Goal: Task Accomplishment & Management: Manage account settings

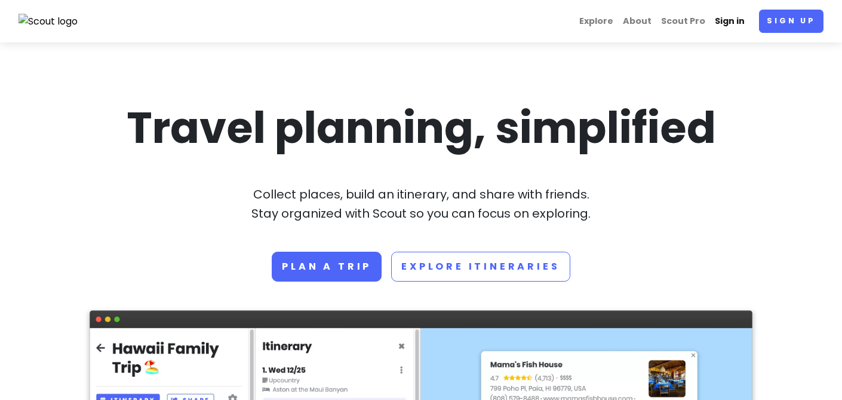
click at [732, 26] on link "Sign in" at bounding box center [729, 21] width 39 height 23
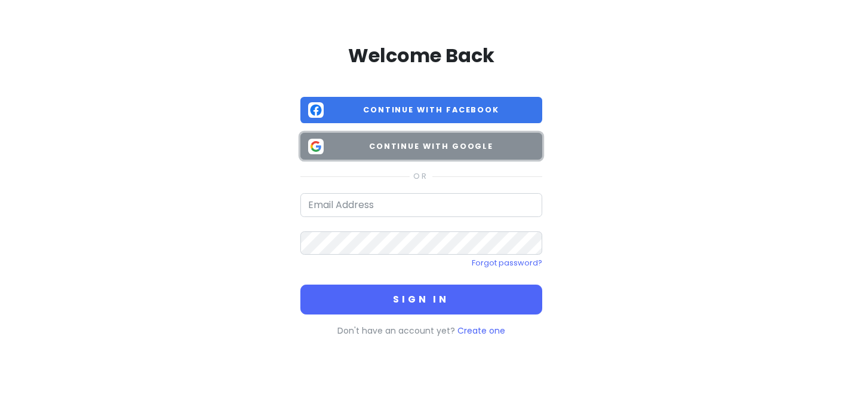
click at [433, 152] on button "Continue with Google" at bounding box center [421, 146] width 242 height 27
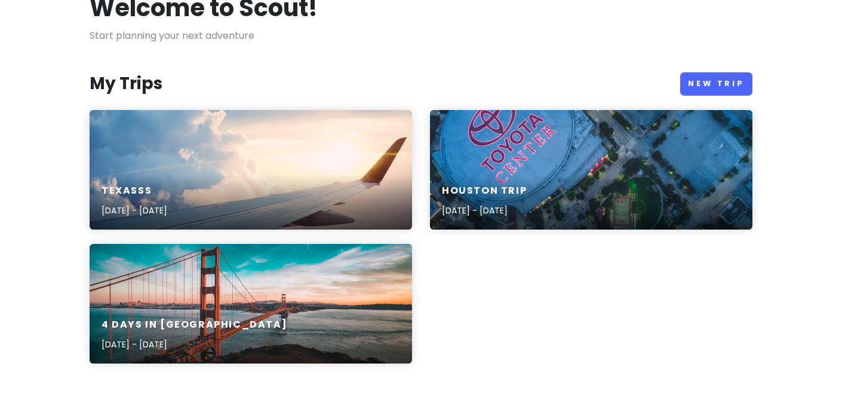
scroll to position [94, 0]
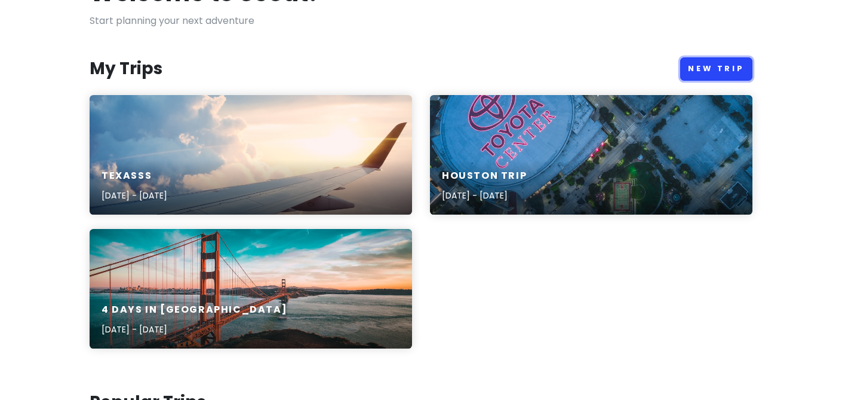
click at [735, 72] on link "New Trip" at bounding box center [716, 68] width 72 height 23
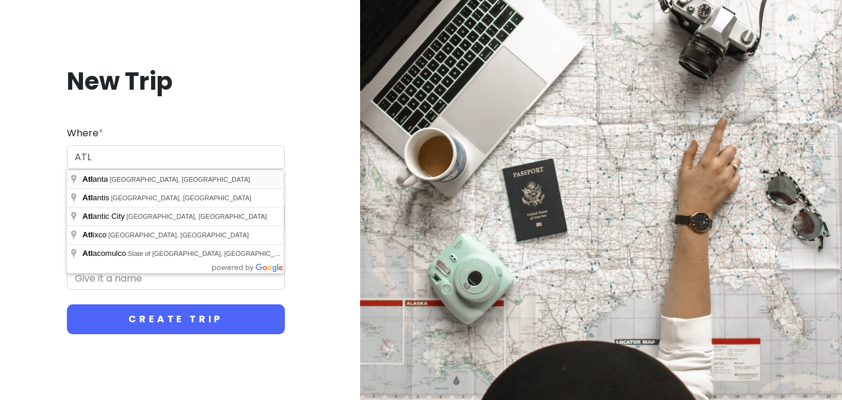
type input "[GEOGRAPHIC_DATA], [GEOGRAPHIC_DATA], [GEOGRAPHIC_DATA]"
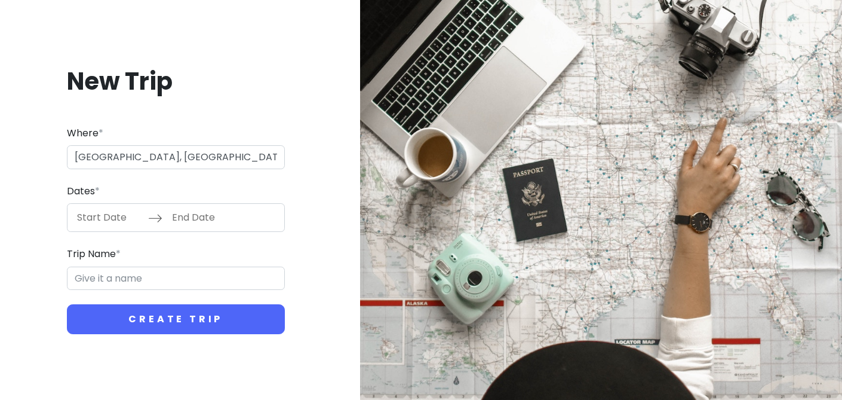
type input "Atlanta Trip"
click at [123, 201] on div "Dates * Navigate forward to interact with the calendar and select a date. Press…" at bounding box center [176, 207] width 218 height 49
click at [119, 211] on input "Start Date" at bounding box center [109, 217] width 78 height 27
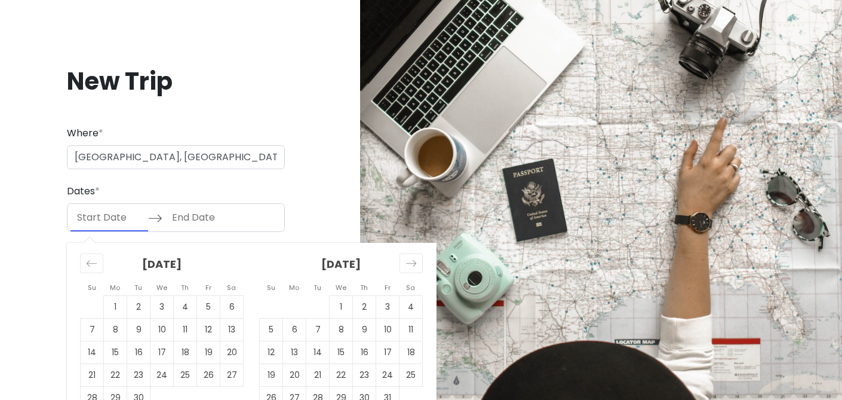
scroll to position [23, 0]
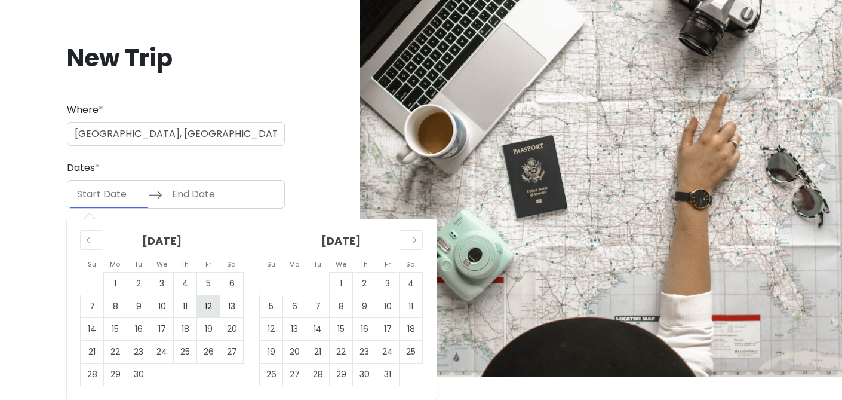
click at [206, 308] on td "12" at bounding box center [208, 306] width 23 height 23
type input "[DATE]"
click at [206, 308] on td "12" at bounding box center [208, 306] width 23 height 23
type input "[DATE]"
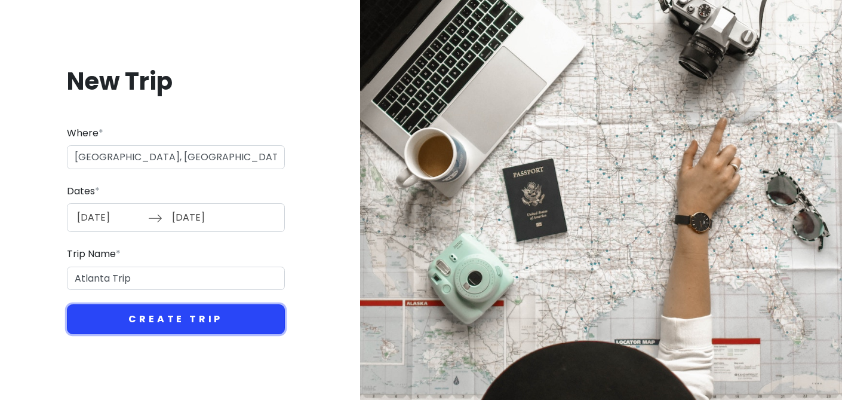
click at [174, 321] on button "Create Trip" at bounding box center [176, 319] width 218 height 30
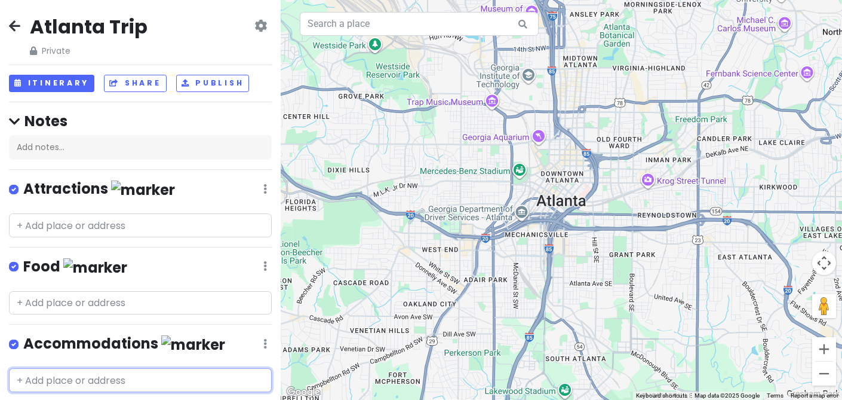
click at [189, 378] on input "text" at bounding box center [140, 380] width 263 height 24
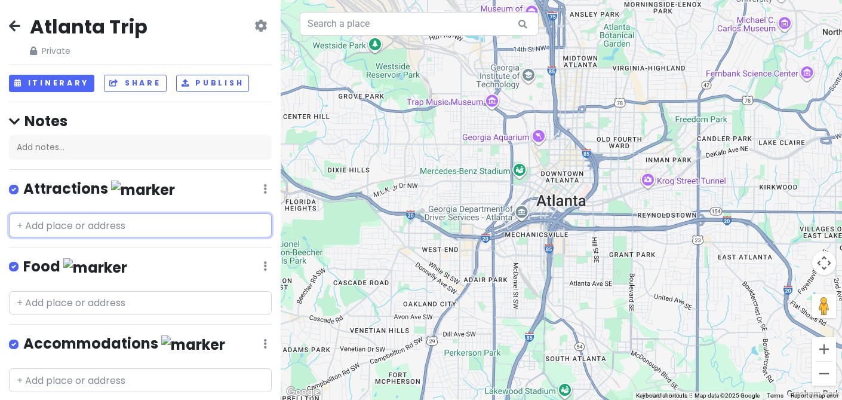
click at [139, 234] on input "text" at bounding box center [140, 225] width 263 height 24
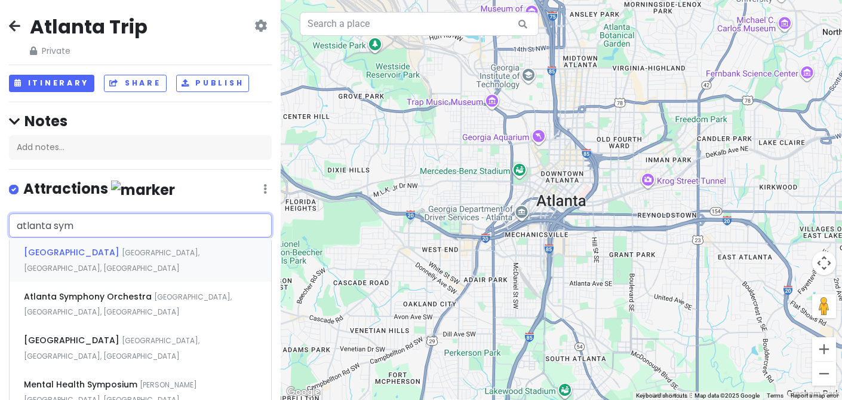
type input "atlanta symp"
click at [189, 262] on div "[GEOGRAPHIC_DATA] [GEOGRAPHIC_DATA], [GEOGRAPHIC_DATA], [GEOGRAPHIC_DATA], [GEO…" at bounding box center [141, 260] width 262 height 44
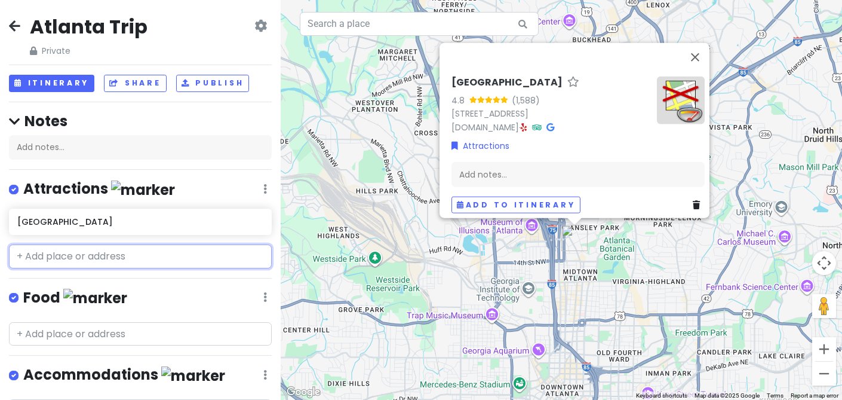
click at [70, 257] on input "text" at bounding box center [140, 256] width 263 height 24
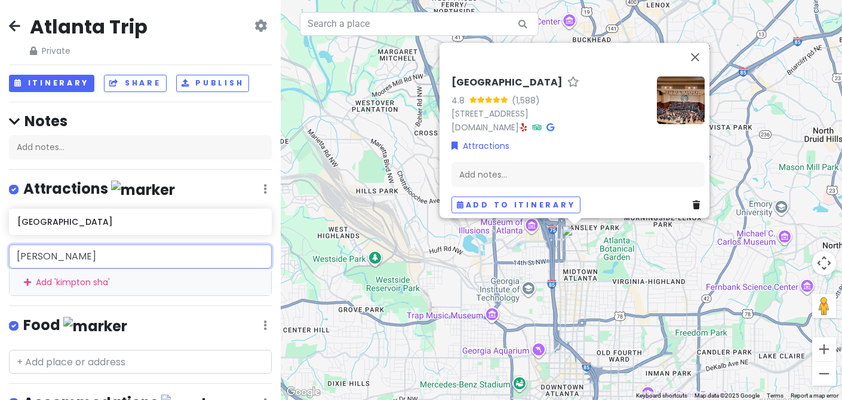
type input "[PERSON_NAME]"
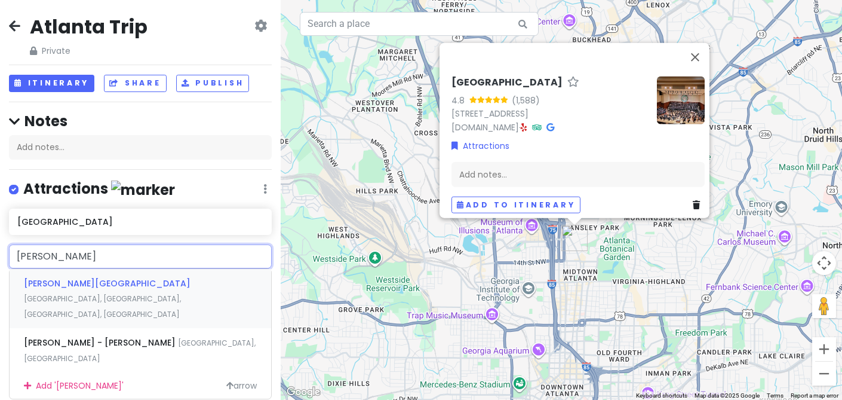
click at [76, 284] on span "[PERSON_NAME][GEOGRAPHIC_DATA]" at bounding box center [107, 283] width 167 height 12
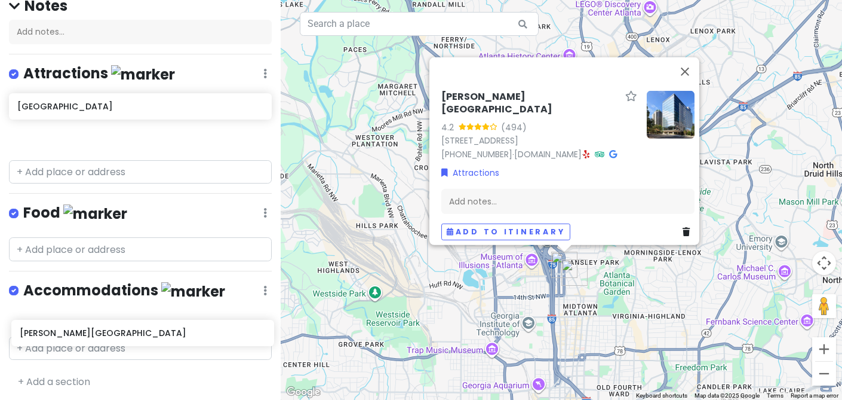
drag, startPoint x: 101, startPoint y: 249, endPoint x: 102, endPoint y: 330, distance: 80.7
click at [102, 330] on div "Atlanta Trip Private Change Dates Make a Copy Delete Trip Give Feedback 💡 Suppo…" at bounding box center [140, 200] width 281 height 400
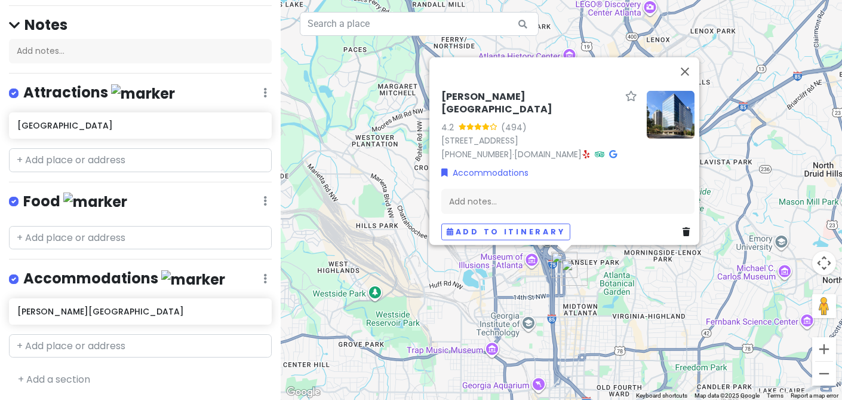
scroll to position [95, 0]
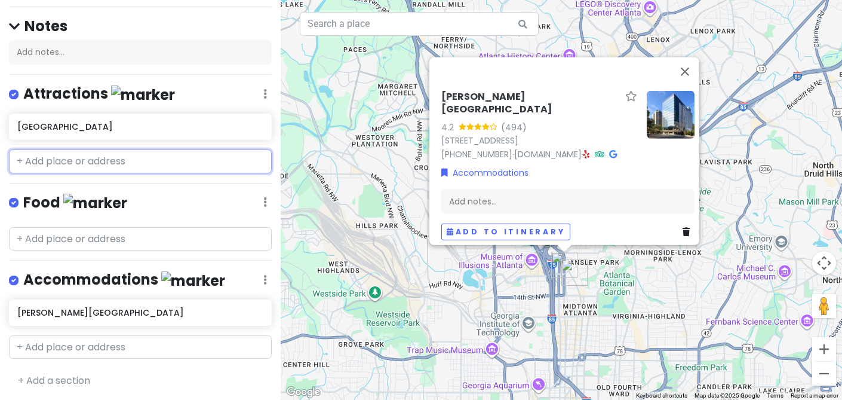
click at [112, 160] on input "text" at bounding box center [140, 161] width 263 height 24
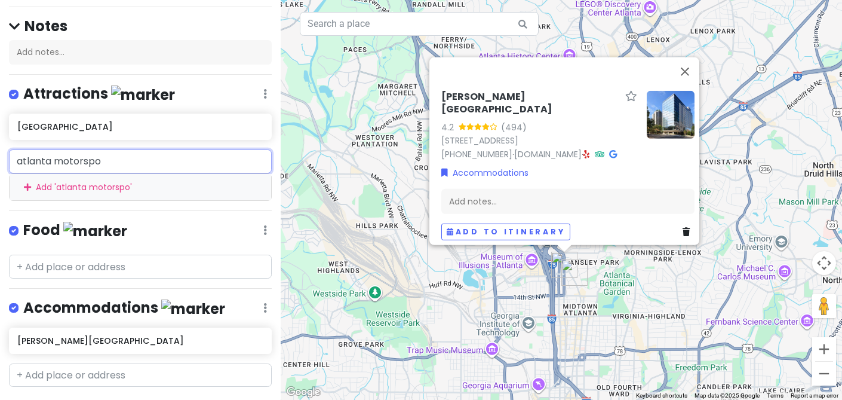
type input "atlanta motorspor"
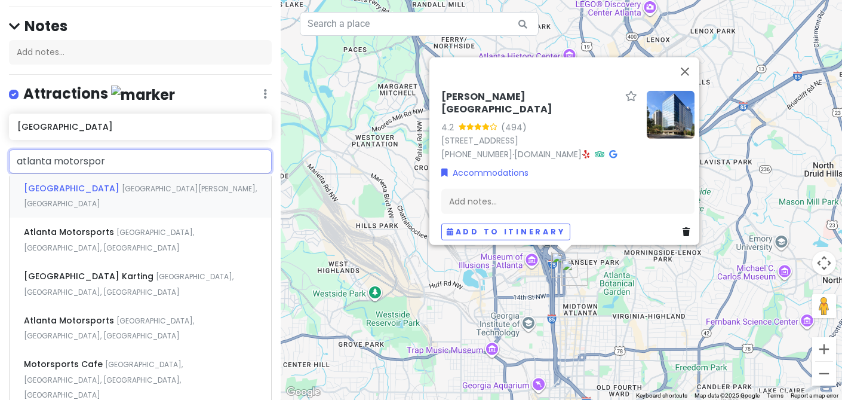
click at [150, 188] on span "[GEOGRAPHIC_DATA][PERSON_NAME], [GEOGRAPHIC_DATA]" at bounding box center [140, 196] width 233 height 26
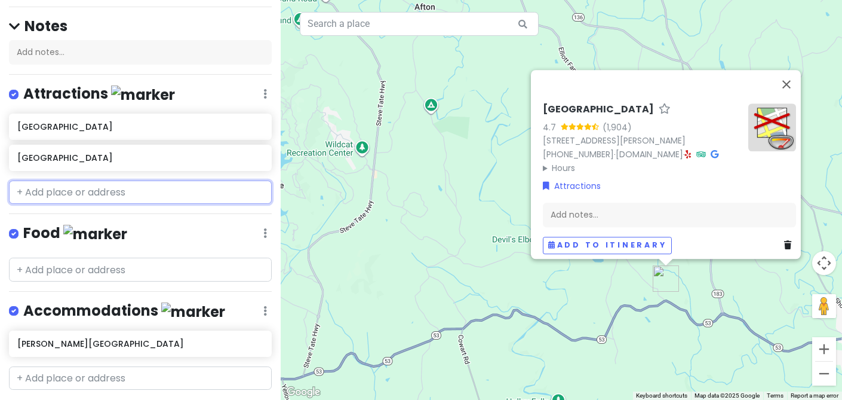
click at [150, 188] on input "text" at bounding box center [140, 192] width 263 height 24
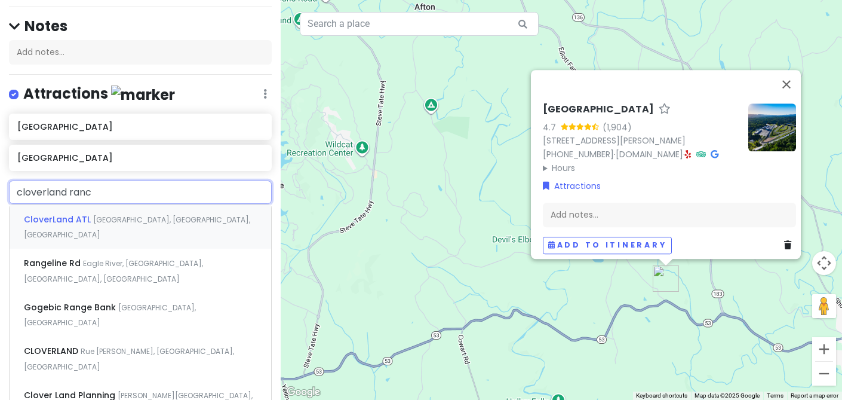
type input "cloverland ranch"
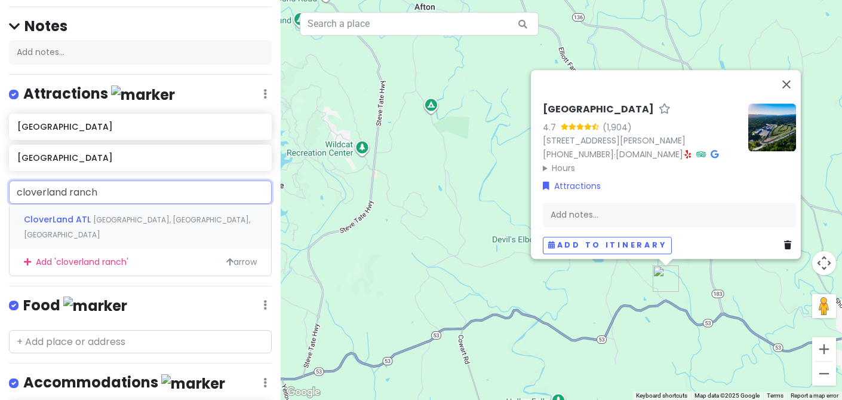
click at [200, 219] on span "[GEOGRAPHIC_DATA], [GEOGRAPHIC_DATA], [GEOGRAPHIC_DATA]" at bounding box center [137, 227] width 226 height 26
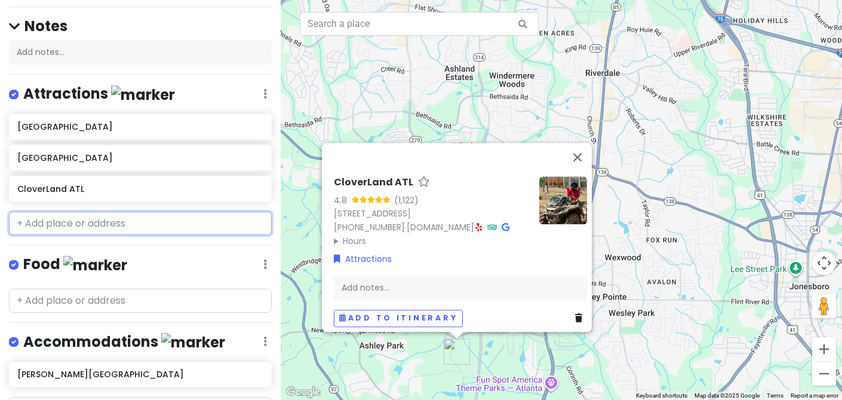
click at [137, 223] on input "text" at bounding box center [140, 223] width 263 height 24
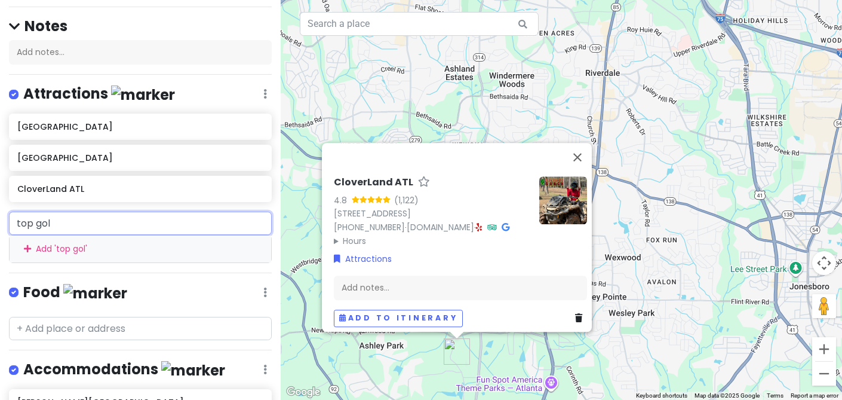
type input "top golf"
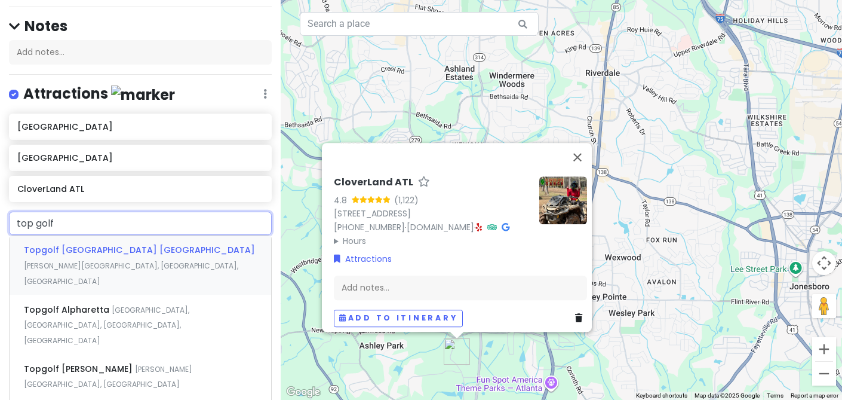
click at [128, 246] on span "Topgolf [GEOGRAPHIC_DATA] [GEOGRAPHIC_DATA]" at bounding box center [139, 250] width 231 height 12
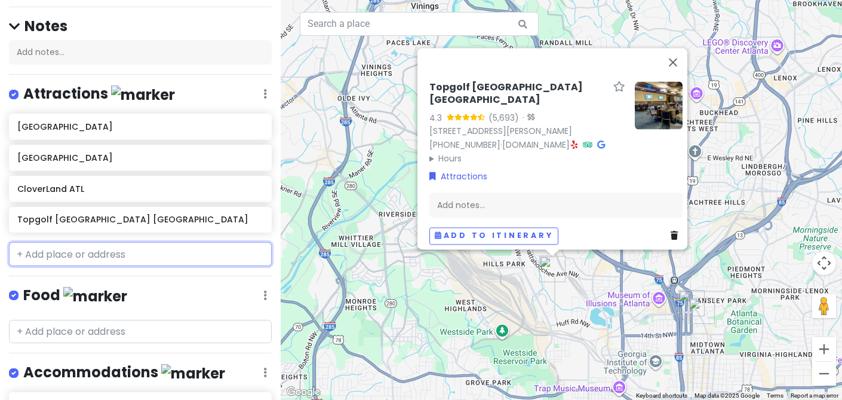
click at [126, 253] on input "text" at bounding box center [140, 254] width 263 height 24
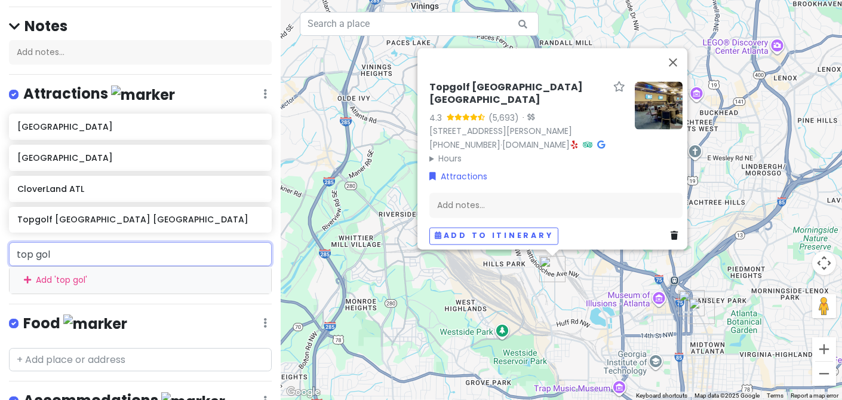
type input "top golf"
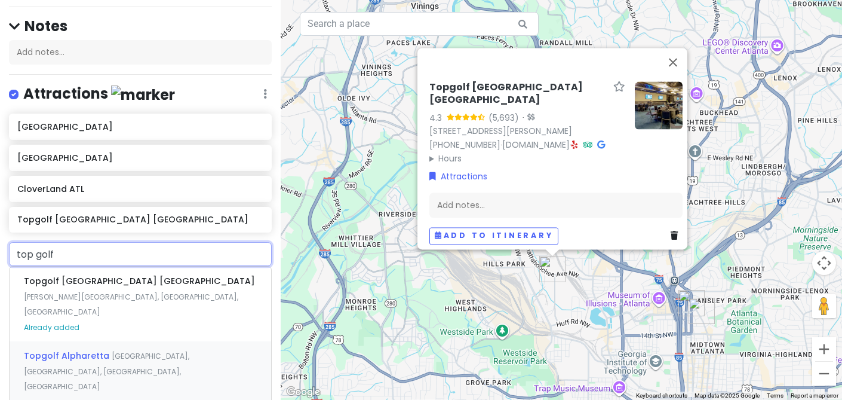
click at [117, 341] on div "Topgolf Alpharetta [GEOGRAPHIC_DATA], [GEOGRAPHIC_DATA], [GEOGRAPHIC_DATA], [GE…" at bounding box center [141, 370] width 262 height 59
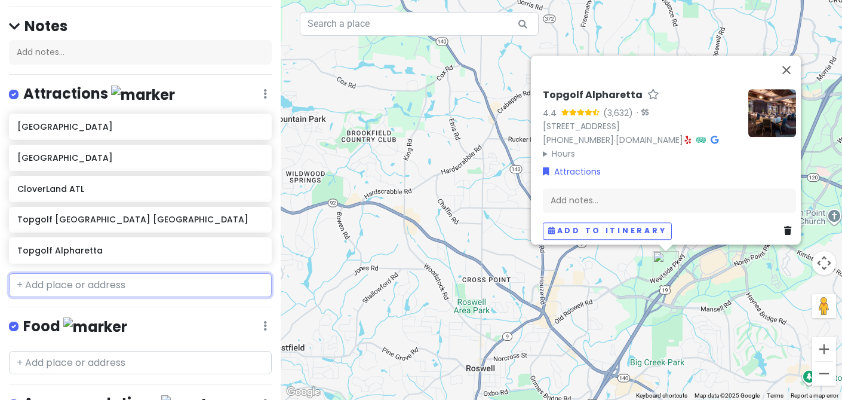
click at [63, 282] on input "text" at bounding box center [140, 285] width 263 height 24
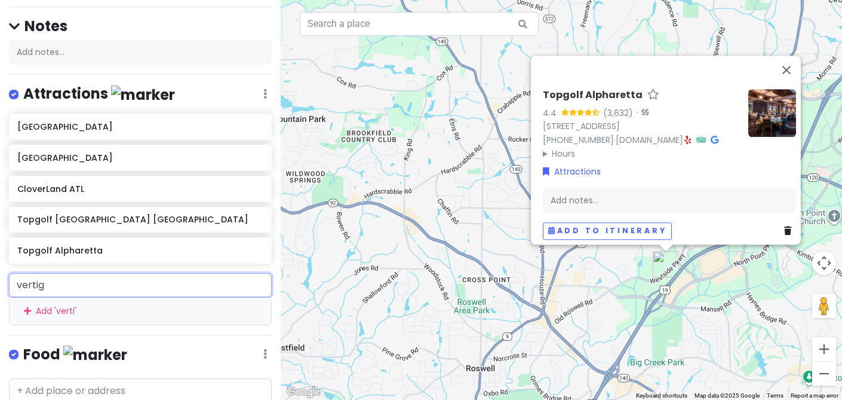
type input "vertigo"
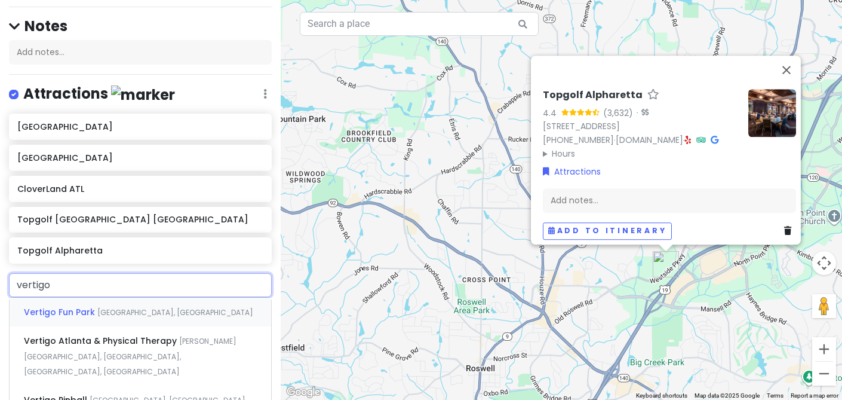
click at [221, 310] on span "[GEOGRAPHIC_DATA], [GEOGRAPHIC_DATA]" at bounding box center [175, 312] width 156 height 10
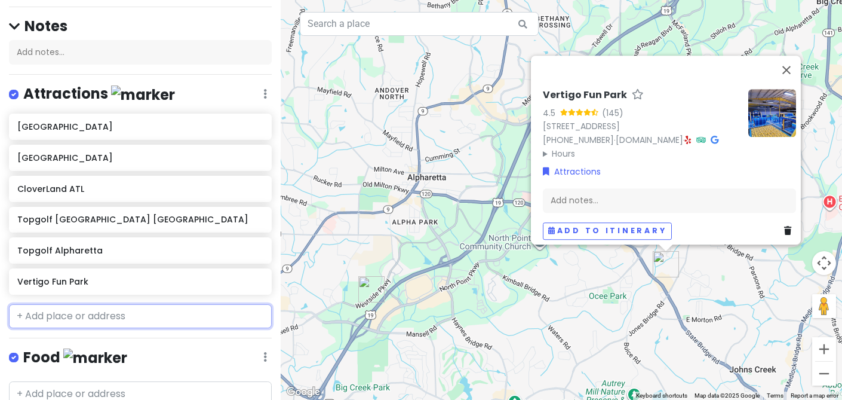
click at [150, 312] on input "text" at bounding box center [140, 316] width 263 height 24
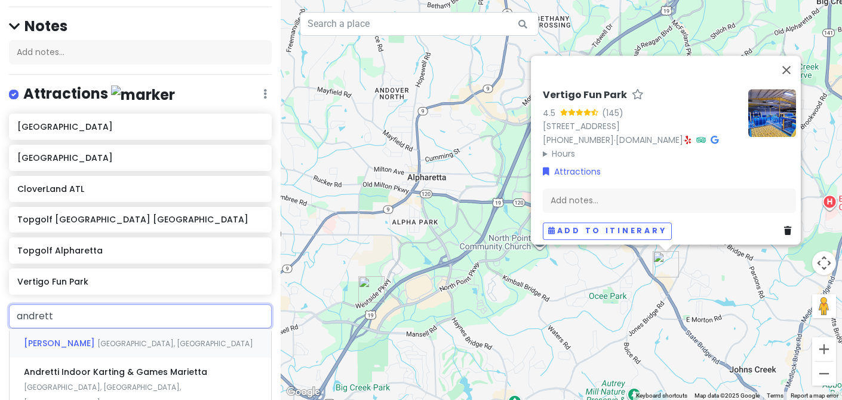
type input "[PERSON_NAME]"
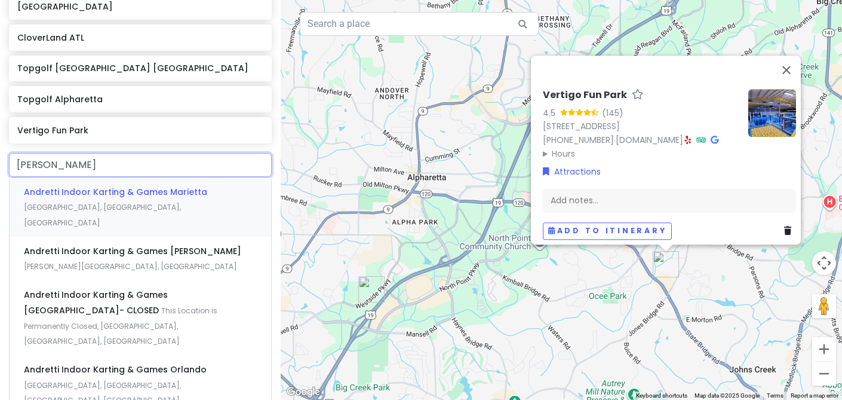
scroll to position [247, 0]
click at [173, 206] on div "Andretti Indoor Karting & Games Marietta [GEOGRAPHIC_DATA], [GEOGRAPHIC_DATA]" at bounding box center [141, 205] width 262 height 59
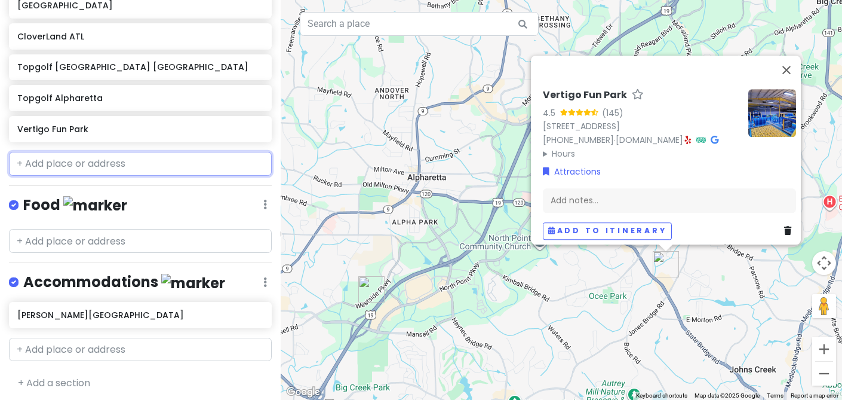
scroll to position [278, 0]
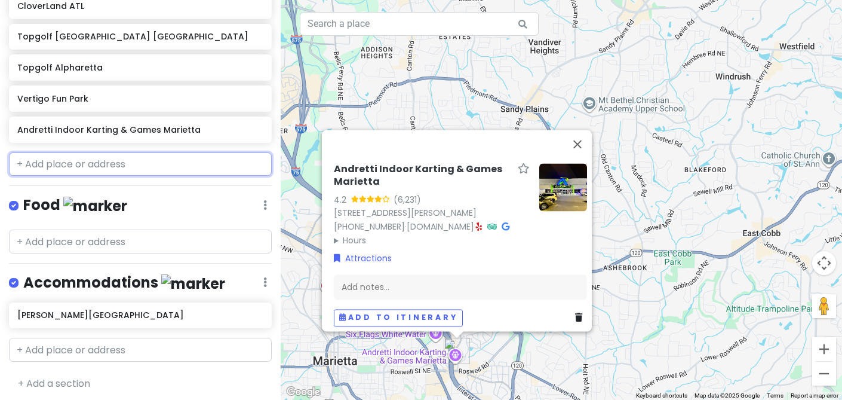
click at [165, 160] on input "text" at bounding box center [140, 164] width 263 height 24
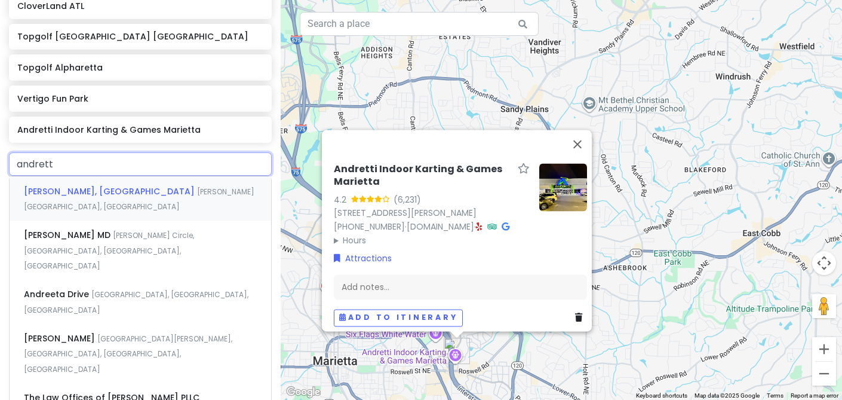
type input "[PERSON_NAME]"
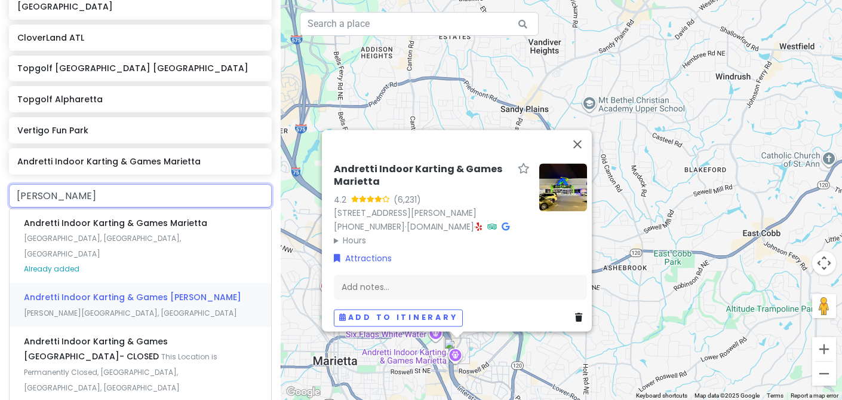
scroll to position [244, 0]
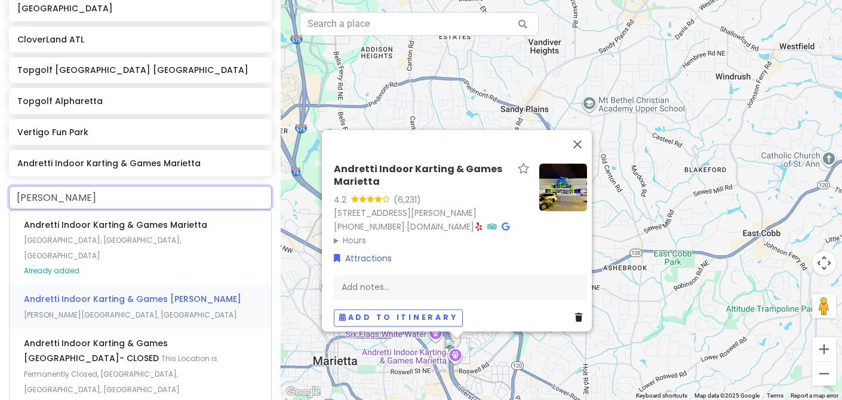
click at [173, 293] on span "Andretti Indoor Karting & Games [PERSON_NAME]" at bounding box center [132, 299] width 217 height 12
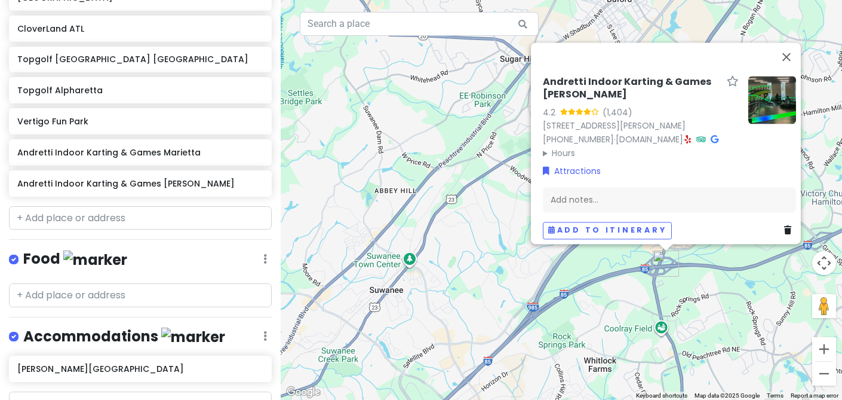
scroll to position [248, 0]
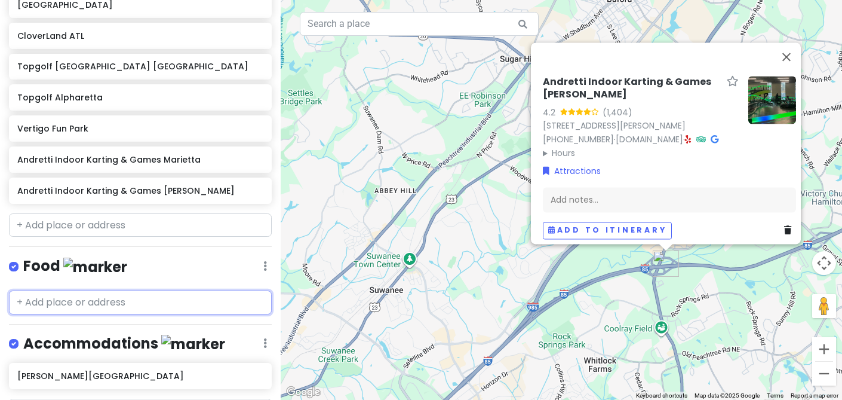
click at [139, 298] on input "text" at bounding box center [140, 302] width 263 height 24
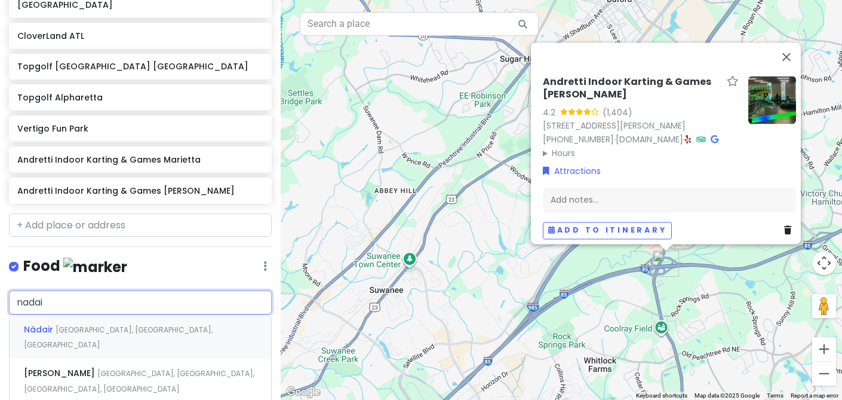
type input "nadair"
click at [135, 330] on span "[GEOGRAPHIC_DATA], [GEOGRAPHIC_DATA], [GEOGRAPHIC_DATA]" at bounding box center [118, 337] width 189 height 26
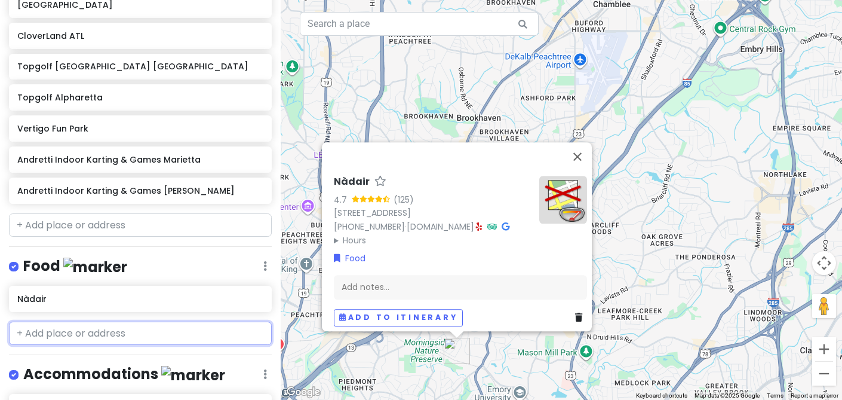
click at [78, 325] on input "text" at bounding box center [140, 333] width 263 height 24
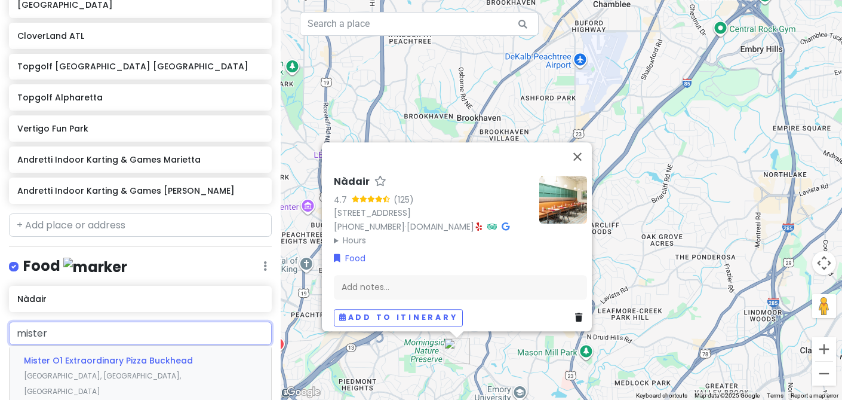
type input "mistero"
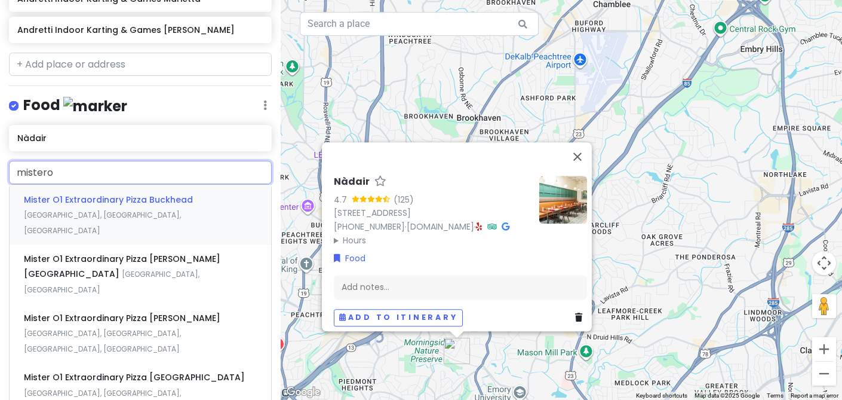
scroll to position [434, 0]
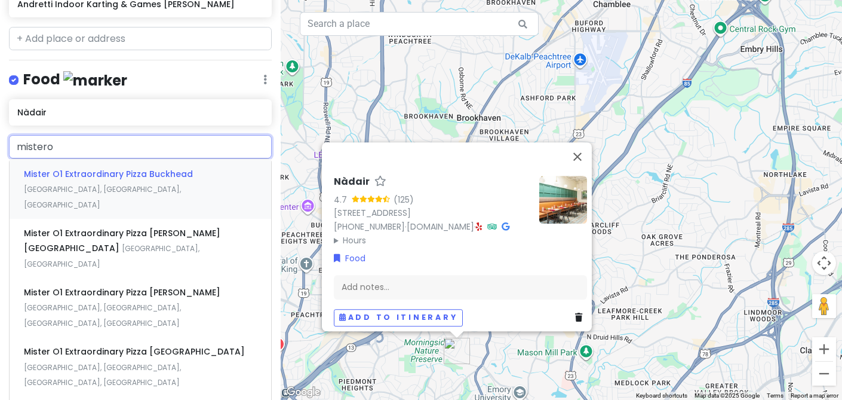
click at [155, 188] on div "Mister O1 Extraordinary Pizza Buckhead [GEOGRAPHIC_DATA], [GEOGRAPHIC_DATA]" at bounding box center [141, 188] width 262 height 59
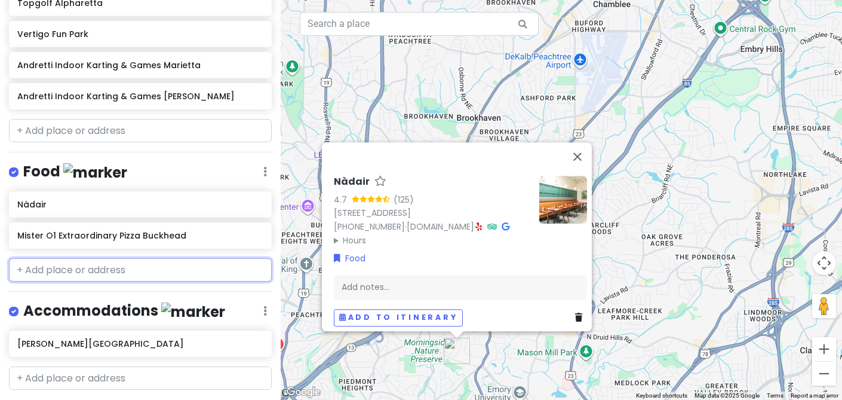
scroll to position [373, 0]
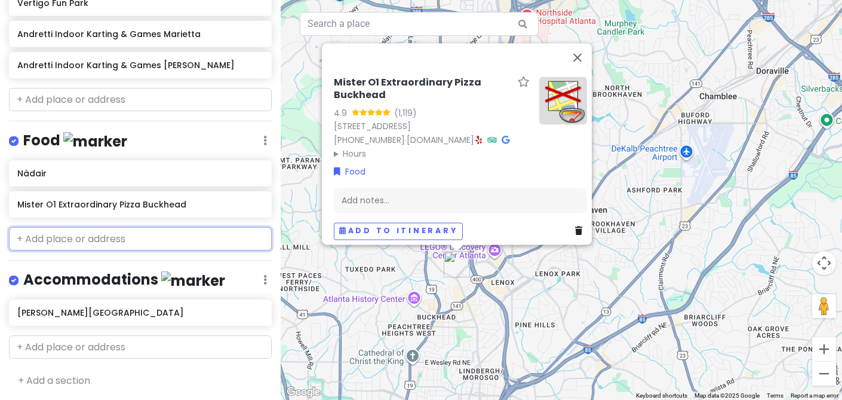
click at [112, 236] on input "text" at bounding box center [140, 239] width 263 height 24
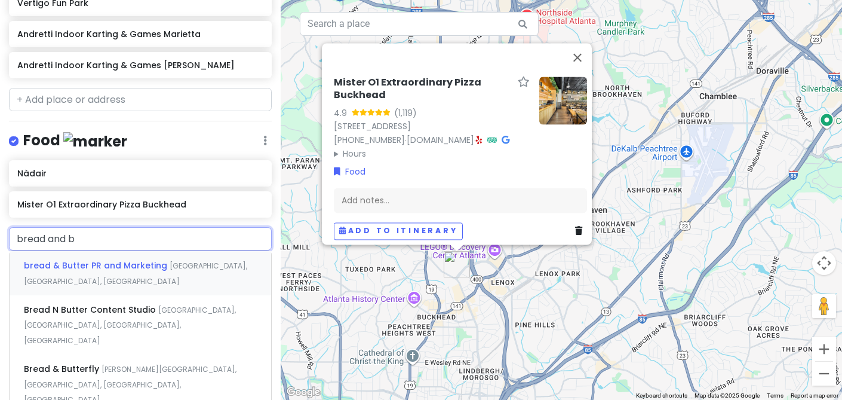
type input "bread and bu"
click at [133, 364] on span "[PERSON_NAME][GEOGRAPHIC_DATA], [GEOGRAPHIC_DATA], [GEOGRAPHIC_DATA], [GEOGRAPH…" at bounding box center [130, 384] width 213 height 41
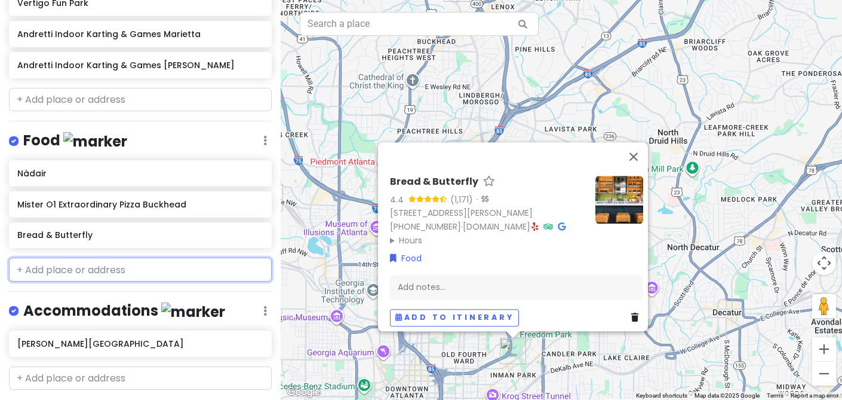
click at [134, 268] on input "text" at bounding box center [140, 269] width 263 height 24
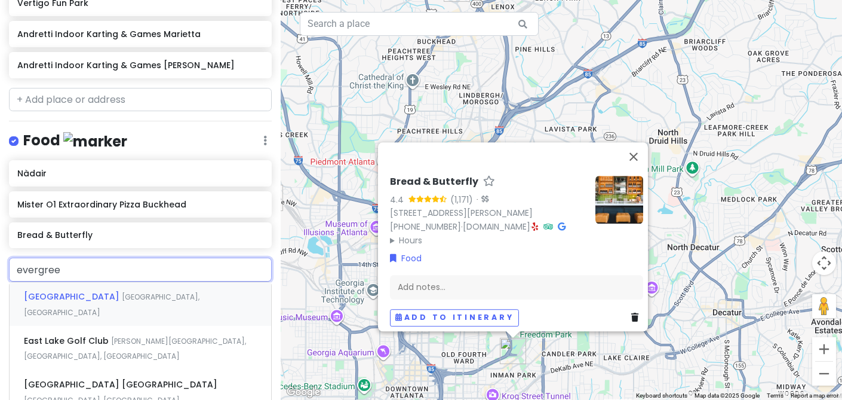
type input "evergreen"
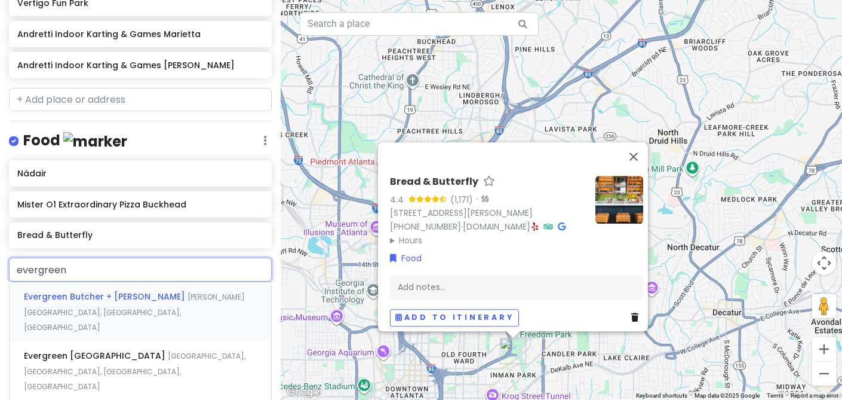
click at [133, 300] on div "Evergreen Butcher + [PERSON_NAME] [PERSON_NAME][GEOGRAPHIC_DATA], [GEOGRAPHIC_D…" at bounding box center [141, 311] width 262 height 59
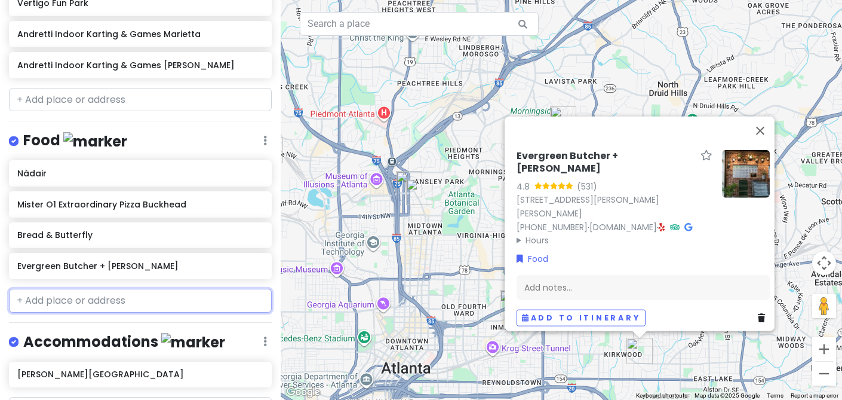
click at [121, 299] on input "text" at bounding box center [140, 301] width 263 height 24
type input "f"
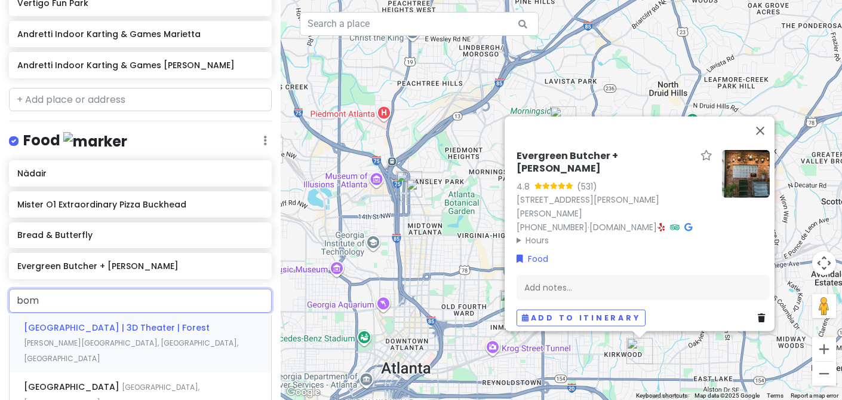
type input "bomb"
click at [131, 339] on div "Bomb Biscuit [GEOGRAPHIC_DATA], [GEOGRAPHIC_DATA], [GEOGRAPHIC_DATA]" at bounding box center [141, 342] width 262 height 59
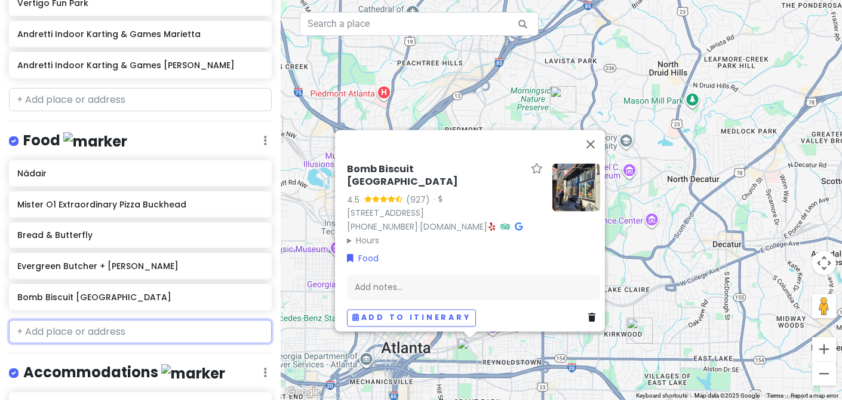
click at [102, 327] on input "text" at bounding box center [140, 332] width 263 height 24
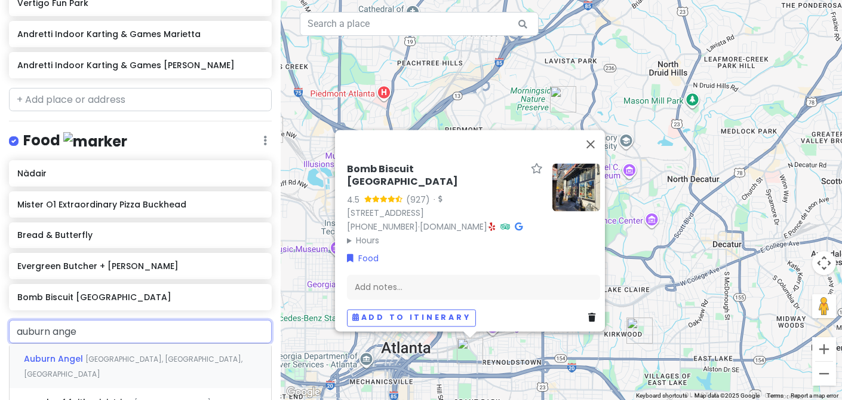
type input "auburn angel"
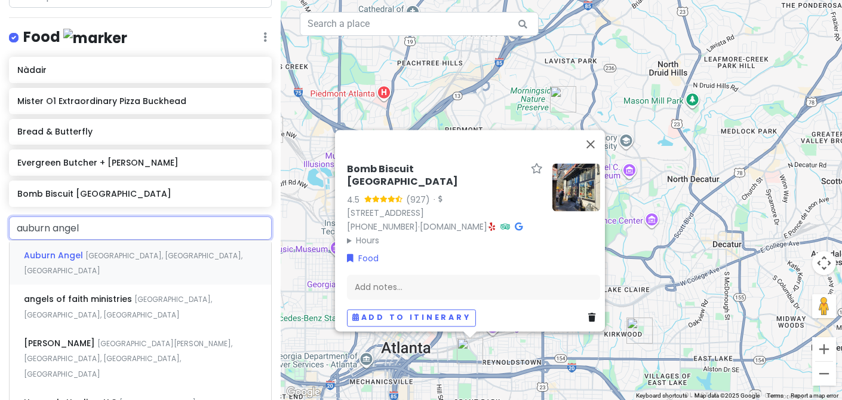
click at [171, 250] on span "[GEOGRAPHIC_DATA], [GEOGRAPHIC_DATA], [GEOGRAPHIC_DATA]" at bounding box center [133, 263] width 219 height 26
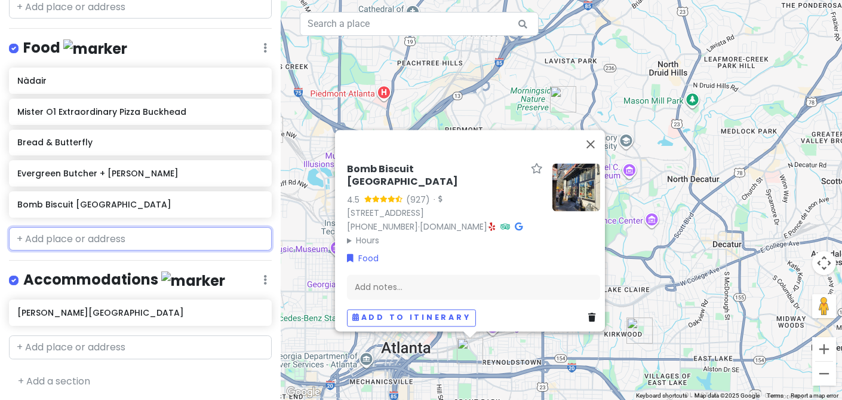
scroll to position [477, 0]
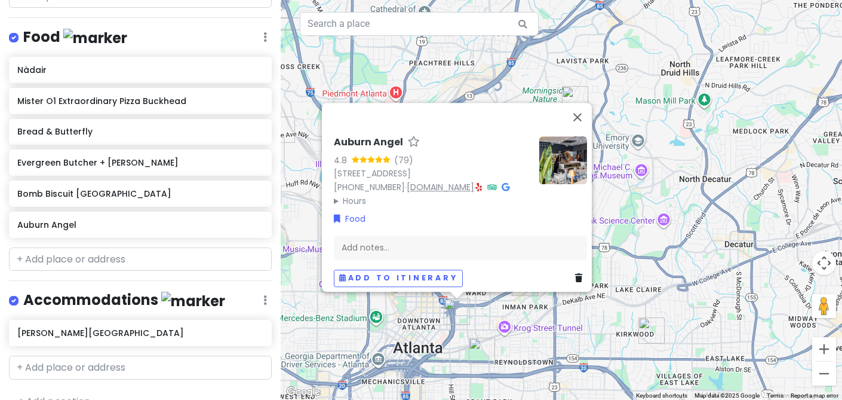
click at [451, 181] on link "[DOMAIN_NAME]" at bounding box center [441, 187] width 68 height 12
click at [68, 262] on input "text" at bounding box center [140, 259] width 263 height 24
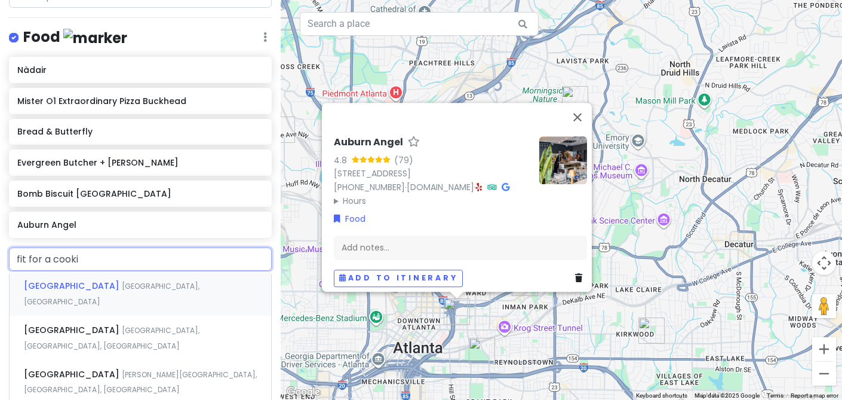
type input "fit for a cookie"
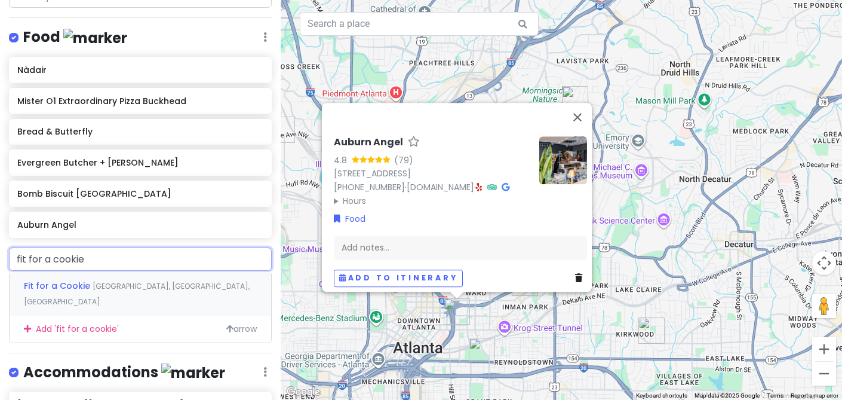
click at [162, 286] on span "[GEOGRAPHIC_DATA], [GEOGRAPHIC_DATA], [GEOGRAPHIC_DATA]" at bounding box center [137, 294] width 226 height 26
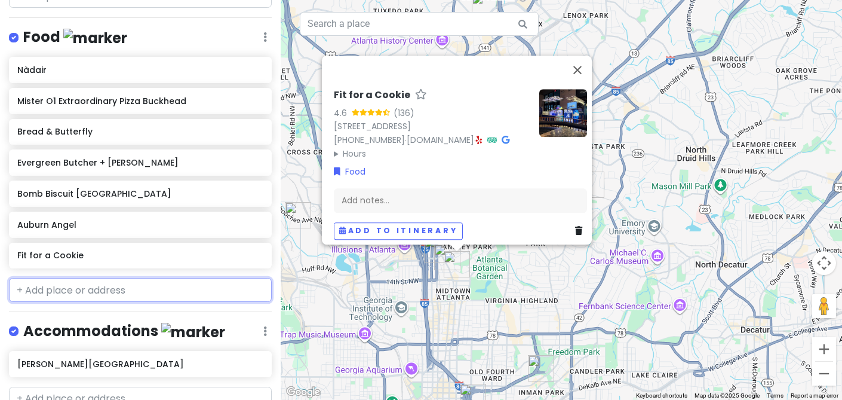
click at [187, 289] on input "text" at bounding box center [140, 290] width 263 height 24
paste input "Baladi"
type input "Baladi"
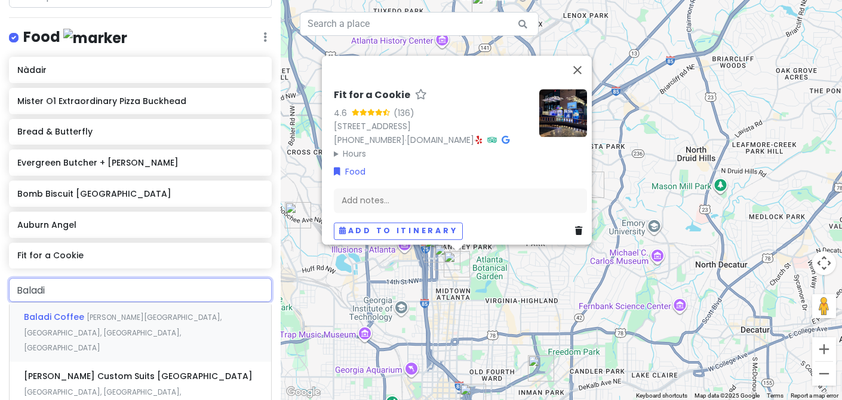
click at [183, 317] on span "[PERSON_NAME][GEOGRAPHIC_DATA], [GEOGRAPHIC_DATA], [GEOGRAPHIC_DATA], [GEOGRAPH…" at bounding box center [123, 332] width 198 height 41
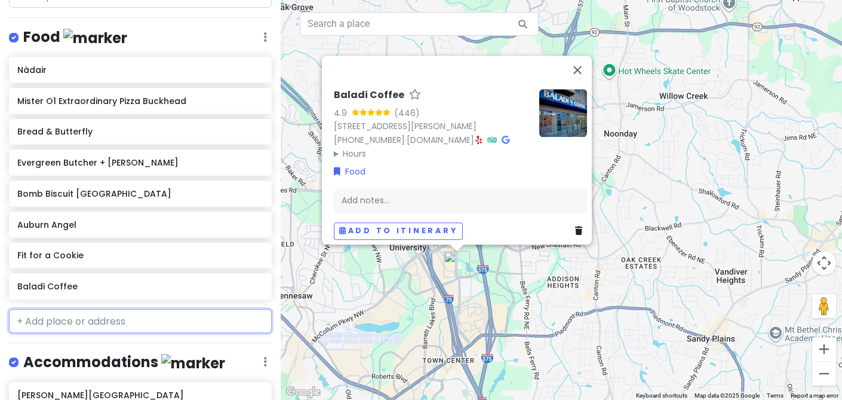
click at [122, 319] on input "text" at bounding box center [140, 321] width 263 height 24
paste input "[PERSON_NAME] bakery"
type input "[PERSON_NAME] bakery"
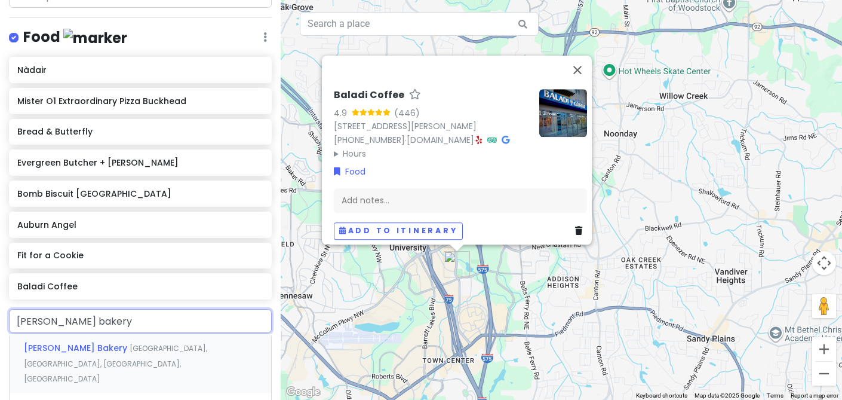
click at [121, 343] on span "[GEOGRAPHIC_DATA], [GEOGRAPHIC_DATA], [GEOGRAPHIC_DATA], [GEOGRAPHIC_DATA]" at bounding box center [115, 363] width 183 height 41
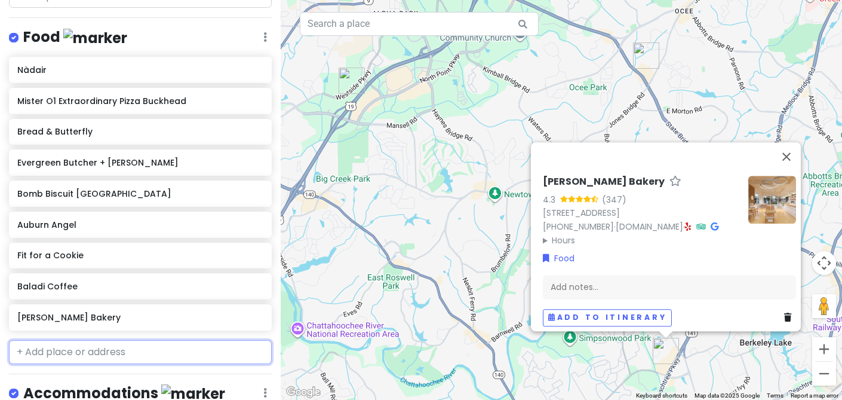
click at [112, 355] on input "text" at bounding box center [140, 352] width 263 height 24
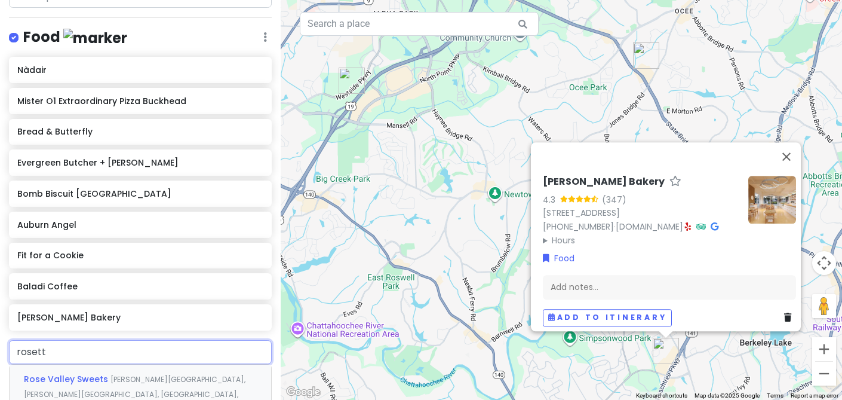
type input "rosetta"
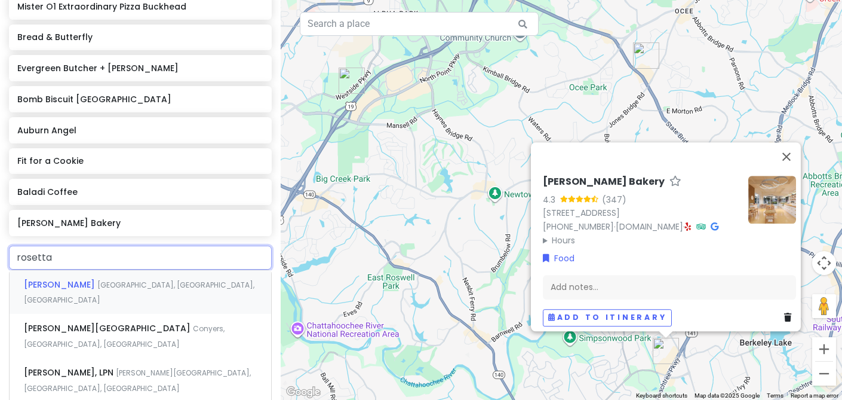
click at [109, 290] on div "[PERSON_NAME] [GEOGRAPHIC_DATA], [GEOGRAPHIC_DATA], [GEOGRAPHIC_DATA]" at bounding box center [141, 292] width 262 height 44
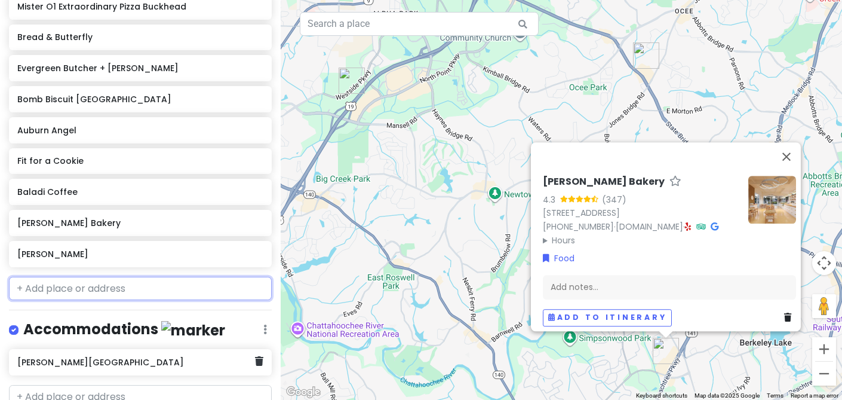
scroll to position [602, 0]
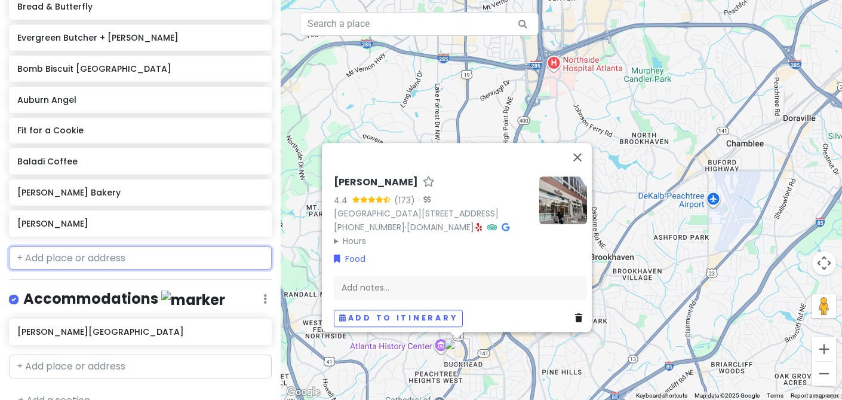
click at [141, 263] on input "text" at bounding box center [140, 258] width 263 height 24
paste input "Chattahoochee coffee"
type input "Chattahoochee coffee"
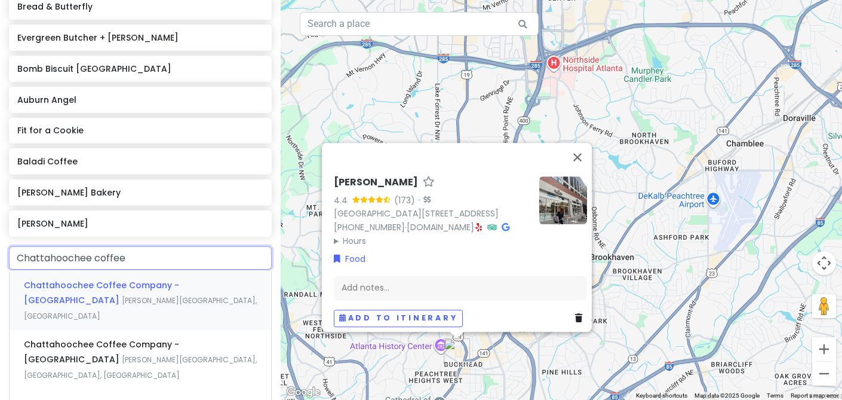
click at [140, 285] on span "Chattahoochee Coffee Company - [GEOGRAPHIC_DATA]" at bounding box center [101, 292] width 155 height 27
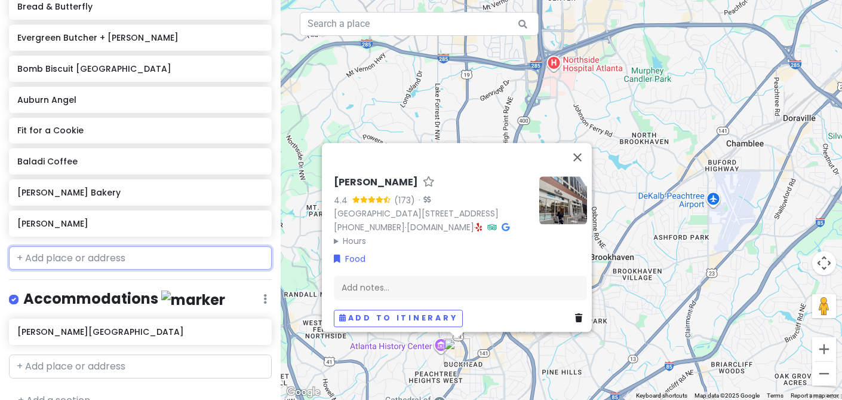
scroll to position [633, 0]
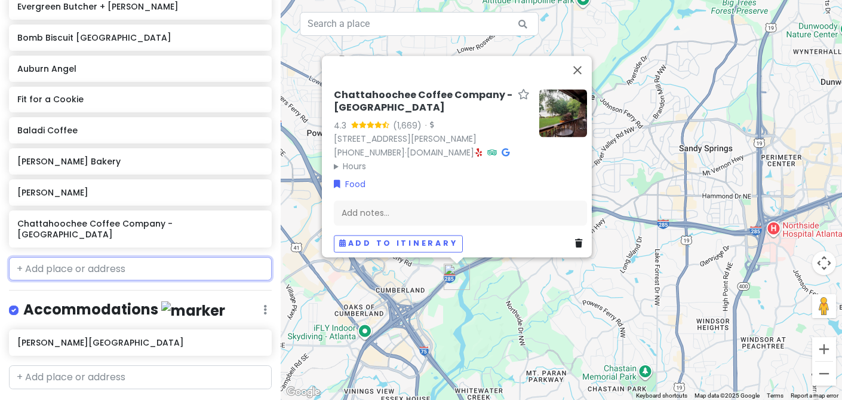
click at [113, 259] on input "text" at bounding box center [140, 269] width 263 height 24
paste input "Tulum"
type input "Tulum"
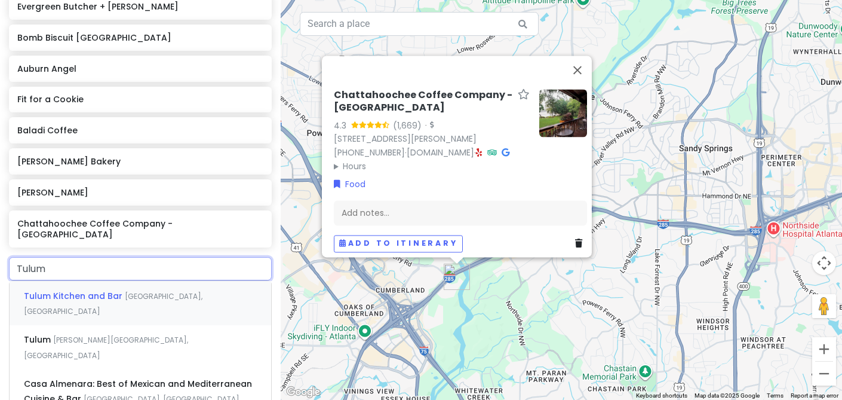
click at [117, 290] on span "Tulum Kitchen and Bar" at bounding box center [74, 296] width 101 height 12
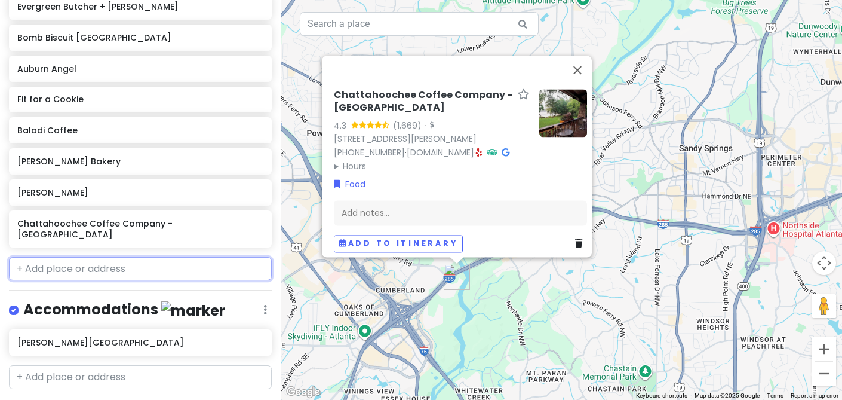
scroll to position [664, 0]
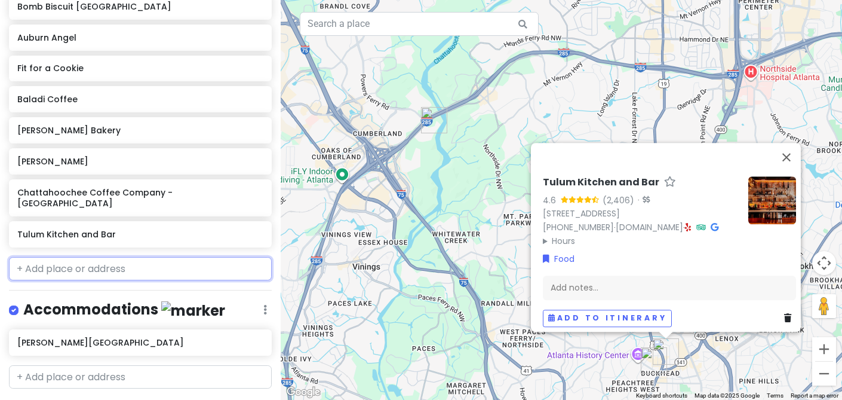
click at [140, 264] on input "text" at bounding box center [140, 269] width 263 height 24
paste input "Wagyu house"
type input "Wagyu house"
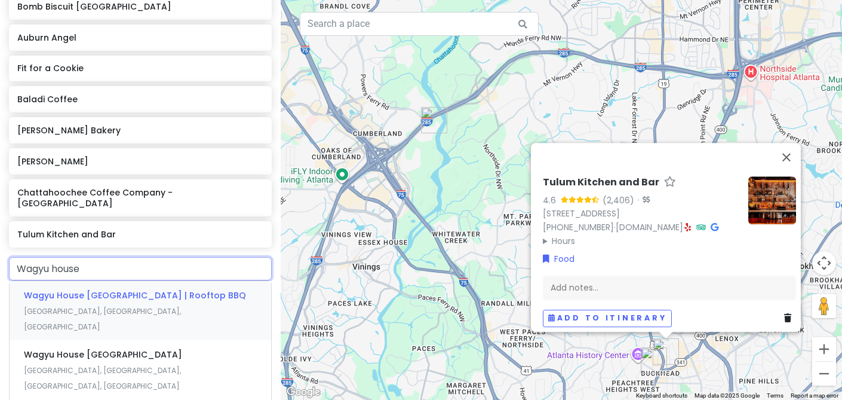
click at [108, 289] on span "Wagyu House [GEOGRAPHIC_DATA] | Rooftop BBQ" at bounding box center [135, 295] width 222 height 12
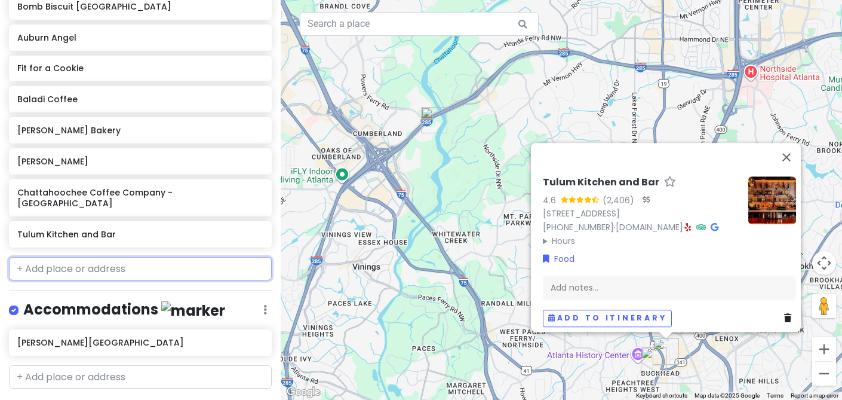
scroll to position [695, 0]
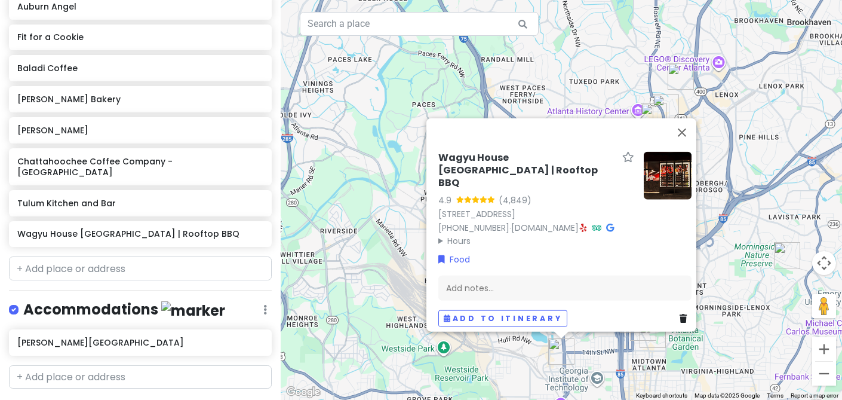
click at [552, 102] on div "Wagyu House [GEOGRAPHIC_DATA] | Rooftop BBQ 4.9 (4,849) [STREET_ADDRESS] [PHONE…" at bounding box center [562, 200] width 562 height 400
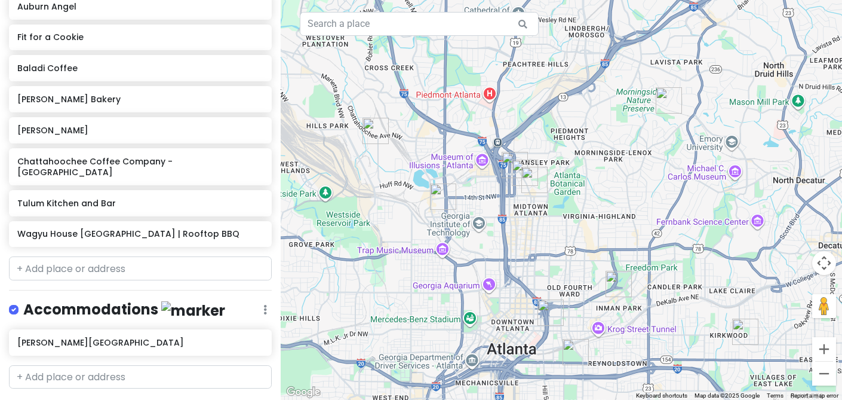
drag, startPoint x: 640, startPoint y: 248, endPoint x: 598, endPoint y: 170, distance: 89.0
click at [598, 170] on div at bounding box center [562, 200] width 562 height 400
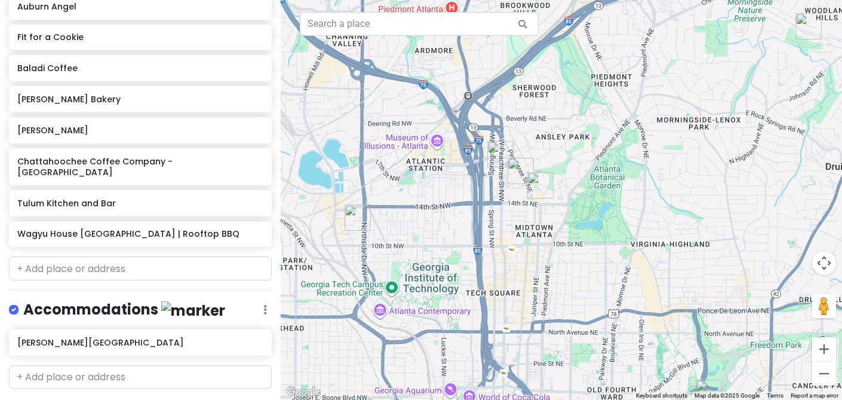
click at [536, 192] on img "Fit for a Cookie" at bounding box center [541, 185] width 26 height 26
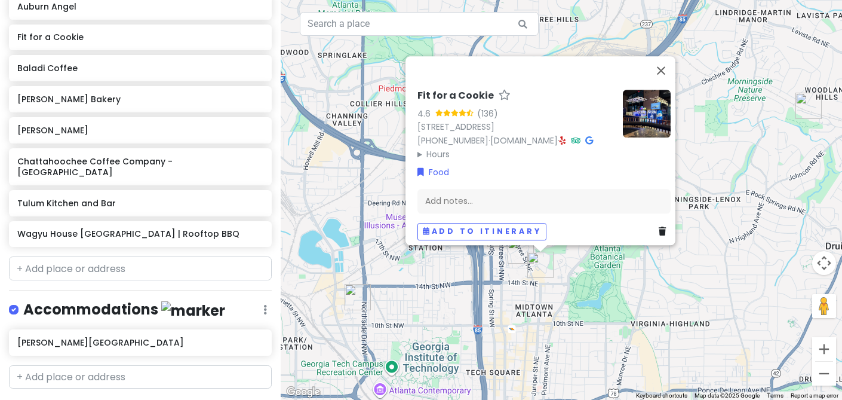
click at [570, 302] on div "Fit for a Cookie 4.6 (136) [STREET_ADDRESS] [PHONE_NUMBER] · [DOMAIN_NAME] · Ho…" at bounding box center [562, 200] width 562 height 400
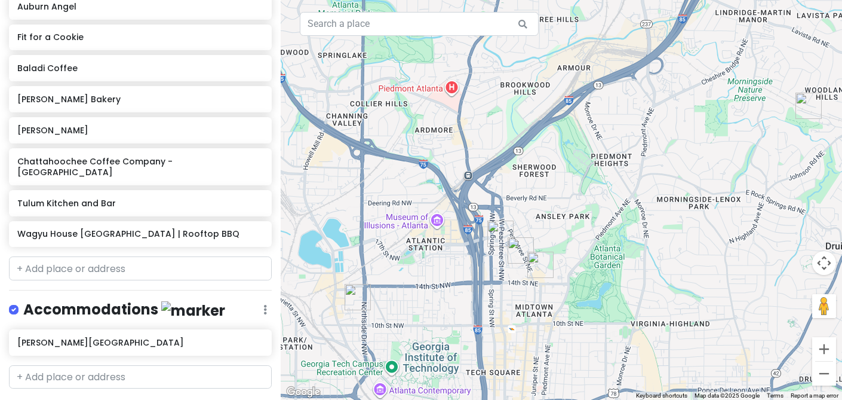
click at [357, 290] on img "Wagyu House Atlanta | Rooftop BBQ" at bounding box center [358, 297] width 26 height 26
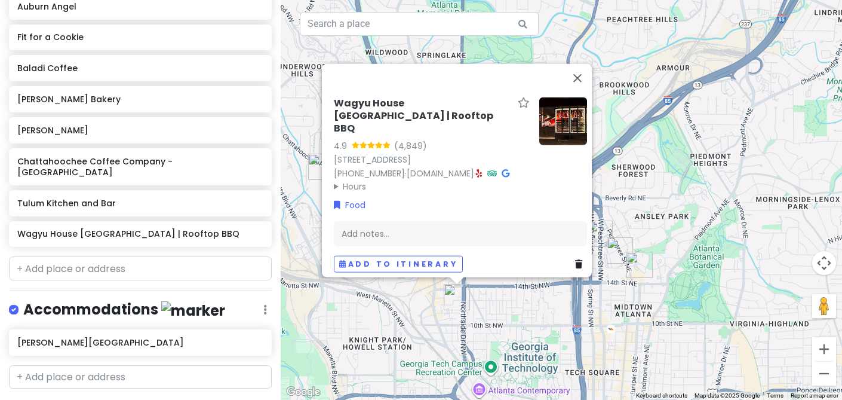
click at [508, 333] on div "Wagyu House [GEOGRAPHIC_DATA] | Rooftop BBQ 4.9 (4,849) [STREET_ADDRESS] [PHONE…" at bounding box center [562, 200] width 562 height 400
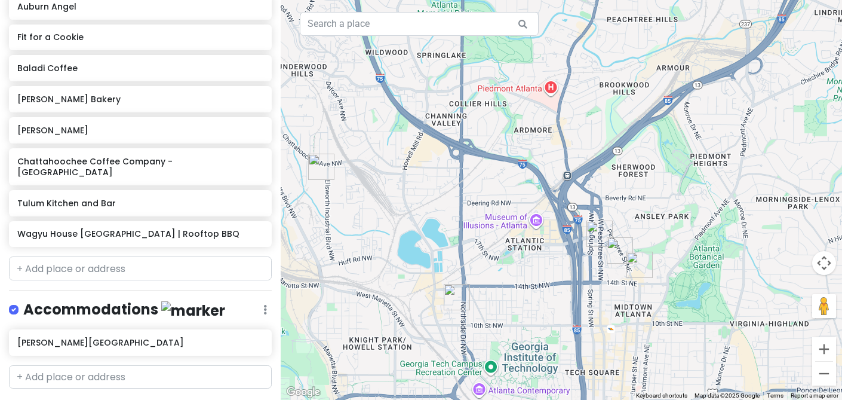
click at [318, 166] on img "Topgolf Atlanta Midtown" at bounding box center [321, 167] width 26 height 26
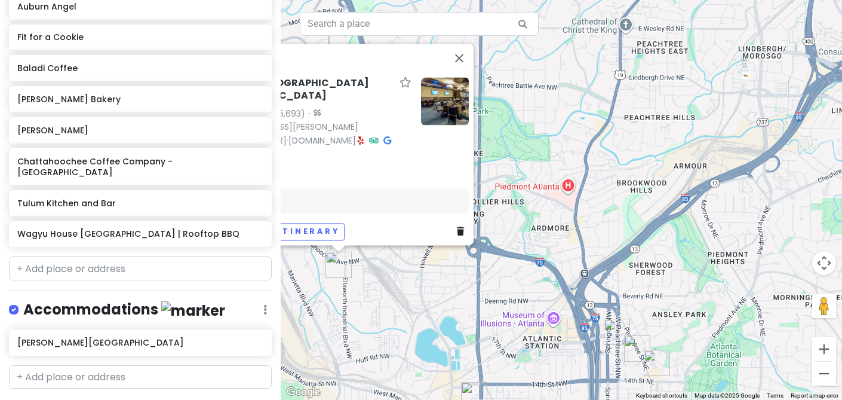
drag, startPoint x: 495, startPoint y: 312, endPoint x: 372, endPoint y: 311, distance: 123.1
click at [372, 311] on div "Topgolf [GEOGRAPHIC_DATA] Midtown 4.3 (5,693) · [STREET_ADDRESS][PERSON_NAME] […" at bounding box center [562, 200] width 562 height 400
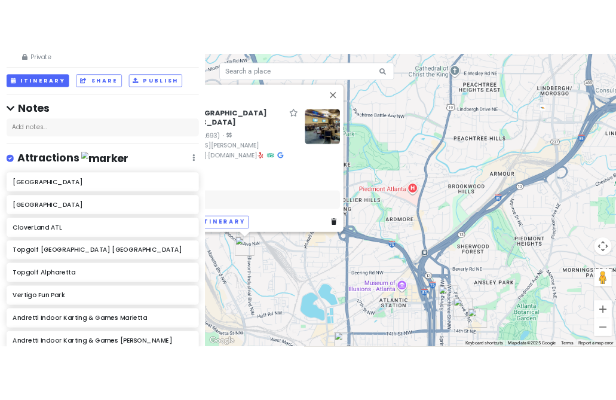
scroll to position [0, 0]
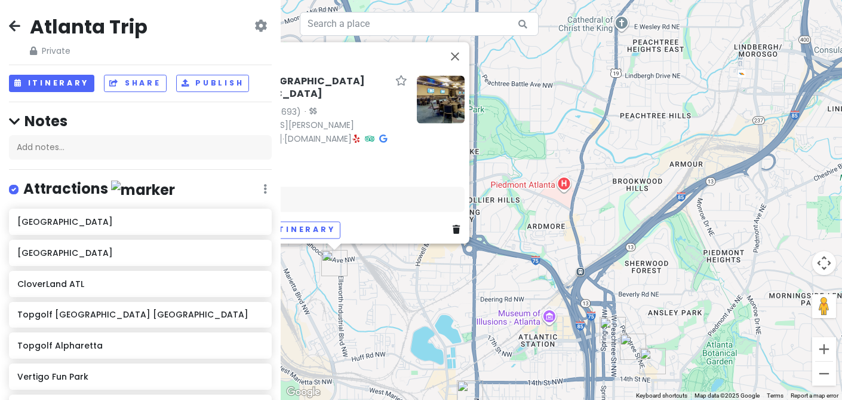
click at [604, 252] on div "Topgolf [GEOGRAPHIC_DATA] Midtown 4.3 (5,693) · [STREET_ADDRESS][PERSON_NAME] […" at bounding box center [562, 200] width 562 height 400
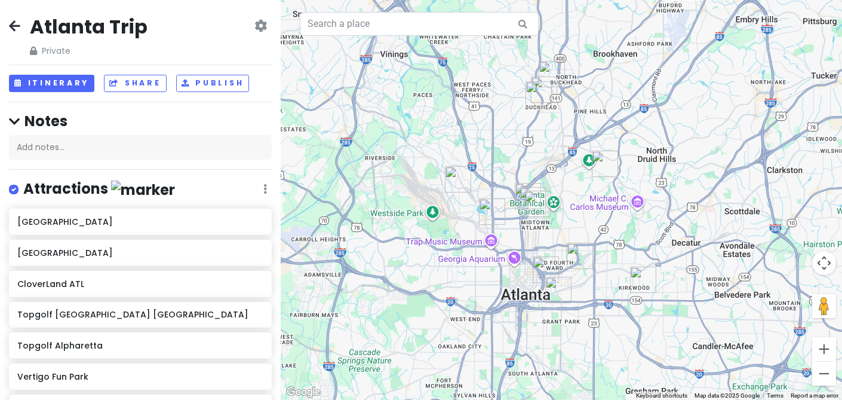
drag, startPoint x: 680, startPoint y: 268, endPoint x: 585, endPoint y: 183, distance: 126.9
click at [585, 183] on div at bounding box center [562, 200] width 562 height 400
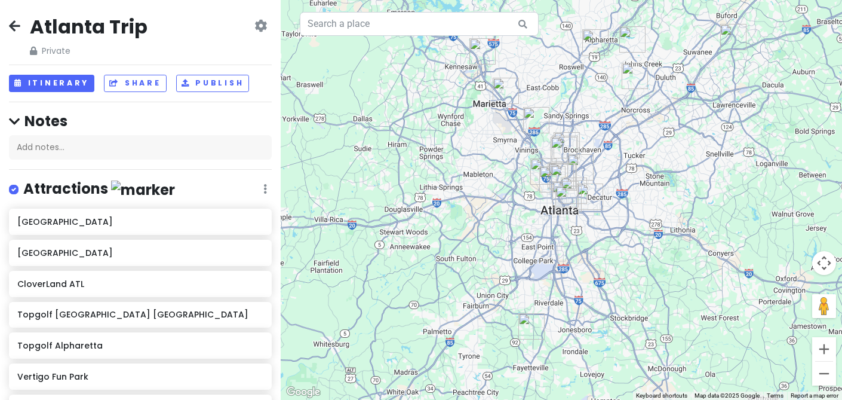
click at [506, 97] on img "Andretti Indoor Karting & Games Marietta" at bounding box center [506, 91] width 26 height 26
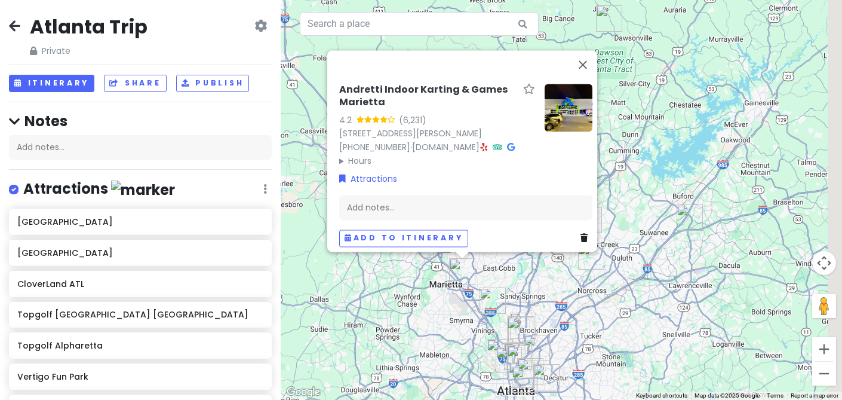
drag, startPoint x: 600, startPoint y: 290, endPoint x: 536, endPoint y: 283, distance: 63.7
click at [536, 283] on div "Andretti Indoor Karting & Games Marietta 4.2 (6,231) [STREET_ADDRESS] [PHONE_NU…" at bounding box center [562, 200] width 562 height 400
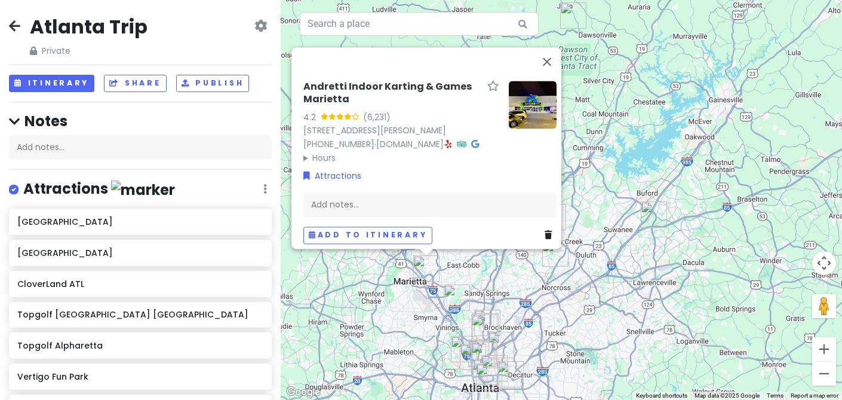
click at [654, 221] on img "Andretti Indoor Karting & Games Buford" at bounding box center [654, 214] width 26 height 26
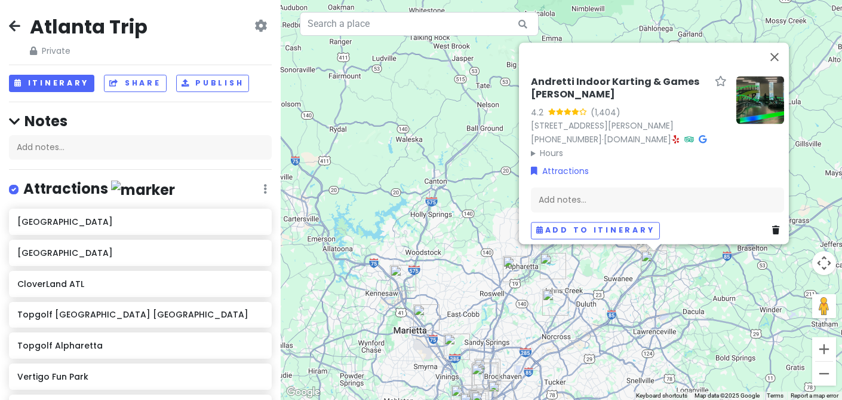
click at [631, 339] on div "Andretti Indoor Karting & Games [PERSON_NAME] 4.2 (1,404) [STREET_ADDRESS][PERS…" at bounding box center [562, 200] width 562 height 400
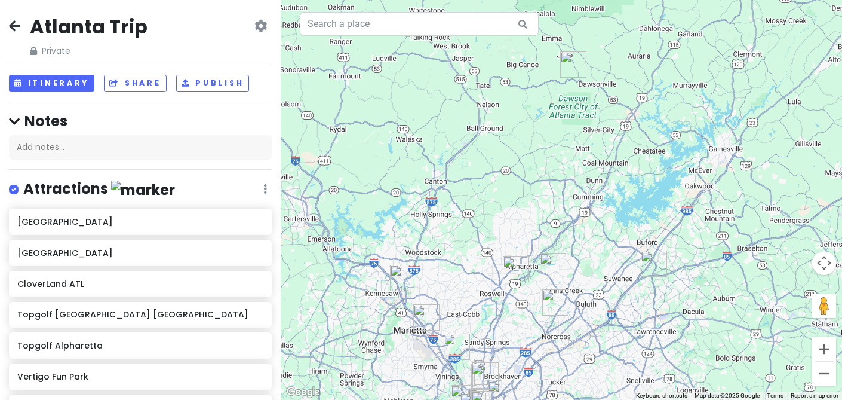
click at [553, 265] on img "Vertigo Fun Park" at bounding box center [553, 266] width 26 height 26
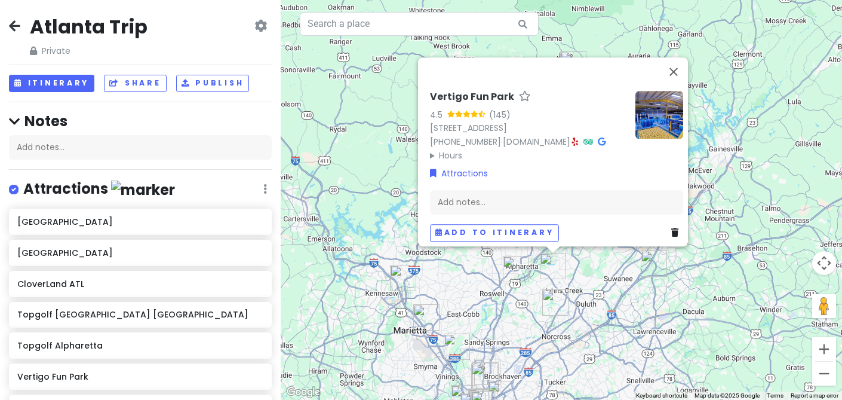
click at [504, 337] on div "Vertigo Fun Park 4.5 (145) [STREET_ADDRESS] [PHONE_NUMBER] · [DOMAIN_NAME] · Ho…" at bounding box center [562, 200] width 562 height 400
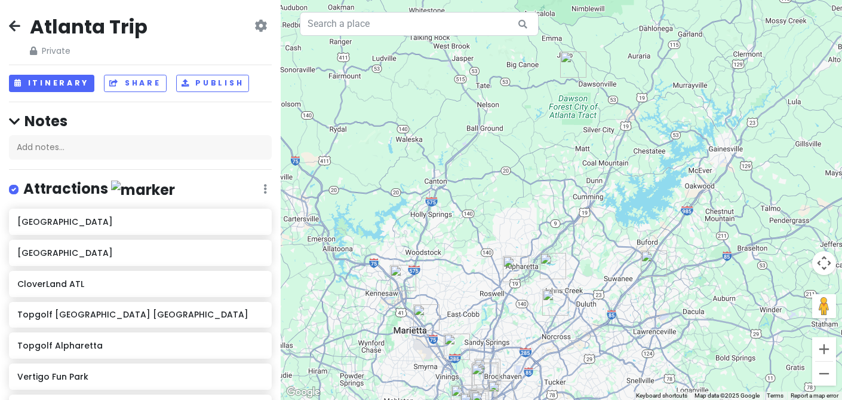
click at [518, 269] on img "Topgolf Alpharetta" at bounding box center [516, 269] width 26 height 26
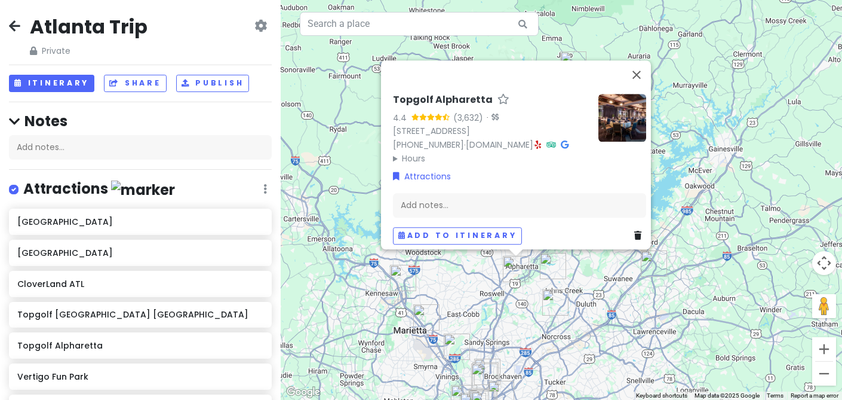
click at [513, 313] on div "Topgolf Alpharetta 4.4 (3,632) · [STREET_ADDRESS] [PHONE_NUMBER] · [DOMAIN_NAME…" at bounding box center [562, 200] width 562 height 400
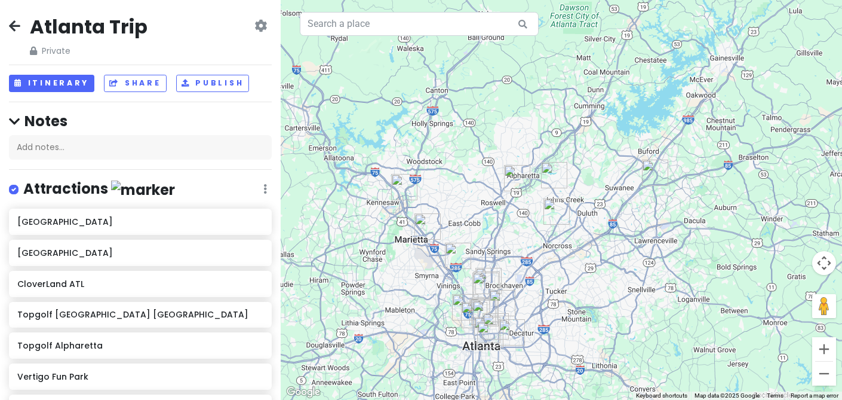
drag, startPoint x: 520, startPoint y: 260, endPoint x: 522, endPoint y: 167, distance: 93.8
click at [522, 167] on img "Topgolf Alpharetta" at bounding box center [517, 178] width 26 height 26
click at [462, 295] on img "Topgolf Atlanta Midtown" at bounding box center [466, 305] width 26 height 26
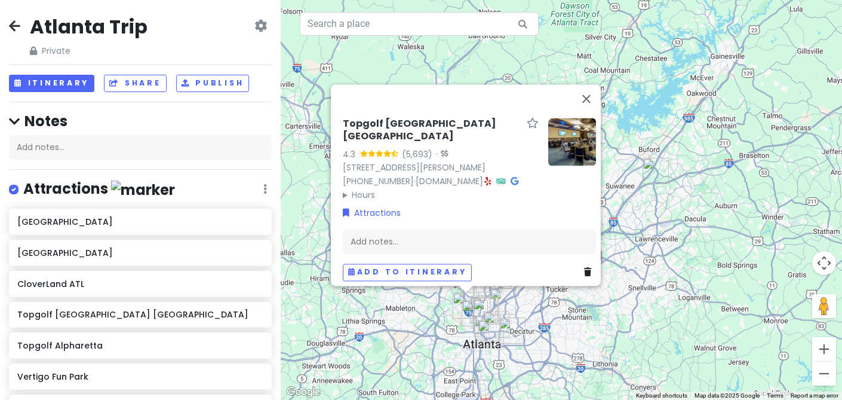
click at [428, 346] on div "Topgolf [GEOGRAPHIC_DATA] Midtown 4.3 (5,693) · [STREET_ADDRESS][PERSON_NAME] […" at bounding box center [562, 200] width 562 height 400
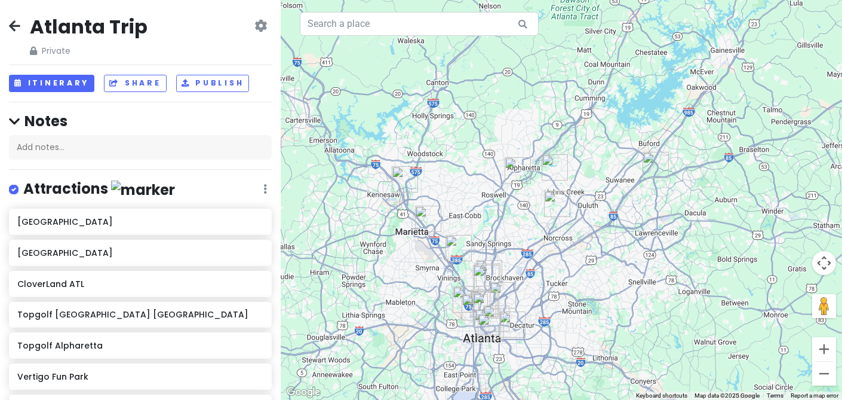
drag, startPoint x: 428, startPoint y: 346, endPoint x: 428, endPoint y: 200, distance: 147.0
click at [428, 200] on div at bounding box center [562, 200] width 562 height 400
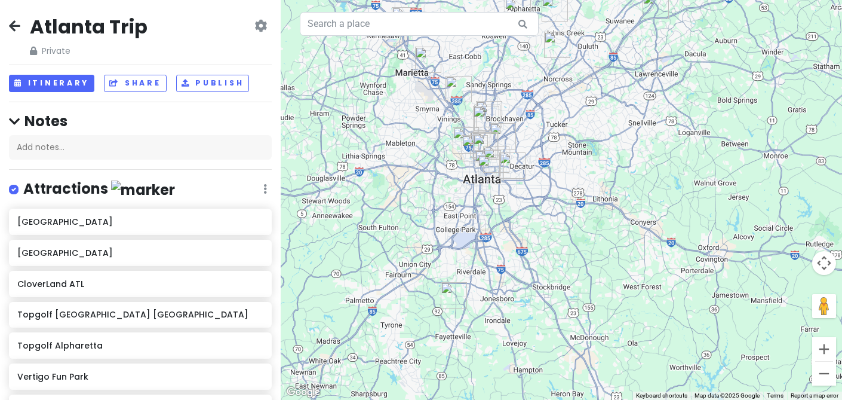
click at [447, 290] on img "CloverLand ATL" at bounding box center [454, 295] width 26 height 26
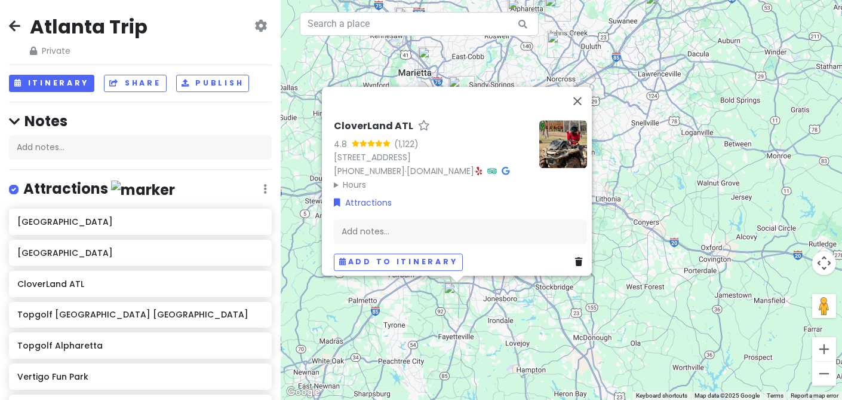
click at [495, 329] on div "CloverLand ATL 4.8 (1,122) [STREET_ADDRESS] [PHONE_NUMBER] · [DOMAIN_NAME] · Ho…" at bounding box center [562, 200] width 562 height 400
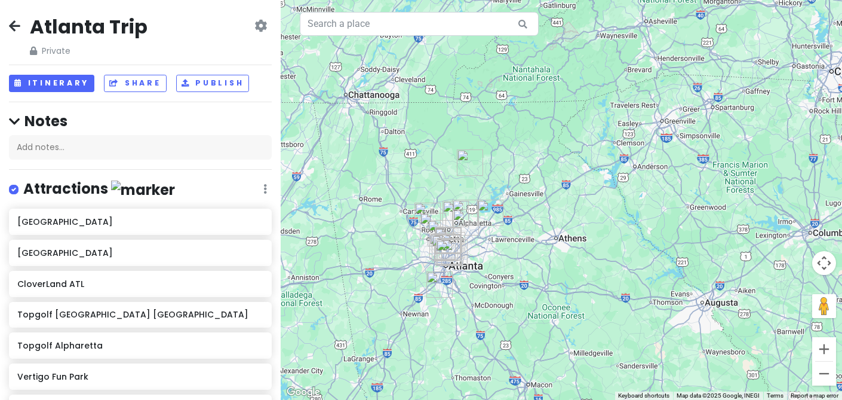
drag, startPoint x: 631, startPoint y: 189, endPoint x: 532, endPoint y: 270, distance: 128.7
click at [532, 270] on div at bounding box center [562, 200] width 562 height 400
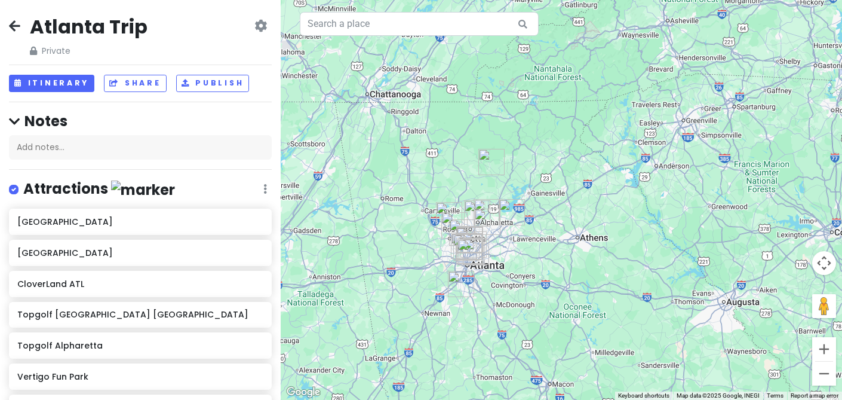
click at [502, 167] on img "Atlanta Motorsports Park" at bounding box center [492, 162] width 26 height 26
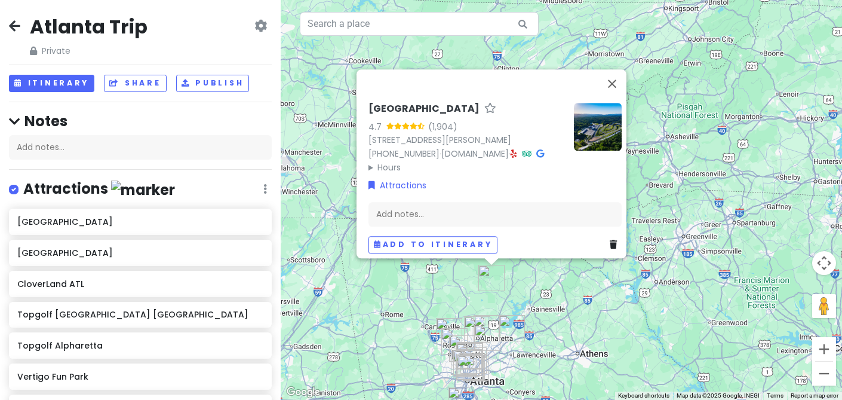
click at [570, 300] on div "[GEOGRAPHIC_DATA] 4.7 (1,904) [STREET_ADDRESS][PERSON_NAME] [PHONE_NUMBER] · [D…" at bounding box center [562, 200] width 562 height 400
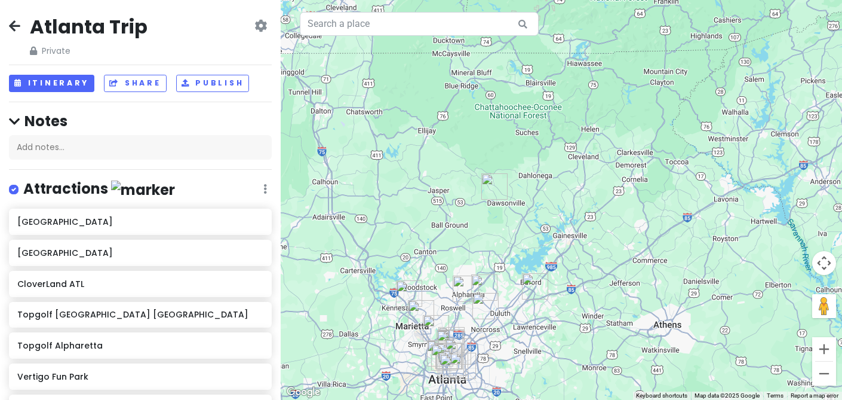
drag, startPoint x: 513, startPoint y: 309, endPoint x: 520, endPoint y: 219, distance: 91.0
click at [520, 219] on div at bounding box center [562, 200] width 562 height 400
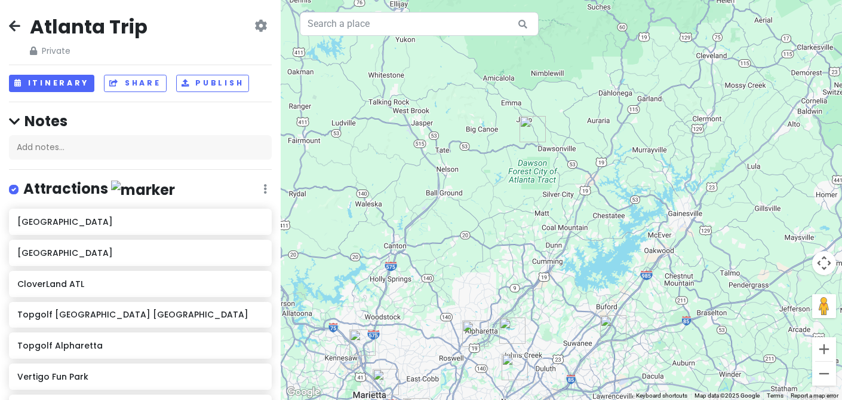
drag, startPoint x: 520, startPoint y: 219, endPoint x: 587, endPoint y: 182, distance: 76.2
click at [587, 182] on div at bounding box center [562, 200] width 562 height 400
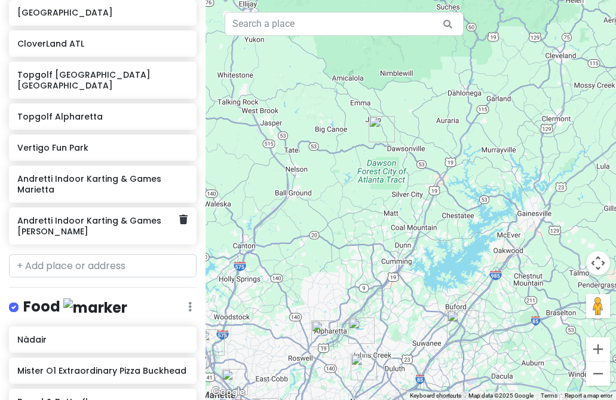
scroll to position [240, 0]
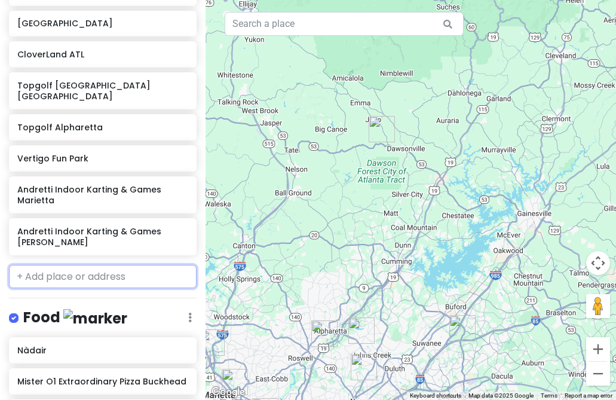
click at [66, 265] on input "text" at bounding box center [103, 277] width 188 height 24
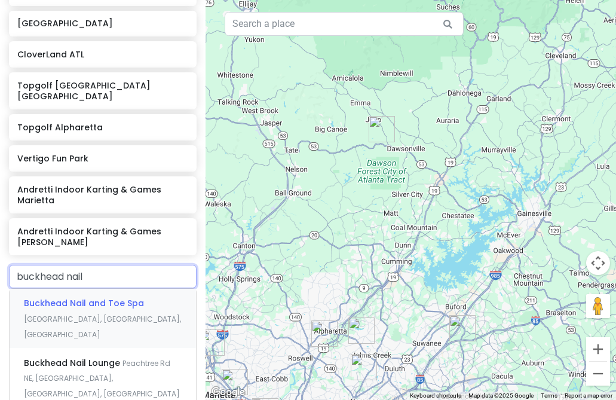
type input "buckhead nail l"
click at [82, 293] on div "Buckhead Nail Lounge [GEOGRAPHIC_DATA], [GEOGRAPHIC_DATA], [GEOGRAPHIC_DATA], […" at bounding box center [103, 318] width 186 height 59
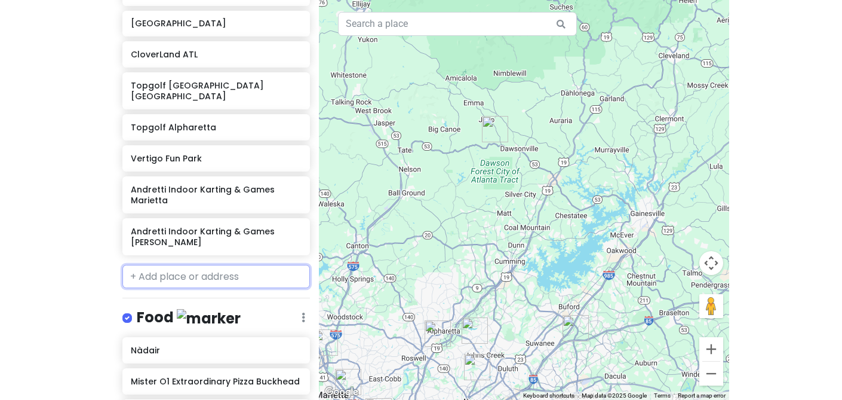
scroll to position [271, 0]
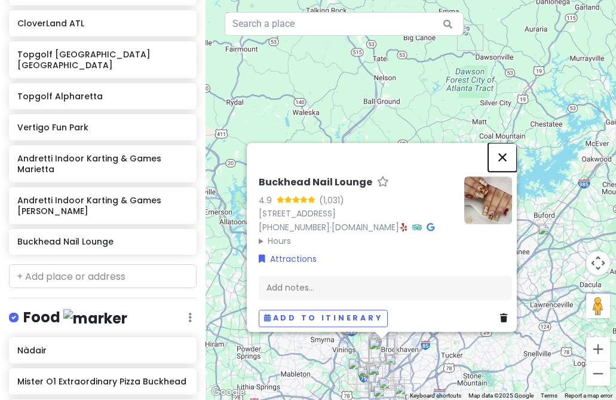
click at [511, 143] on button "Close" at bounding box center [502, 157] width 29 height 29
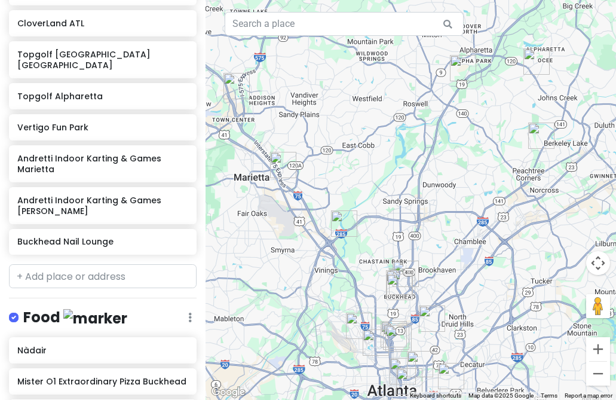
drag, startPoint x: 398, startPoint y: 288, endPoint x: 447, endPoint y: 102, distance: 192.0
click at [447, 102] on div at bounding box center [411, 200] width 410 height 400
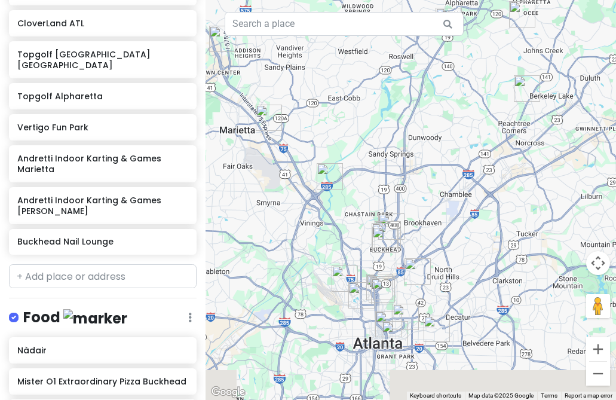
drag, startPoint x: 387, startPoint y: 237, endPoint x: 364, endPoint y: 142, distance: 97.7
click at [364, 142] on div at bounding box center [411, 200] width 410 height 400
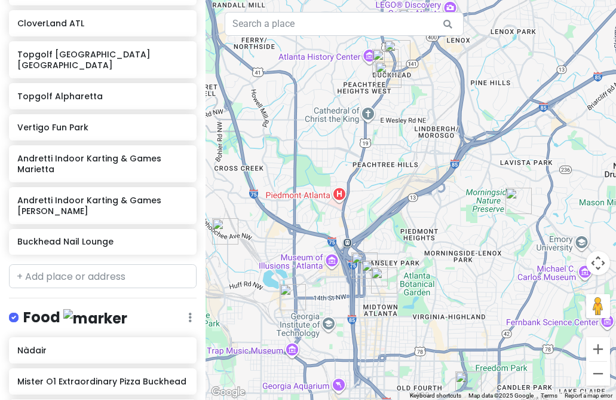
drag, startPoint x: 398, startPoint y: 256, endPoint x: 397, endPoint y: 153, distance: 103.4
click at [397, 153] on div at bounding box center [411, 200] width 410 height 400
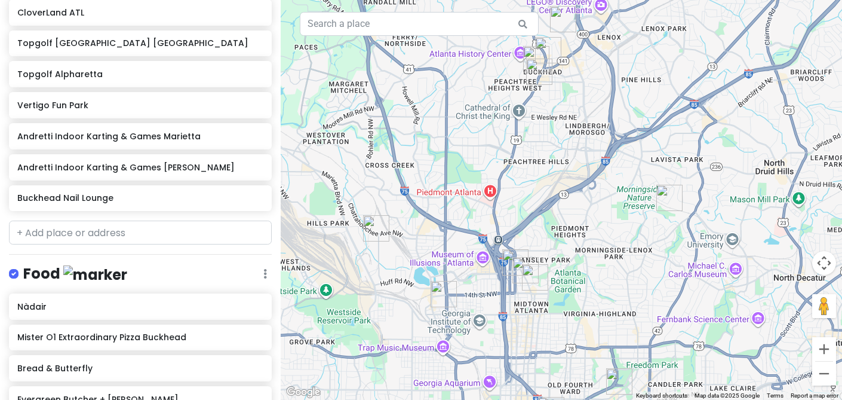
scroll to position [249, 0]
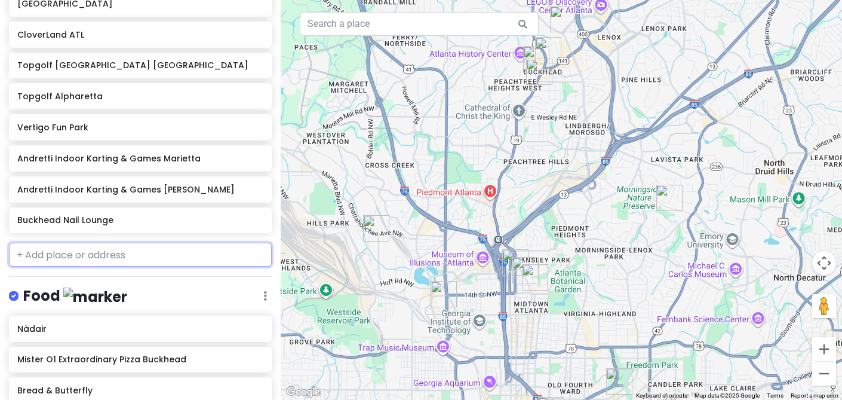
click at [146, 257] on input "text" at bounding box center [140, 255] width 263 height 24
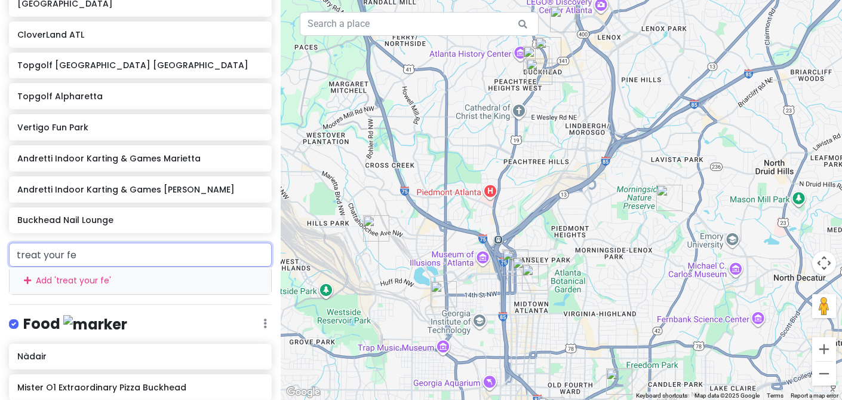
type input "treat your fee"
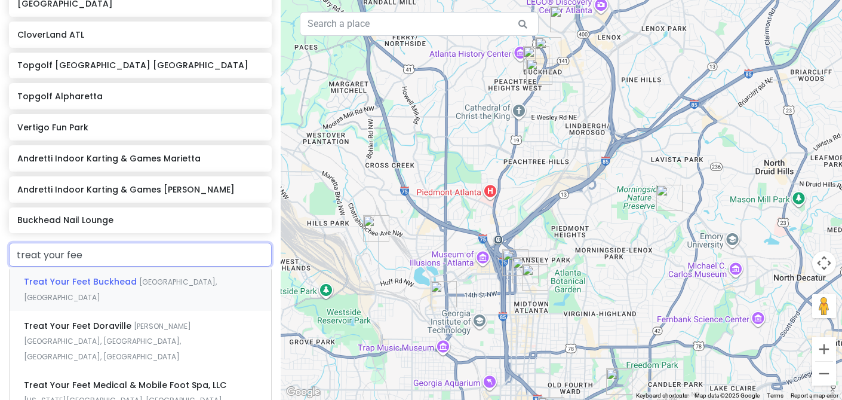
click at [136, 283] on span "[GEOGRAPHIC_DATA], [GEOGRAPHIC_DATA]" at bounding box center [120, 290] width 193 height 26
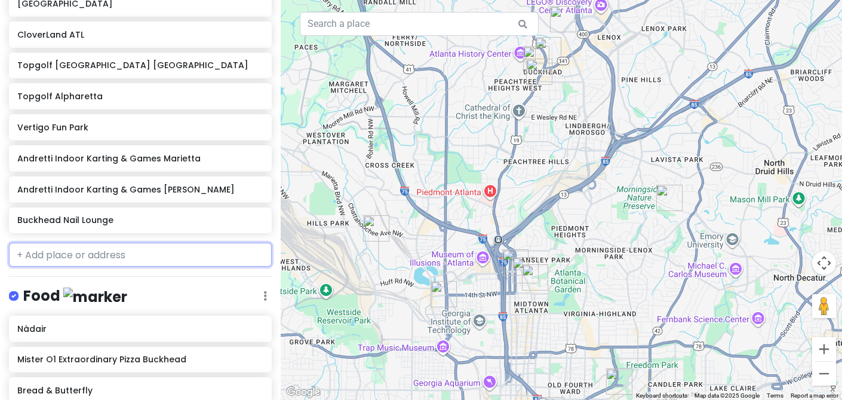
scroll to position [280, 0]
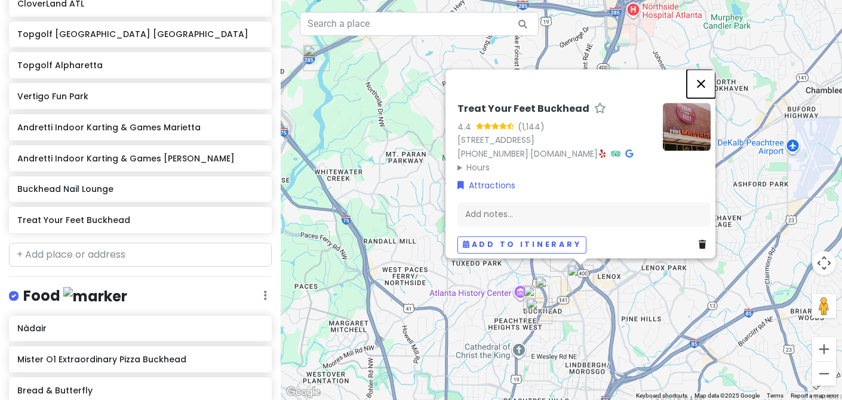
click at [716, 69] on button "Close" at bounding box center [701, 83] width 29 height 29
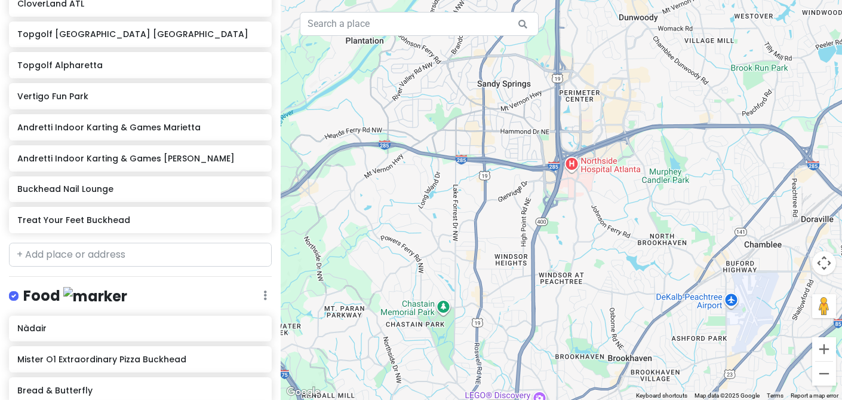
drag, startPoint x: 623, startPoint y: 116, endPoint x: 527, endPoint y: 323, distance: 227.2
click at [530, 321] on div at bounding box center [562, 200] width 562 height 400
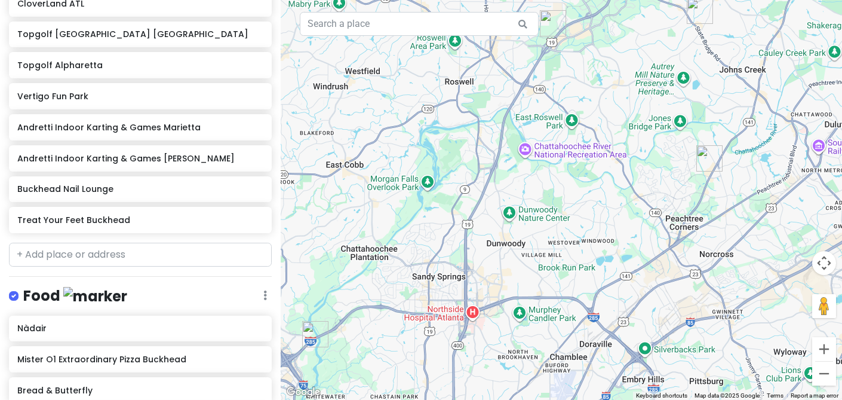
drag, startPoint x: 723, startPoint y: 147, endPoint x: 659, endPoint y: 197, distance: 80.9
click at [659, 197] on div at bounding box center [562, 200] width 562 height 400
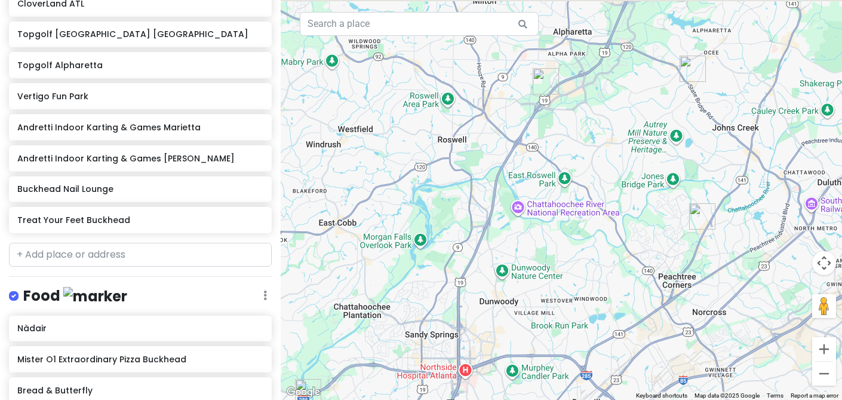
drag, startPoint x: 565, startPoint y: 50, endPoint x: 565, endPoint y: 140, distance: 90.2
click at [565, 142] on div at bounding box center [562, 200] width 562 height 400
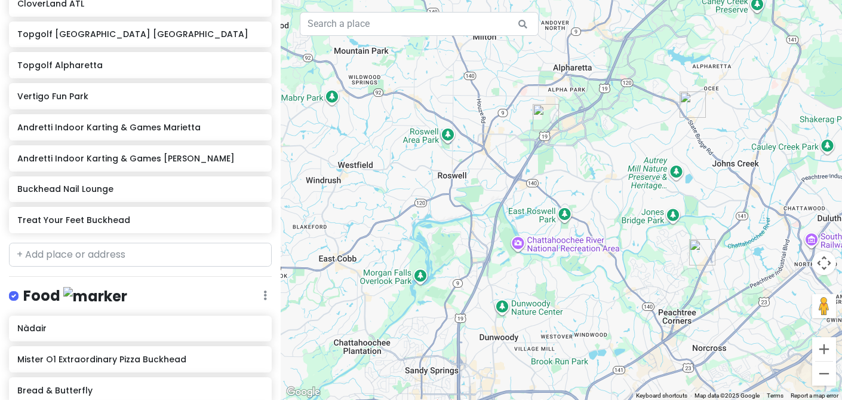
click at [545, 128] on img "Topgolf Alpharetta" at bounding box center [546, 117] width 26 height 26
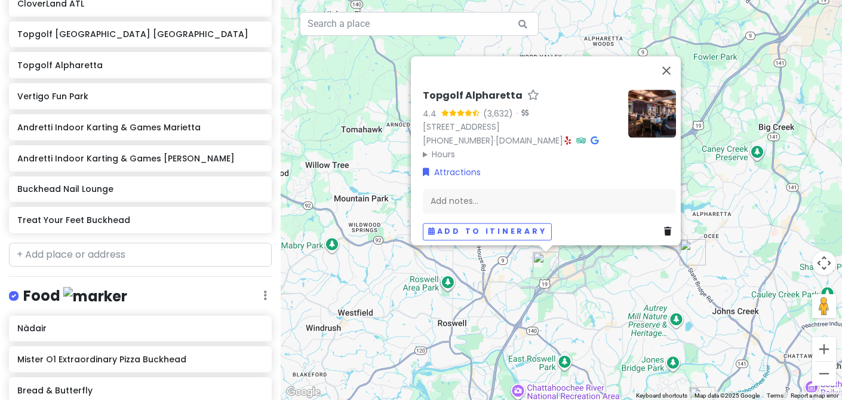
click at [578, 283] on div "Topgolf Alpharetta 4.4 (3,632) · [STREET_ADDRESS] [PHONE_NUMBER] · [DOMAIN_NAME…" at bounding box center [562, 200] width 562 height 400
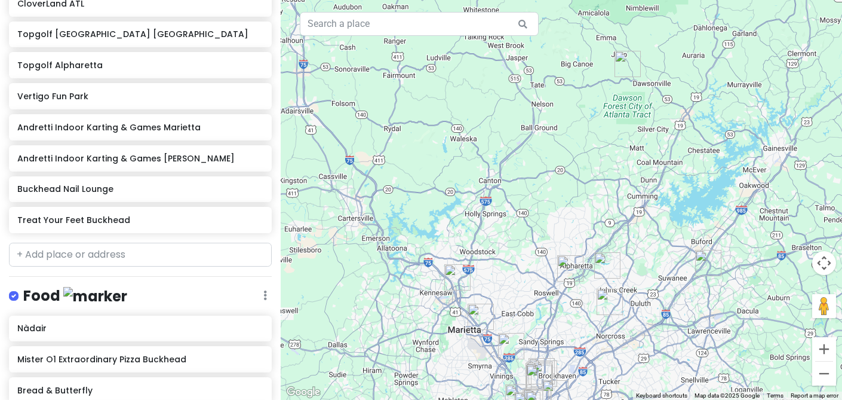
click at [627, 73] on img "Atlanta Motorsports Park" at bounding box center [628, 64] width 26 height 26
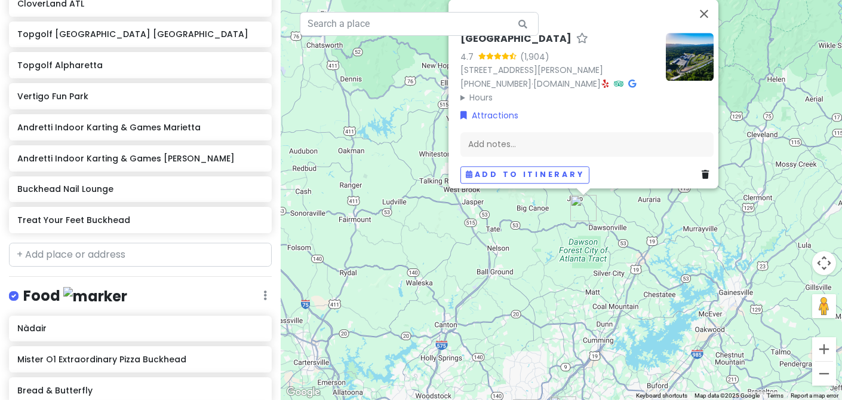
drag, startPoint x: 593, startPoint y: 329, endPoint x: 536, endPoint y: 232, distance: 112.5
click at [536, 232] on div "[GEOGRAPHIC_DATA] 4.7 (1,904) [STREET_ADDRESS][PERSON_NAME] [PHONE_NUMBER] · [D…" at bounding box center [562, 200] width 562 height 400
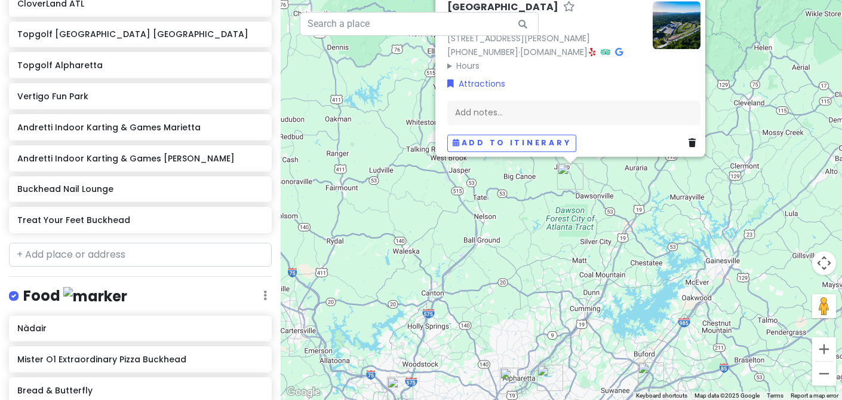
click at [549, 385] on img "Vertigo Fun Park" at bounding box center [550, 377] width 26 height 26
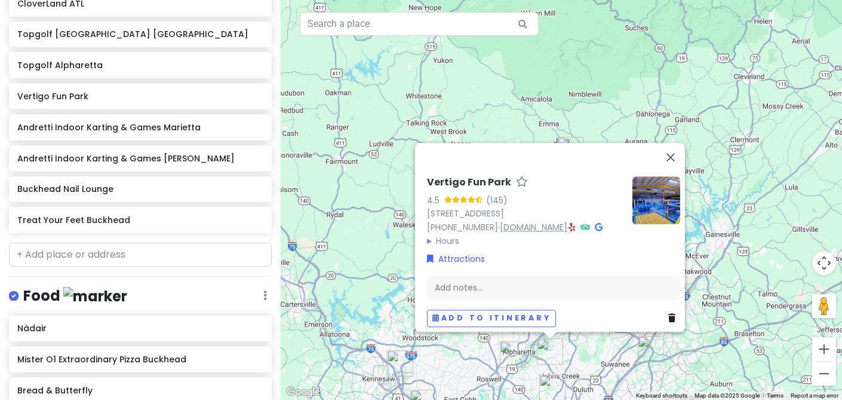
click at [529, 224] on link "[DOMAIN_NAME]" at bounding box center [534, 227] width 68 height 12
click at [653, 348] on img "Andretti Indoor Karting & Games Buford" at bounding box center [651, 349] width 26 height 26
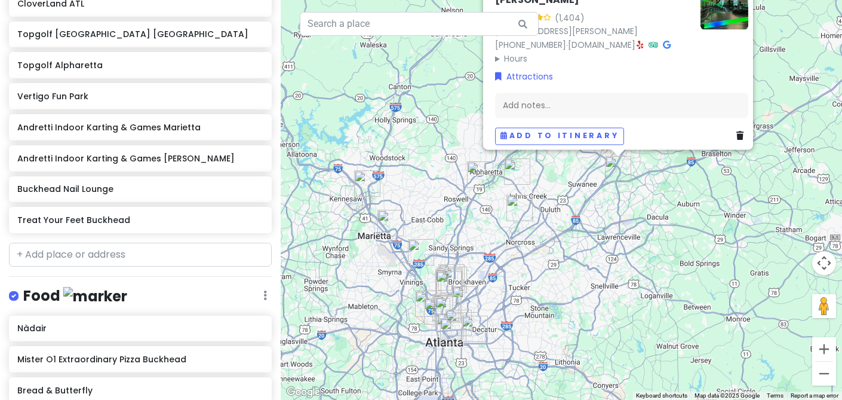
drag, startPoint x: 645, startPoint y: 379, endPoint x: 612, endPoint y: 196, distance: 186.4
click at [612, 195] on div "Andretti Indoor Karting & Games [PERSON_NAME] 4.2 (1,404) [STREET_ADDRESS][PERS…" at bounding box center [562, 200] width 562 height 400
drag, startPoint x: 539, startPoint y: 289, endPoint x: 620, endPoint y: 175, distance: 139.4
click at [619, 175] on div "Andretti Indoor Karting & Games [PERSON_NAME] 4.2 (1,404) [STREET_ADDRESS][PERS…" at bounding box center [562, 200] width 562 height 400
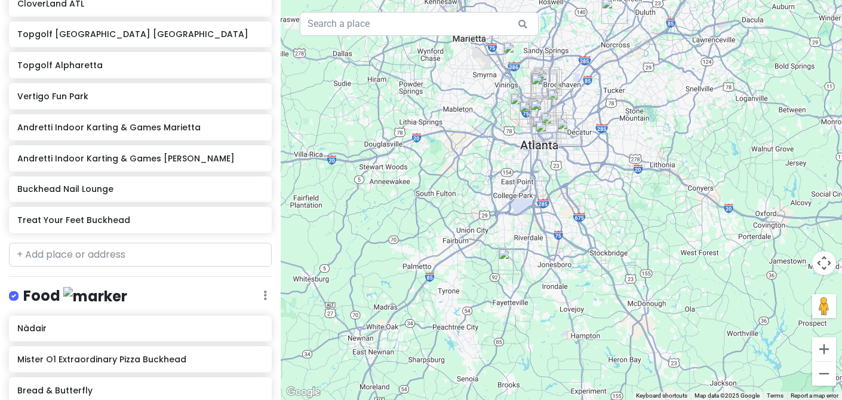
drag, startPoint x: 541, startPoint y: 307, endPoint x: 540, endPoint y: 237, distance: 69.9
click at [540, 237] on div "Andretti Indoor Karting & Games [PERSON_NAME] 4.2 (1,404) [STREET_ADDRESS][PERS…" at bounding box center [562, 200] width 562 height 400
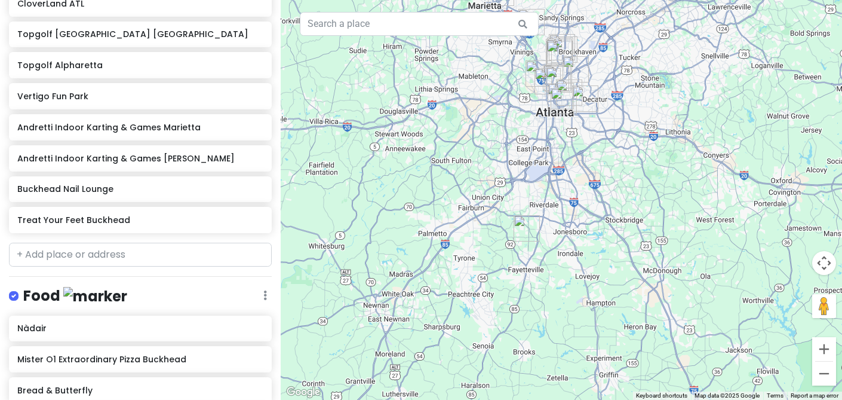
drag, startPoint x: 455, startPoint y: 231, endPoint x: 472, endPoint y: 189, distance: 45.8
click at [472, 189] on div "Andretti Indoor Karting & Games [PERSON_NAME] 4.2 (1,404) [STREET_ADDRESS][PERS…" at bounding box center [562, 200] width 562 height 400
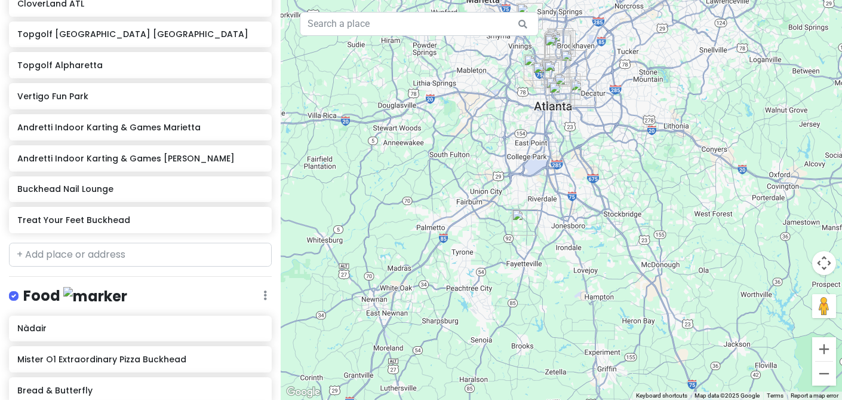
drag, startPoint x: 380, startPoint y: 186, endPoint x: 366, endPoint y: 289, distance: 103.7
click at [366, 289] on div "Andretti Indoor Karting & Games [PERSON_NAME] 4.2 (1,404) [STREET_ADDRESS][PERS…" at bounding box center [562, 200] width 562 height 400
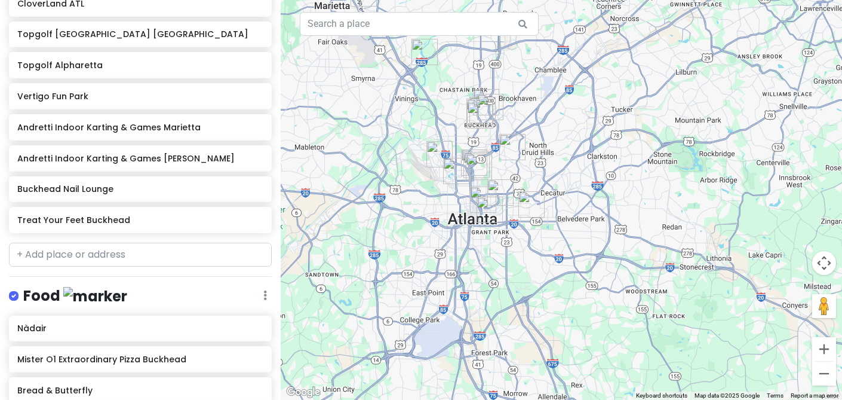
drag, startPoint x: 578, startPoint y: 168, endPoint x: 579, endPoint y: 206, distance: 38.3
click at [579, 206] on div "Andretti Indoor Karting & Games [PERSON_NAME] 4.2 (1,404) [STREET_ADDRESS][PERS…" at bounding box center [562, 200] width 562 height 400
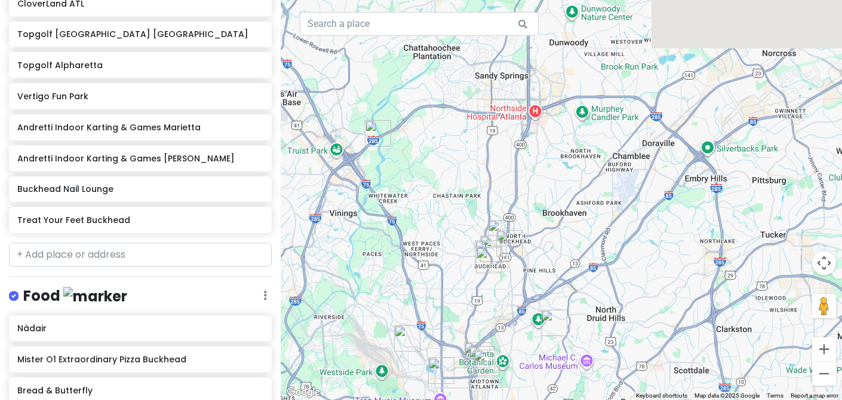
drag, startPoint x: 528, startPoint y: 185, endPoint x: 580, endPoint y: 298, distance: 124.5
click at [580, 298] on div "Andretti Indoor Karting & Games [PERSON_NAME] 4.2 (1,404) [STREET_ADDRESS][PERS…" at bounding box center [562, 200] width 562 height 400
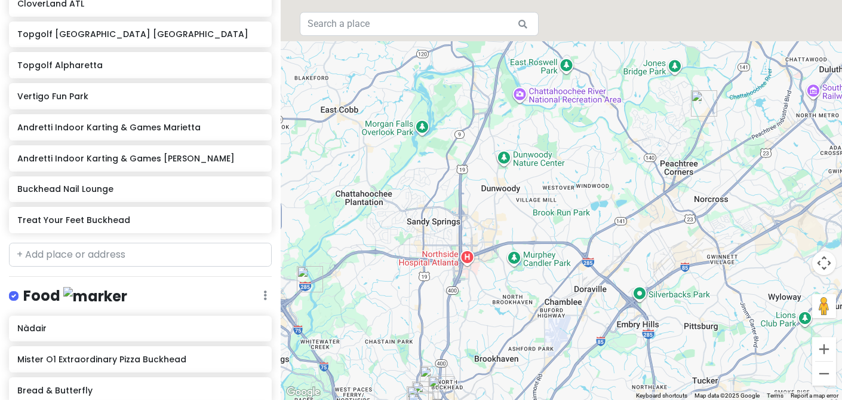
drag, startPoint x: 598, startPoint y: 222, endPoint x: 530, endPoint y: 370, distance: 163.1
click at [530, 370] on div "Andretti Indoor Karting & Games [PERSON_NAME] 4.2 (1,404) [STREET_ADDRESS][PERS…" at bounding box center [562, 200] width 562 height 400
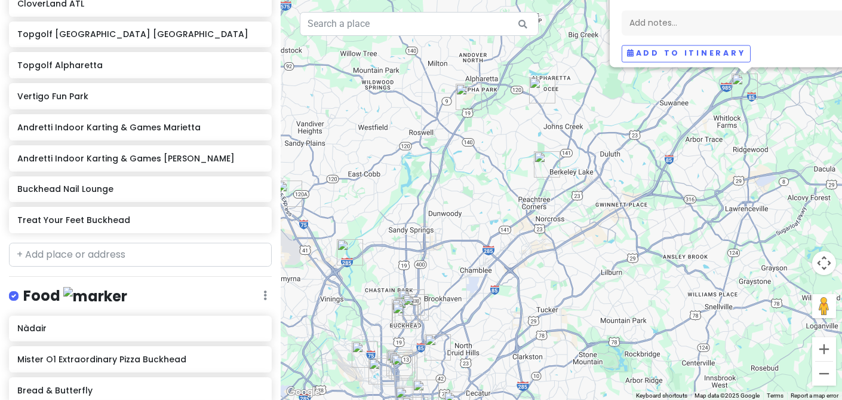
click at [548, 167] on img "Giulia Italian Bakery" at bounding box center [547, 164] width 26 height 26
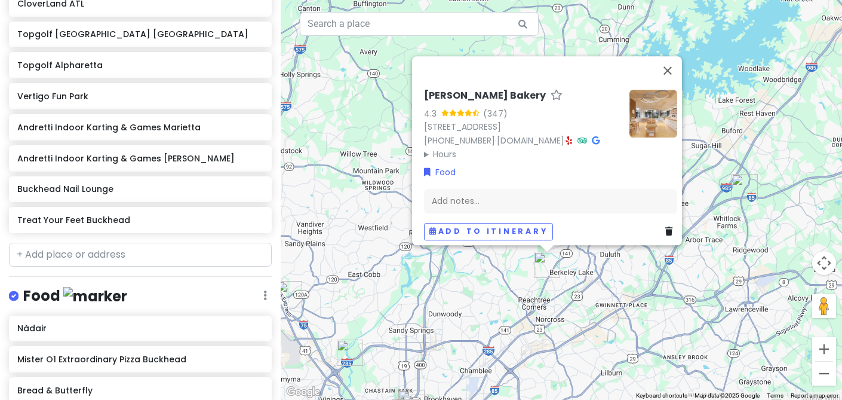
click at [502, 283] on div "[PERSON_NAME] Bakery 4.3 (347) [STREET_ADDRESS] [PHONE_NUMBER] · [DOMAIN_NAME] …" at bounding box center [562, 200] width 562 height 400
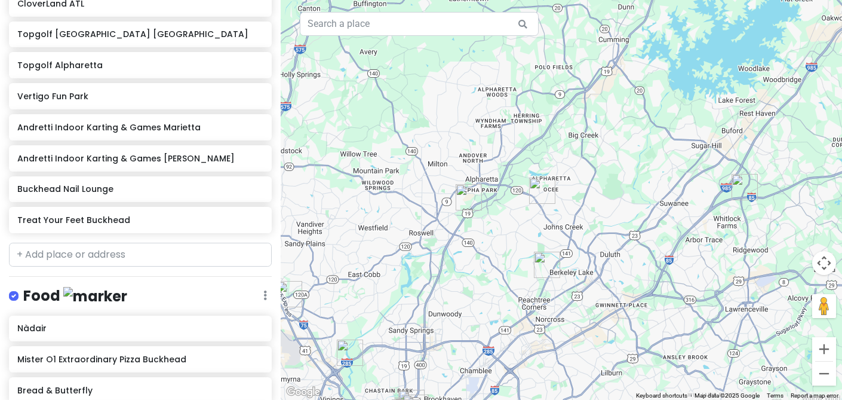
click at [534, 183] on img "Vertigo Fun Park" at bounding box center [542, 190] width 26 height 26
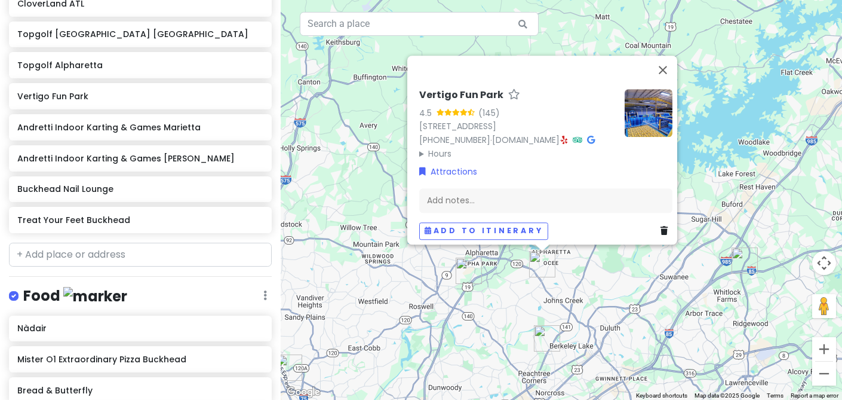
click at [465, 271] on img "Topgolf Alpharetta" at bounding box center [469, 270] width 26 height 26
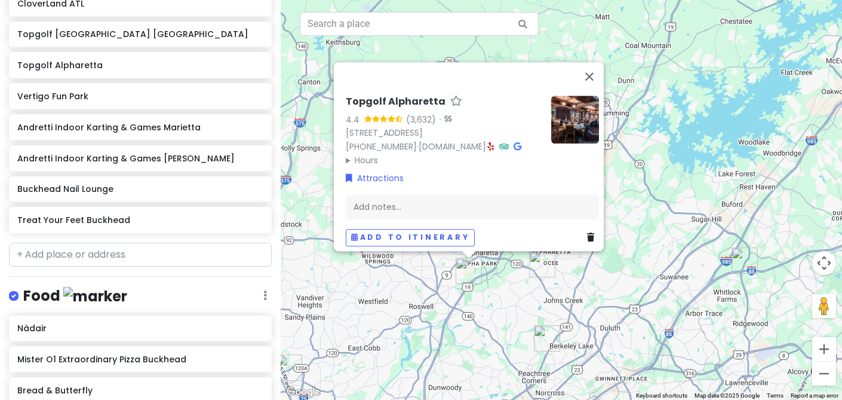
click at [541, 271] on img "Vertigo Fun Park" at bounding box center [542, 264] width 26 height 26
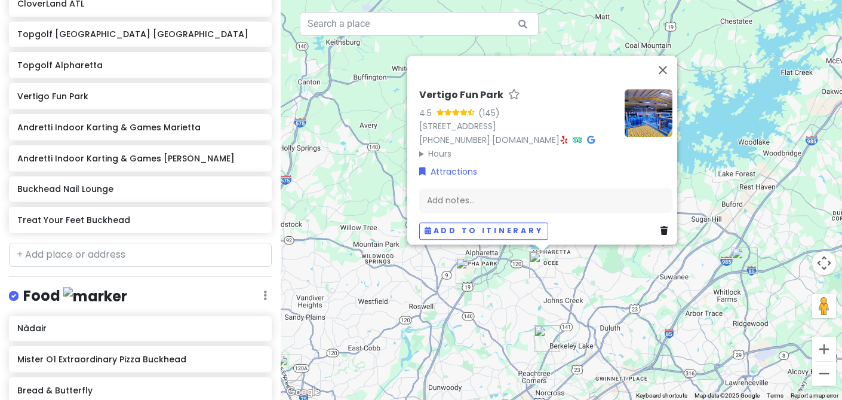
click at [740, 265] on img "Andretti Indoor Karting & Games Buford" at bounding box center [745, 260] width 26 height 26
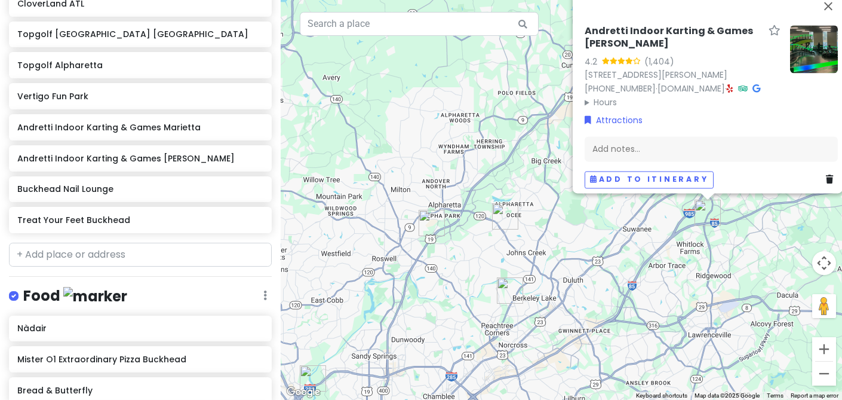
drag, startPoint x: 593, startPoint y: 322, endPoint x: 717, endPoint y: 178, distance: 190.2
click at [717, 178] on div "Andretti Indoor Karting & Games [PERSON_NAME] 4.2 (1,404) [STREET_ADDRESS][PERS…" at bounding box center [562, 200] width 562 height 400
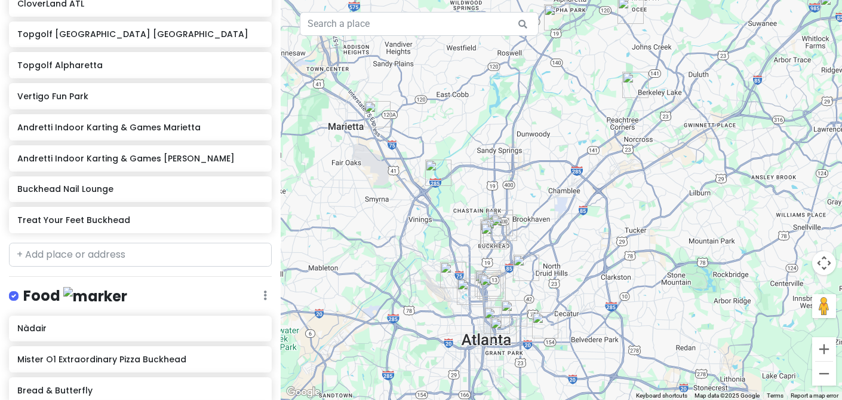
drag, startPoint x: 584, startPoint y: 229, endPoint x: 610, endPoint y: 130, distance: 102.4
click at [610, 130] on div "Andretti Indoor Karting & Games [PERSON_NAME] 4.2 (1,404) [STREET_ADDRESS][PERS…" at bounding box center [562, 200] width 562 height 400
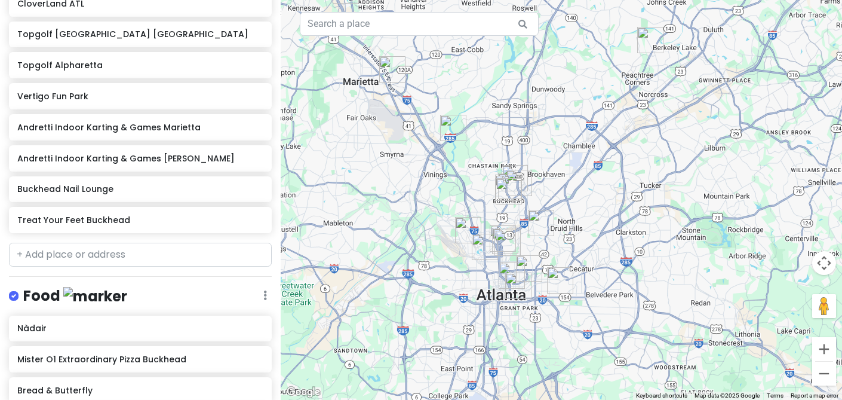
click at [395, 65] on img "Andretti Indoor Karting & Games Marietta" at bounding box center [392, 69] width 26 height 26
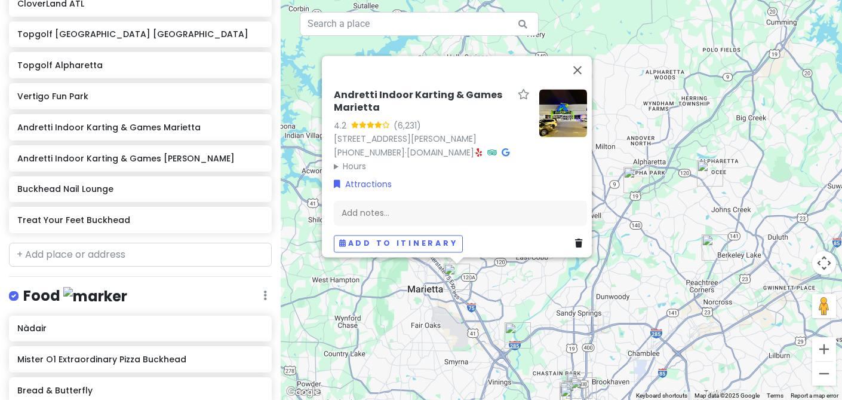
click at [387, 336] on div "Andretti Indoor Karting & Games Marietta 4.2 (6,231) [STREET_ADDRESS] [PHONE_NU…" at bounding box center [562, 200] width 562 height 400
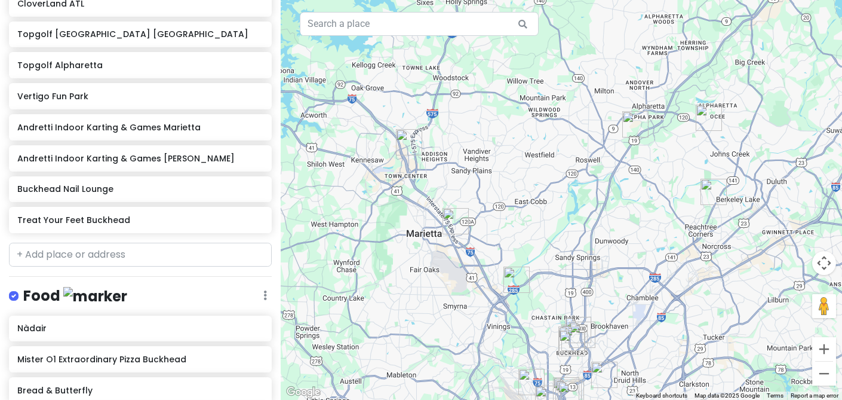
drag, startPoint x: 581, startPoint y: 361, endPoint x: 579, endPoint y: 204, distance: 157.1
click at [579, 204] on div at bounding box center [562, 200] width 562 height 400
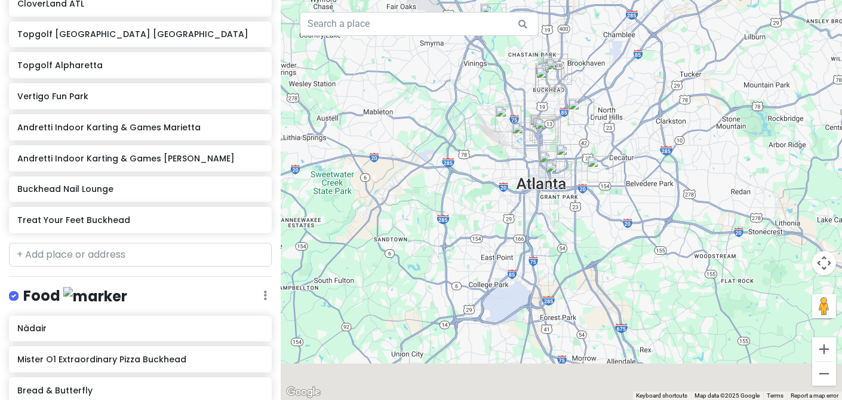
drag, startPoint x: 582, startPoint y: 266, endPoint x: 559, endPoint y: 62, distance: 205.1
click at [559, 62] on div at bounding box center [562, 200] width 562 height 400
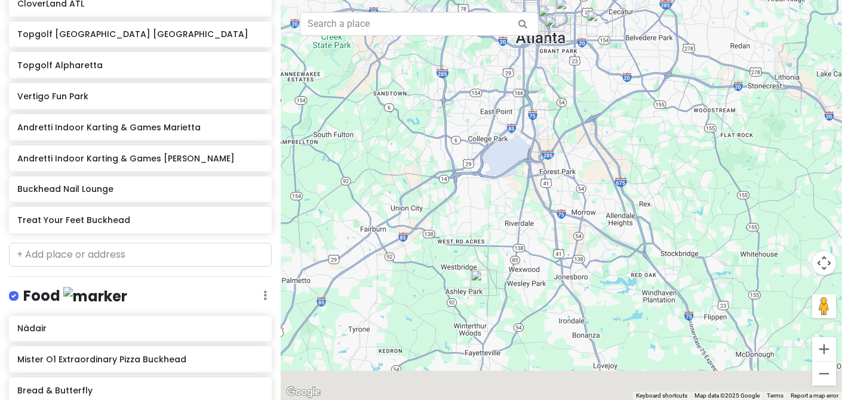
drag, startPoint x: 562, startPoint y: 236, endPoint x: 562, endPoint y: 94, distance: 141.6
click at [562, 95] on div at bounding box center [562, 200] width 562 height 400
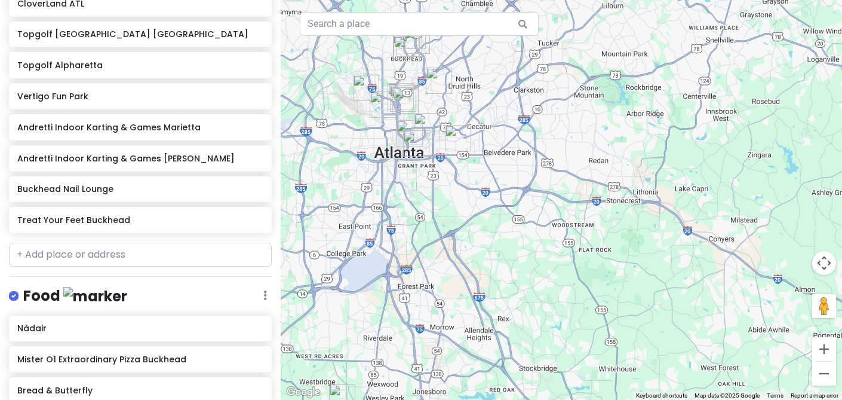
drag, startPoint x: 561, startPoint y: 105, endPoint x: 416, endPoint y: 290, distance: 235.8
click at [416, 290] on div at bounding box center [562, 200] width 562 height 400
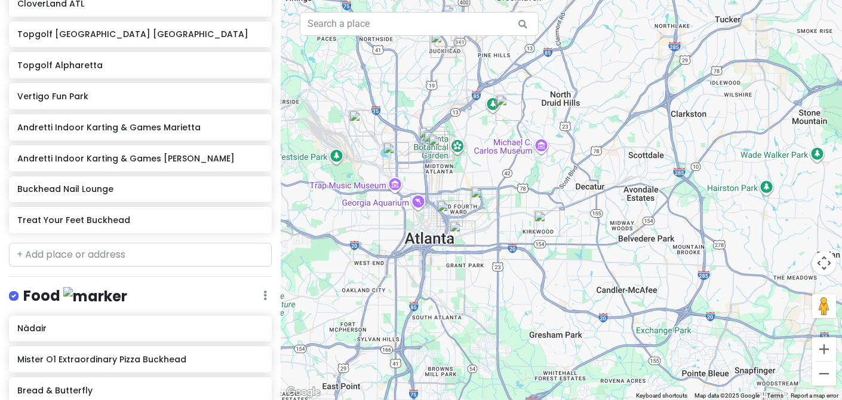
drag, startPoint x: 439, startPoint y: 155, endPoint x: 511, endPoint y: 247, distance: 117.0
click at [511, 247] on div at bounding box center [562, 200] width 562 height 400
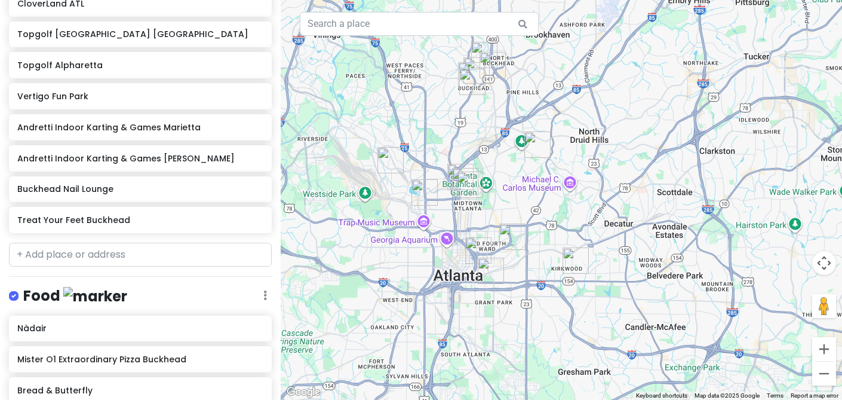
click at [398, 158] on img "Topgolf Atlanta Midtown" at bounding box center [391, 160] width 26 height 26
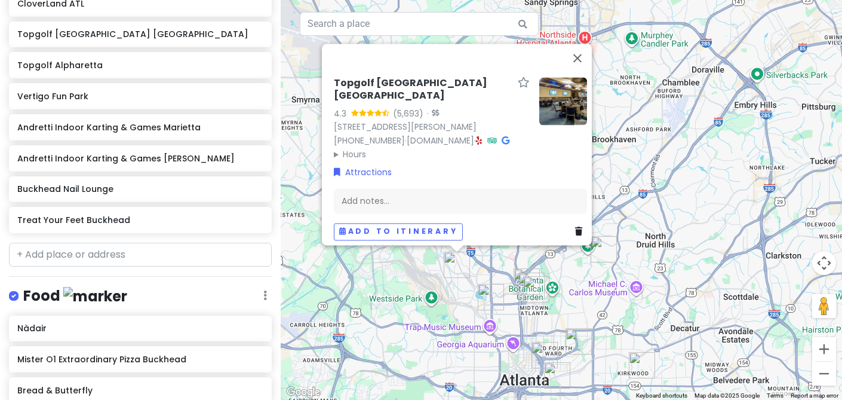
click at [523, 284] on img "Fit for a Cookie" at bounding box center [536, 289] width 26 height 26
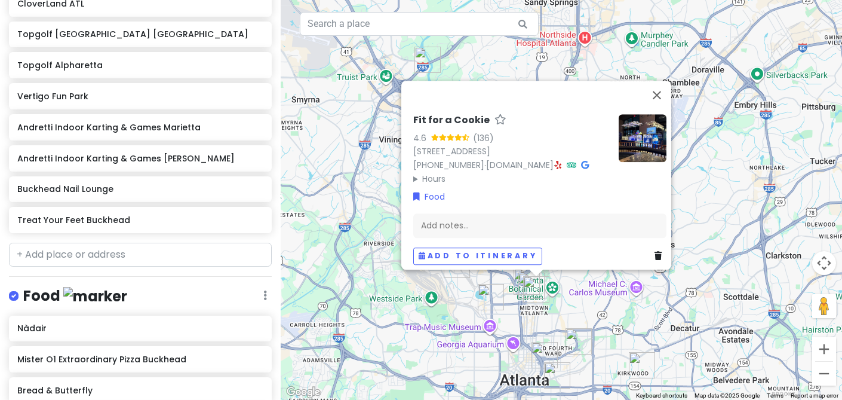
click at [487, 292] on img "Wagyu House Atlanta | Rooftop BBQ" at bounding box center [491, 297] width 26 height 26
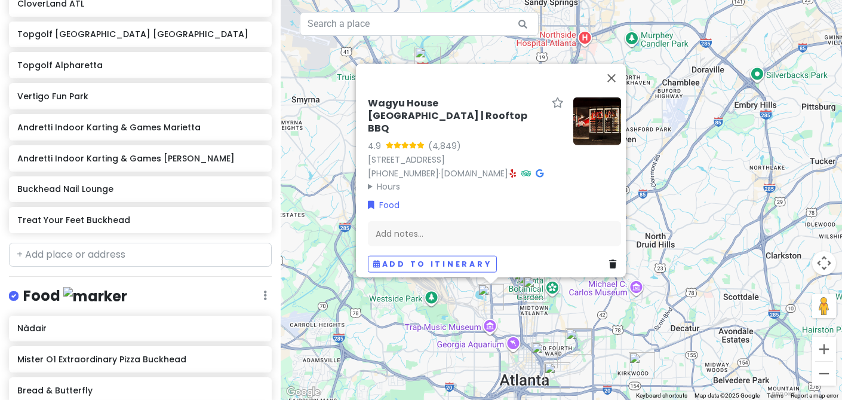
click at [686, 273] on div "Wagyu House [GEOGRAPHIC_DATA] | Rooftop BBQ 4.9 (4,849) [STREET_ADDRESS] [PHONE…" at bounding box center [562, 200] width 562 height 400
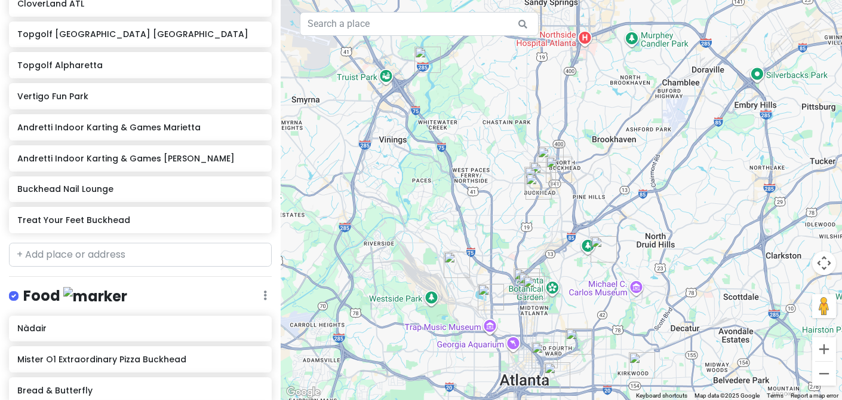
click at [563, 166] on img "Treat Your Feet Buckhead" at bounding box center [559, 170] width 26 height 26
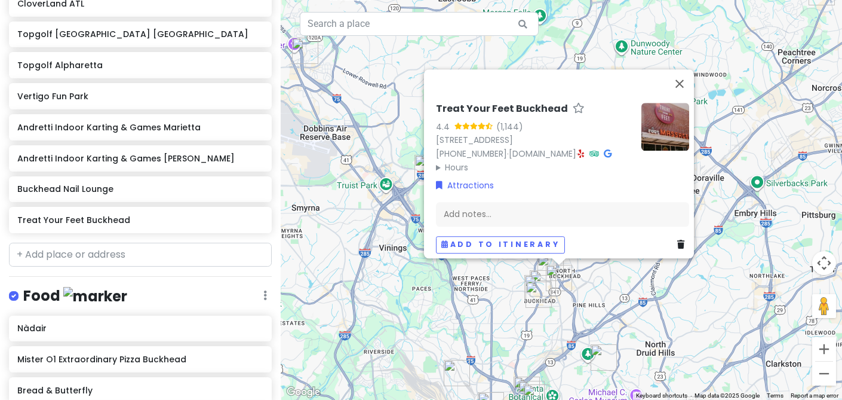
click at [530, 298] on img "Buckhead Nail Lounge" at bounding box center [539, 294] width 26 height 26
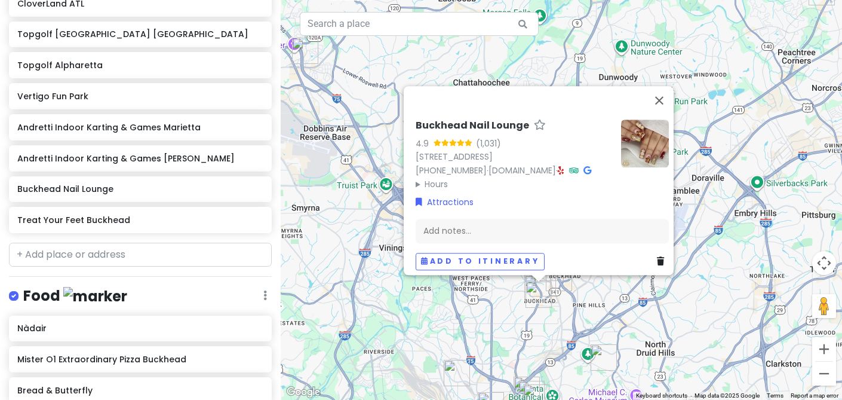
click at [503, 327] on div "Buckhead Nail Lounge 4.9 (1,031) [STREET_ADDRESS] [PHONE_NUMBER] · [DOMAIN_NAME…" at bounding box center [562, 200] width 562 height 400
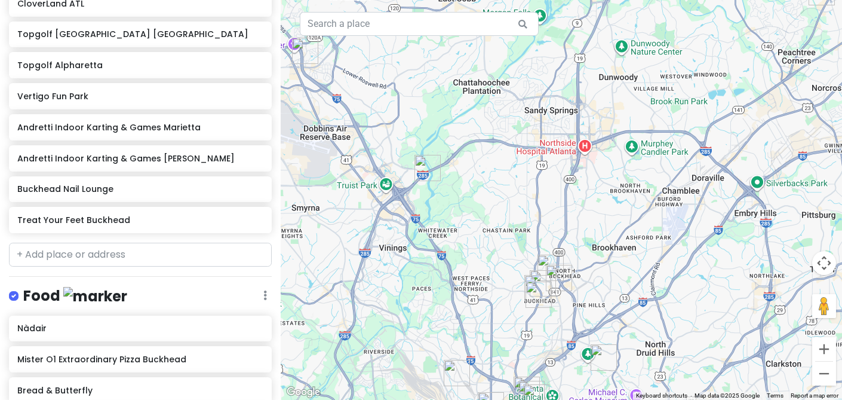
click at [406, 171] on div at bounding box center [562, 200] width 562 height 400
drag, startPoint x: 436, startPoint y: 168, endPoint x: 530, endPoint y: 222, distance: 108.9
click at [441, 181] on img "Chattahoochee Coffee Company - Riverside" at bounding box center [428, 168] width 26 height 26
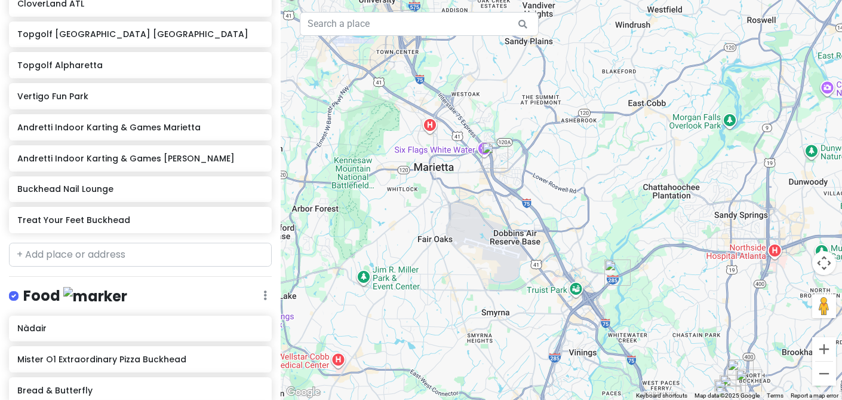
click at [498, 152] on img "Andretti Indoor Karting & Games Marietta" at bounding box center [495, 155] width 26 height 26
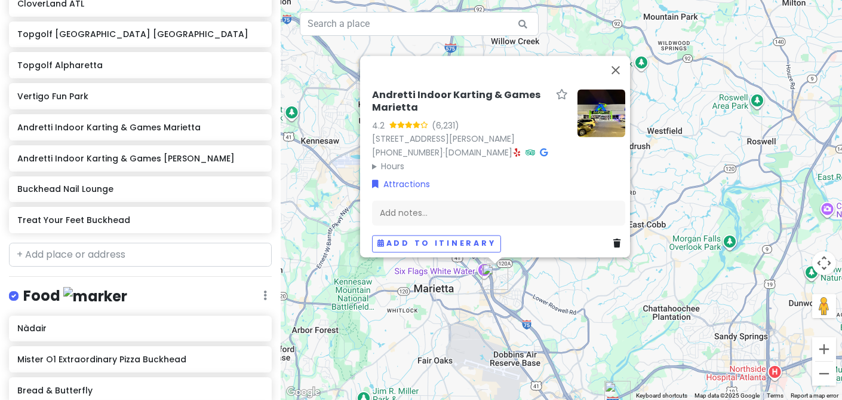
click at [436, 324] on div "Andretti Indoor Karting & Games Marietta 4.2 (6,231) [STREET_ADDRESS] [PHONE_NU…" at bounding box center [562, 200] width 562 height 400
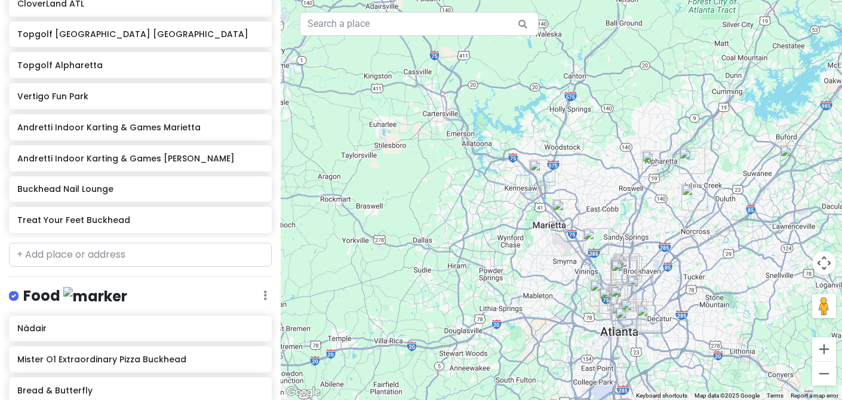
click at [649, 161] on img "Topgolf Alpharetta" at bounding box center [655, 164] width 26 height 26
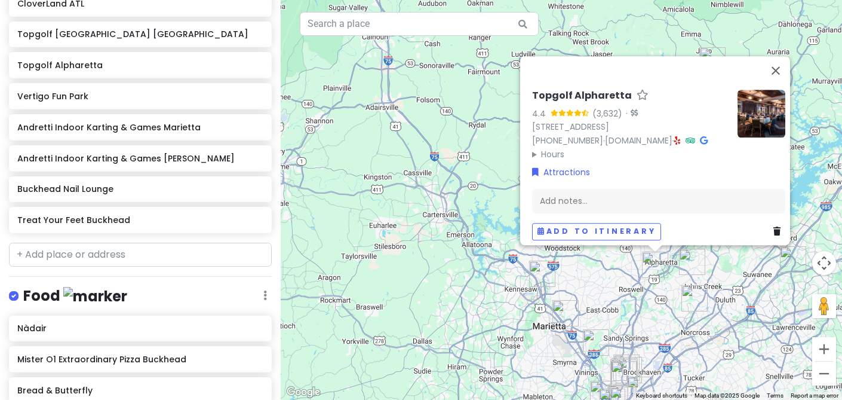
click at [688, 271] on img "Vertigo Fun Park" at bounding box center [692, 262] width 26 height 26
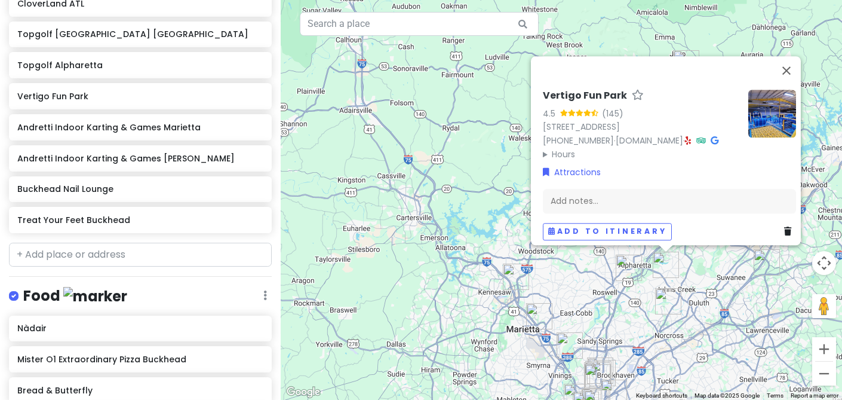
click at [764, 263] on img "Andretti Indoor Karting & Games Buford" at bounding box center [767, 262] width 26 height 26
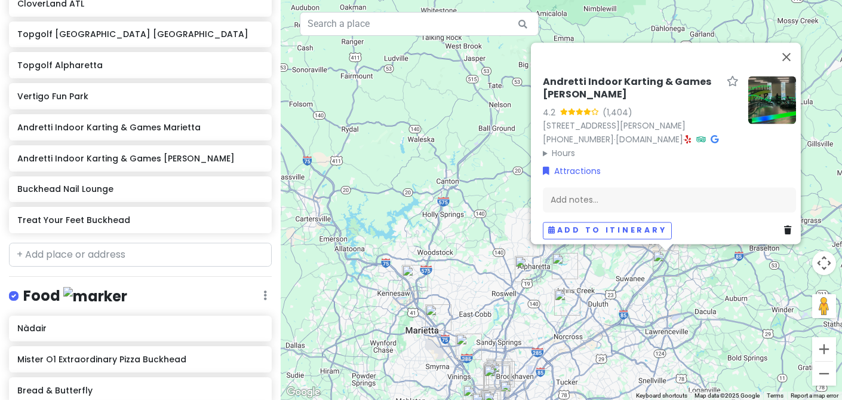
click at [566, 308] on img "Giulia Italian Bakery" at bounding box center [567, 302] width 26 height 26
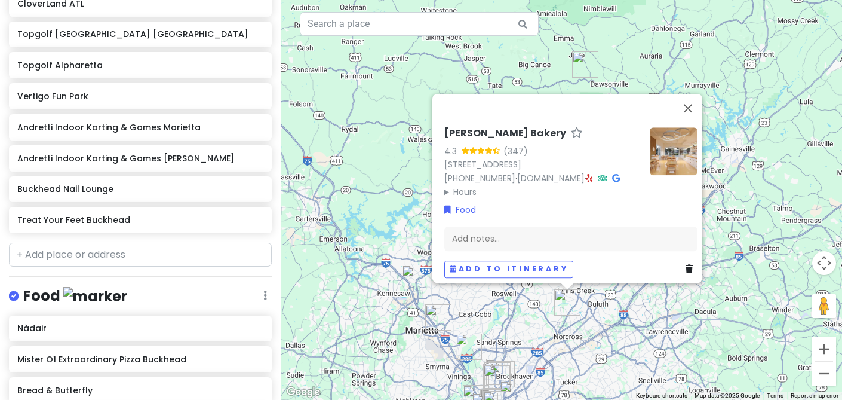
click at [523, 345] on div "[PERSON_NAME] Bakery 4.3 (347) [STREET_ADDRESS] [PHONE_NUMBER] · [DOMAIN_NAME] …" at bounding box center [562, 200] width 562 height 400
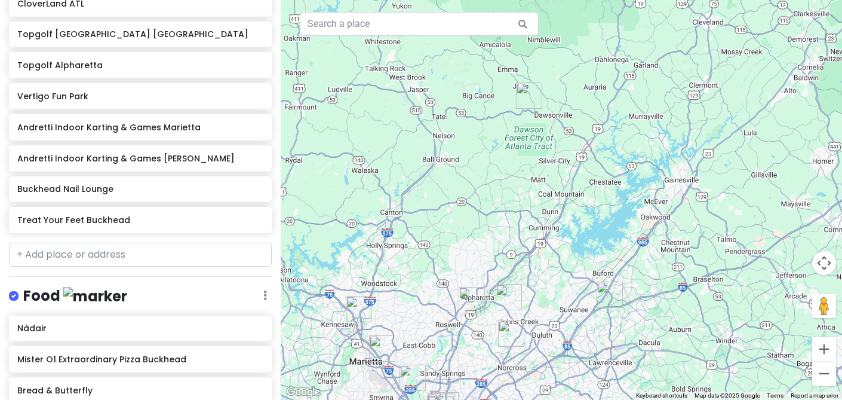
drag, startPoint x: 653, startPoint y: 339, endPoint x: 596, endPoint y: 370, distance: 65.2
click at [596, 370] on div at bounding box center [562, 200] width 562 height 400
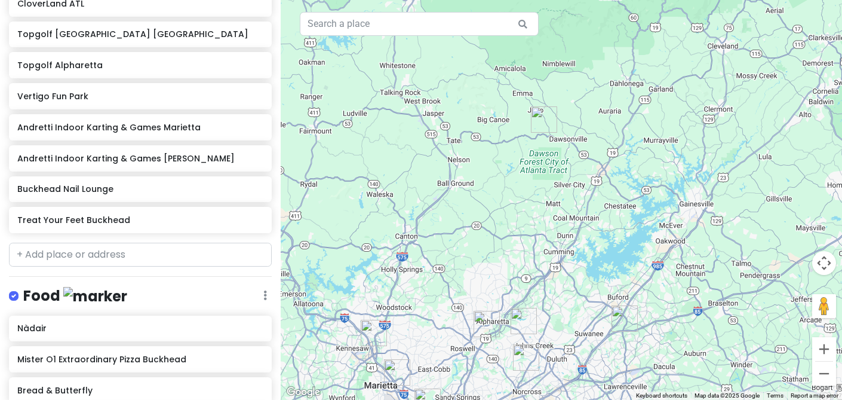
click at [536, 115] on img "Atlanta Motorsports Park" at bounding box center [544, 119] width 26 height 26
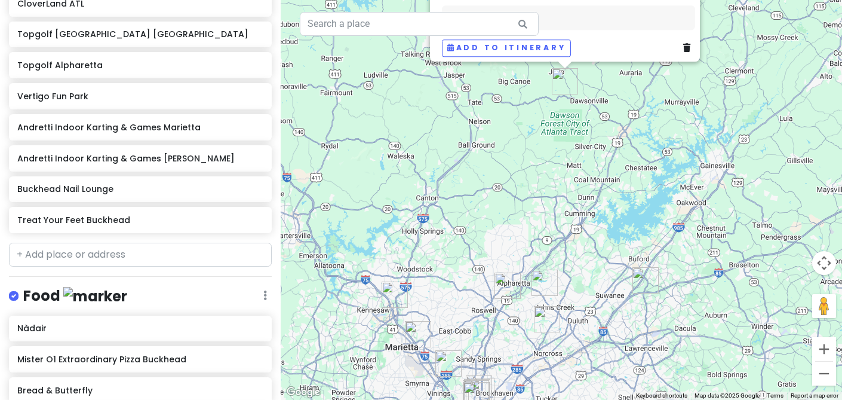
drag, startPoint x: 436, startPoint y: 338, endPoint x: 456, endPoint y: 100, distance: 238.6
click at [456, 100] on div "[GEOGRAPHIC_DATA] 4.7 (1,904) [STREET_ADDRESS][PERSON_NAME] [PHONE_NUMBER] · [D…" at bounding box center [562, 200] width 562 height 400
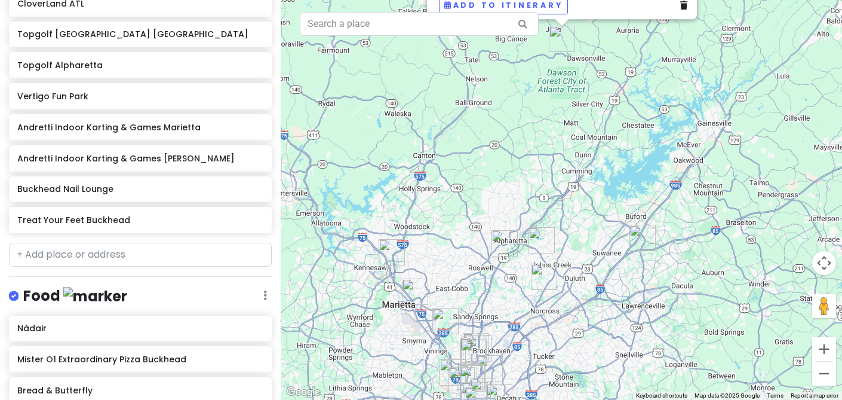
click at [397, 252] on img "Baladi Coffee" at bounding box center [392, 252] width 26 height 26
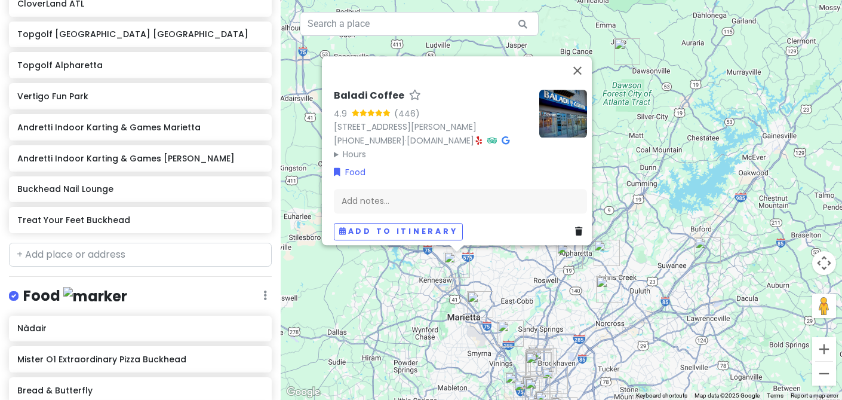
click at [474, 306] on img "Andretti Indoor Karting & Games Marietta" at bounding box center [480, 304] width 26 height 26
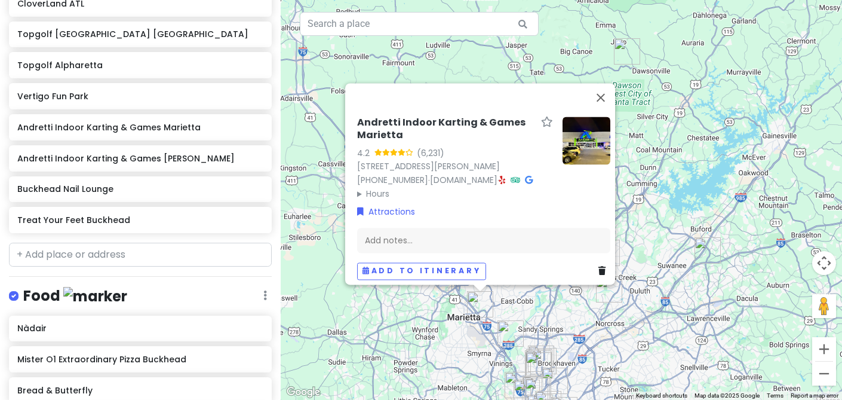
click at [513, 334] on img "Chattahoochee Coffee Company - Riverside" at bounding box center [511, 333] width 26 height 26
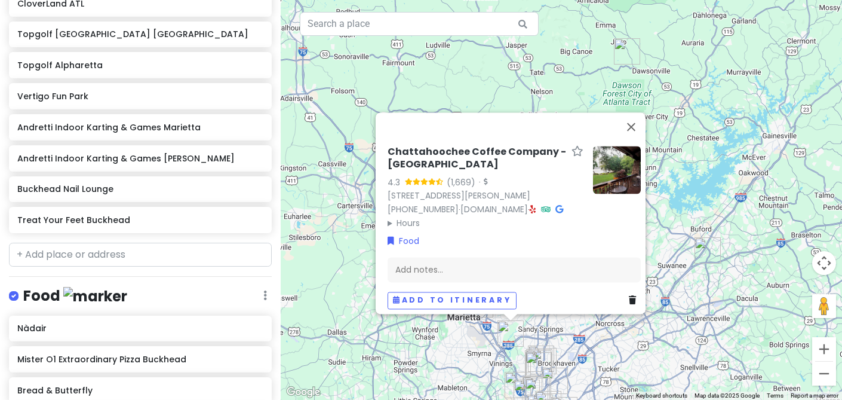
click at [533, 359] on img "Buckhead Nail Lounge" at bounding box center [539, 365] width 26 height 26
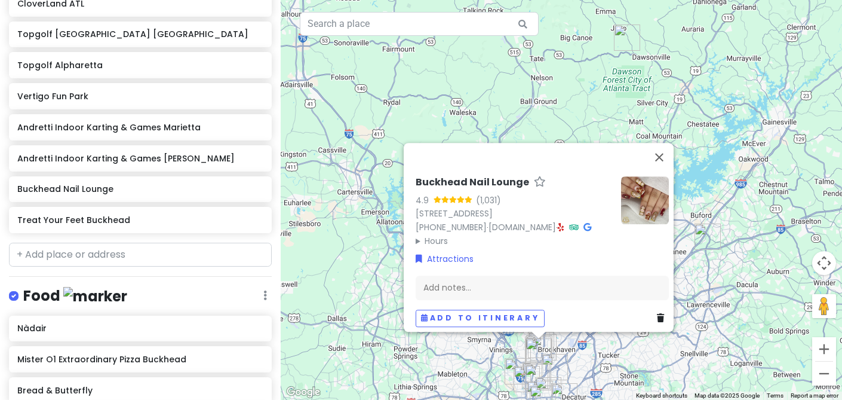
click at [585, 358] on div "Buckhead Nail Lounge 4.9 (1,031) [STREET_ADDRESS] [PHONE_NUMBER] · [DOMAIN_NAME…" at bounding box center [562, 200] width 562 height 400
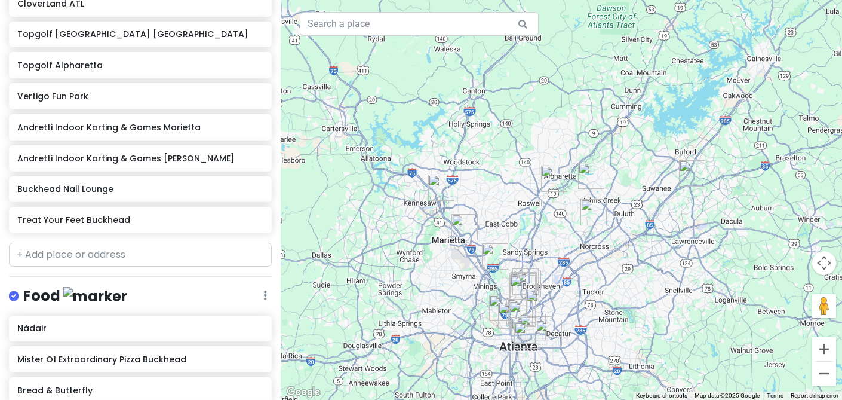
drag, startPoint x: 622, startPoint y: 357, endPoint x: 599, endPoint y: 216, distance: 143.4
click at [599, 216] on div at bounding box center [562, 200] width 562 height 400
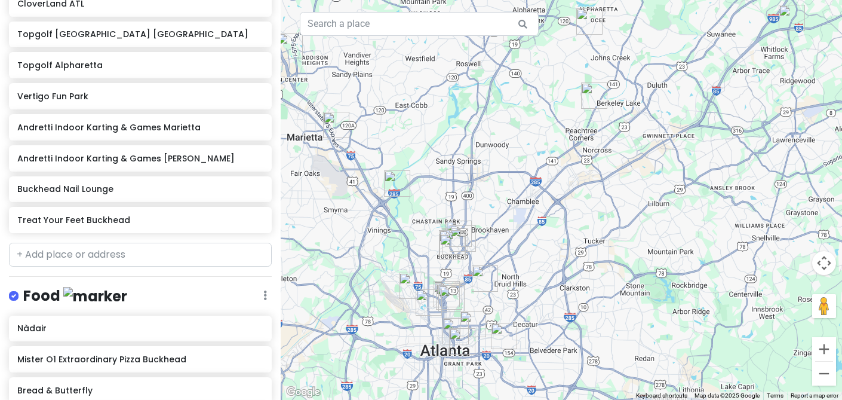
drag, startPoint x: 596, startPoint y: 211, endPoint x: 630, endPoint y: 254, distance: 55.3
click at [630, 254] on div at bounding box center [562, 200] width 562 height 400
